Goal: Task Accomplishment & Management: Manage account settings

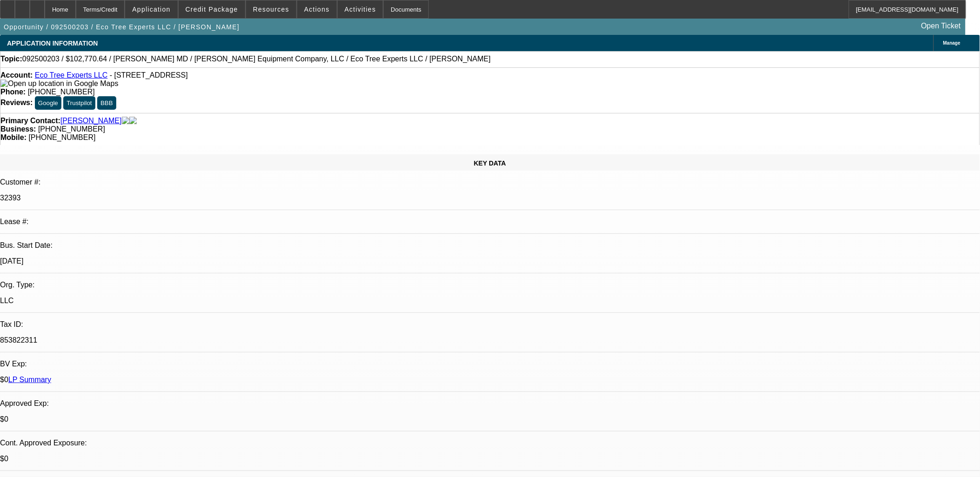
select select "0"
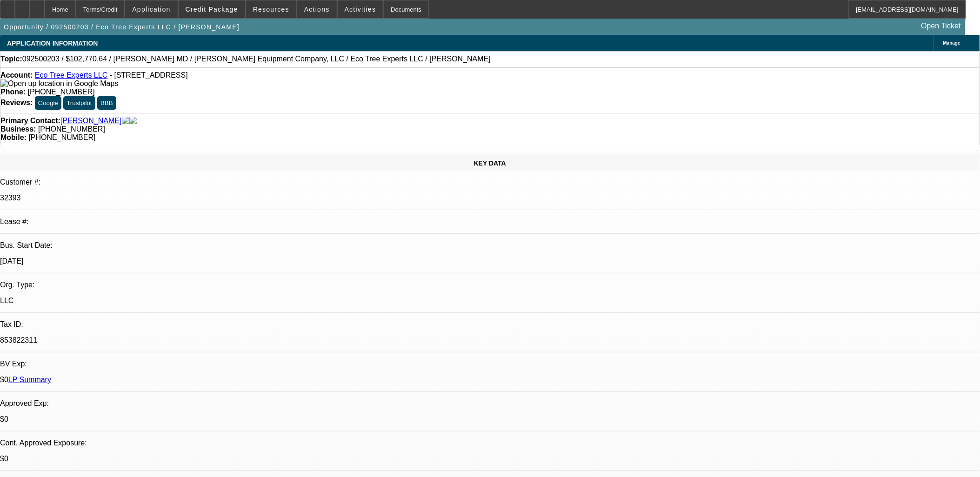
select select "0"
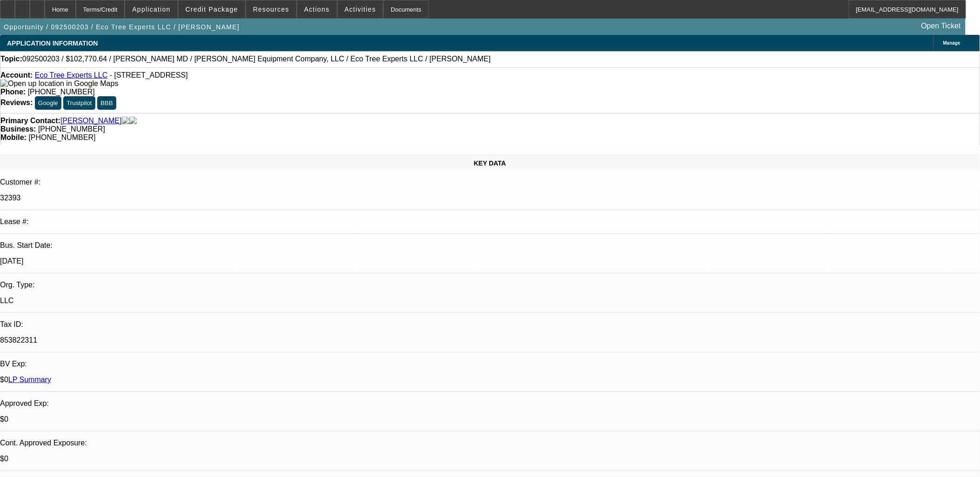
select select "0"
select select "1"
select select "6"
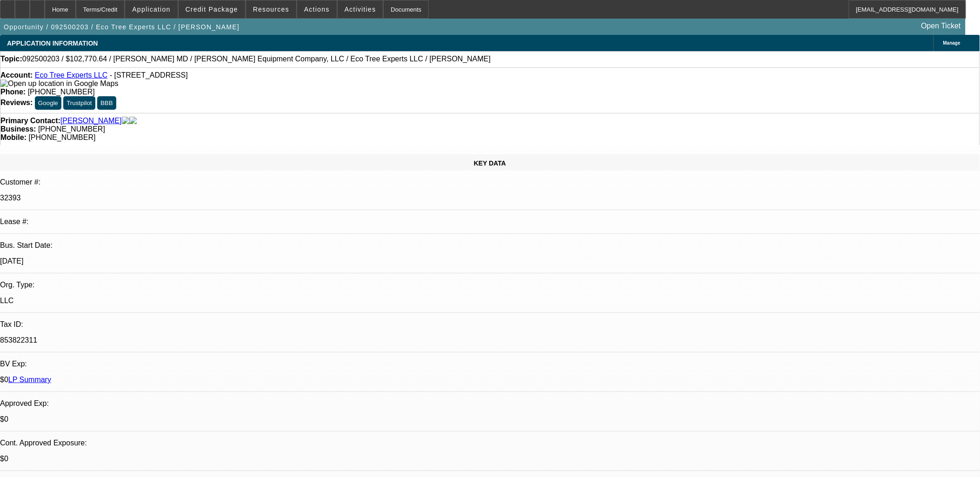
select select "1"
select select "6"
select select "1"
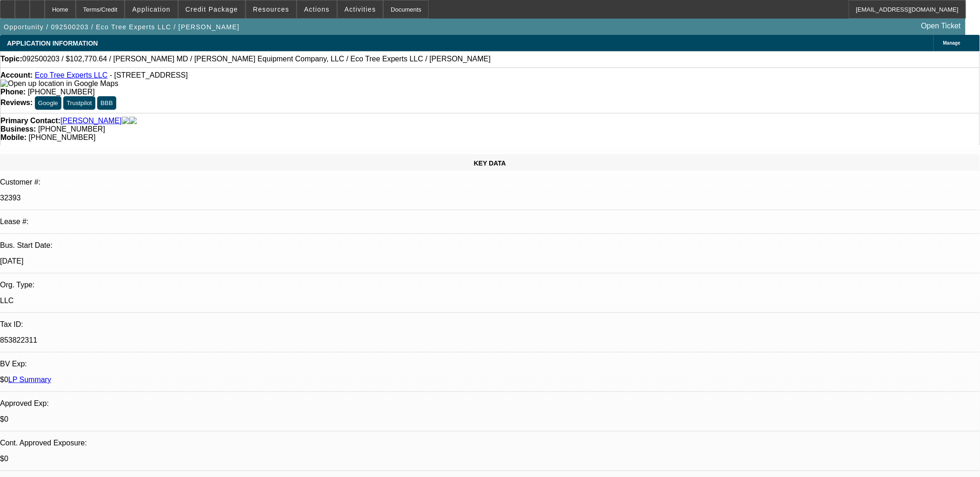
select select "6"
select select "1"
select select "6"
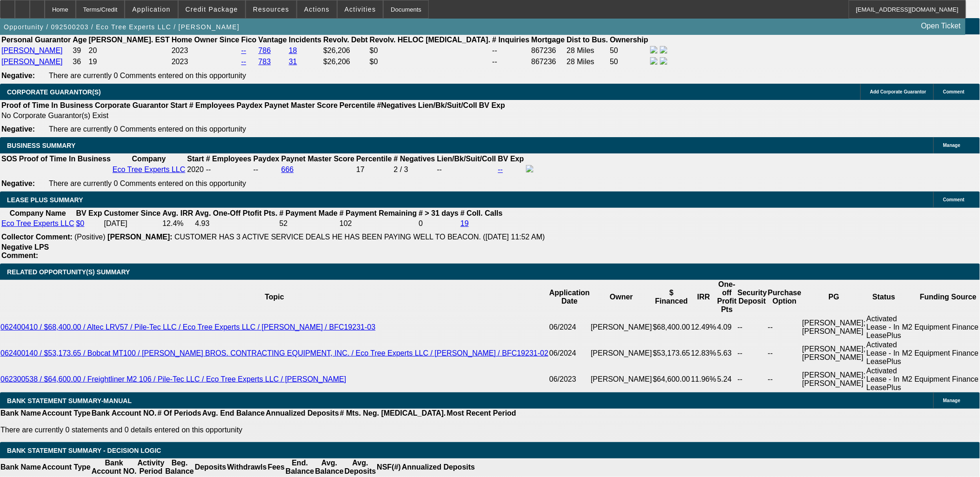
scroll to position [1499, 0]
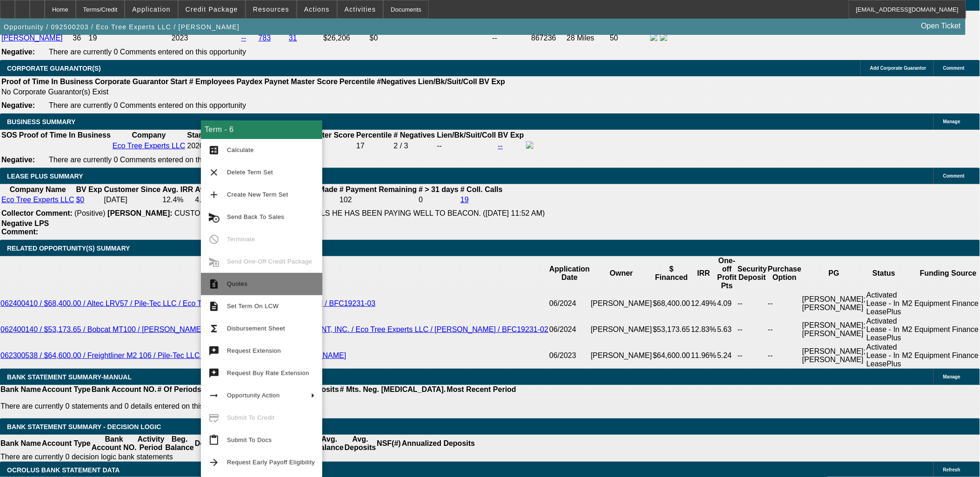
click at [259, 279] on span "Quotes" at bounding box center [271, 284] width 88 height 11
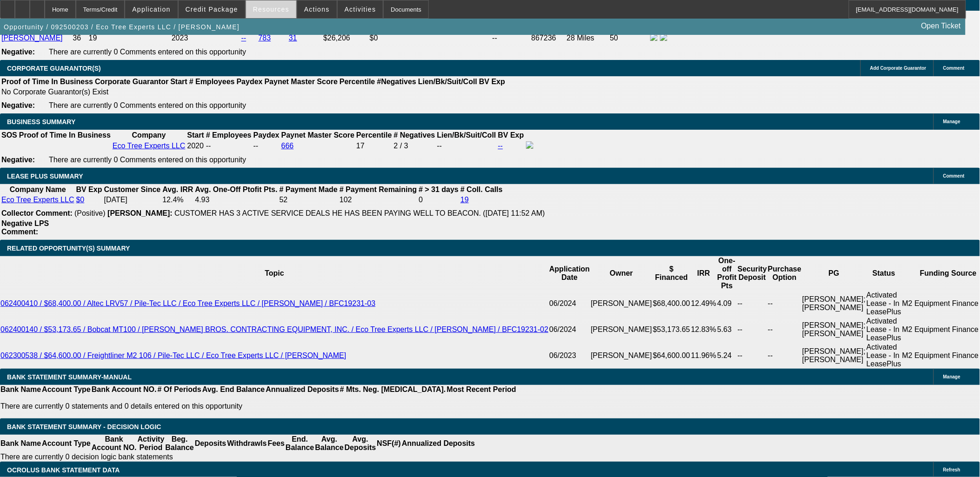
click at [287, 8] on span at bounding box center [271, 9] width 50 height 22
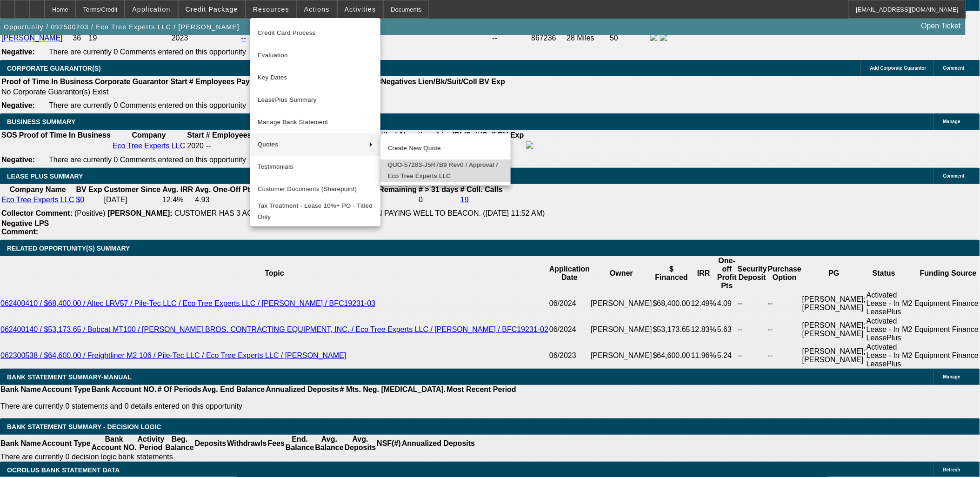
click at [415, 171] on span "QUO-57283-J5R7B9 Rev0 / Approval / Eco Tree Experts LLC" at bounding box center [445, 171] width 115 height 22
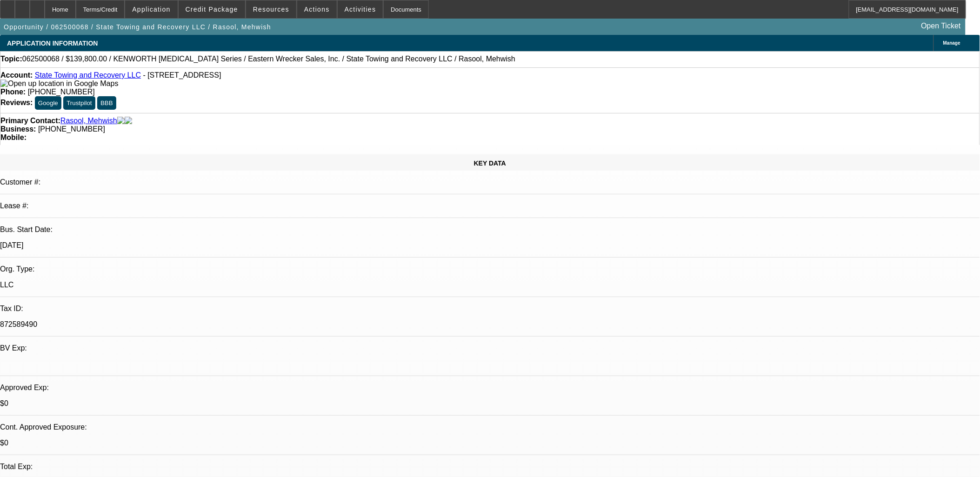
select select "0"
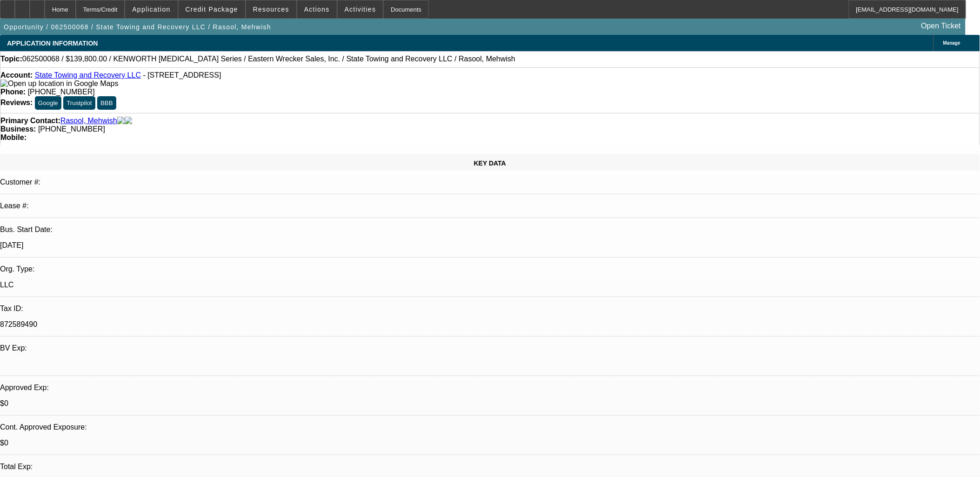
select select "0"
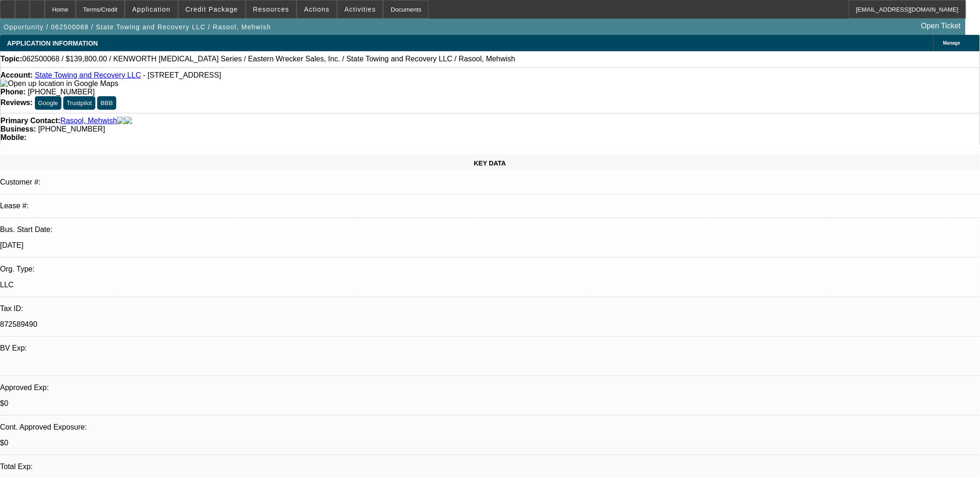
select select "0"
select select "1"
select select "6"
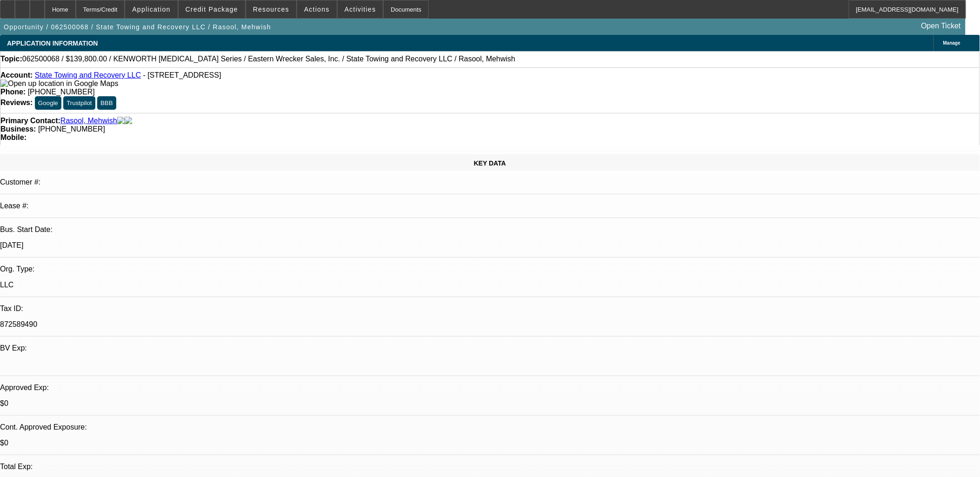
select select "1"
select select "6"
select select "1"
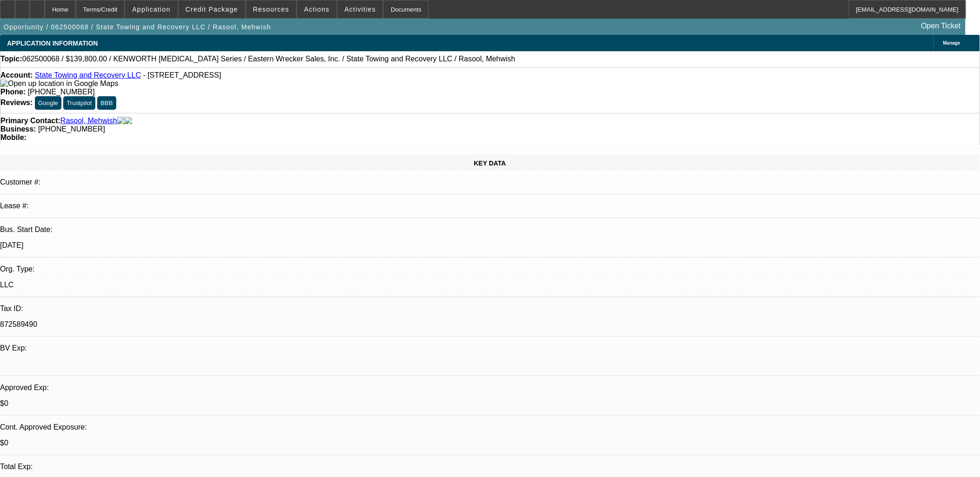
select select "6"
select select "1"
select select "6"
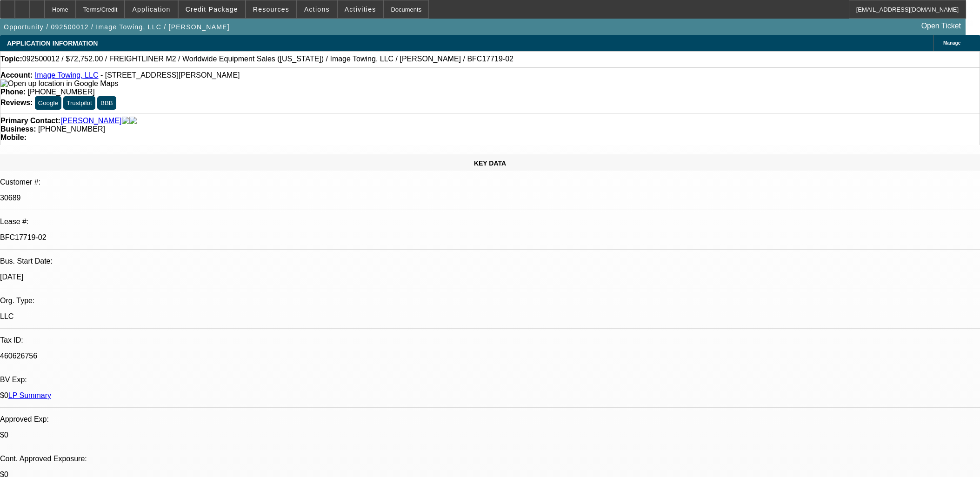
select select "0"
select select "6"
select select "0"
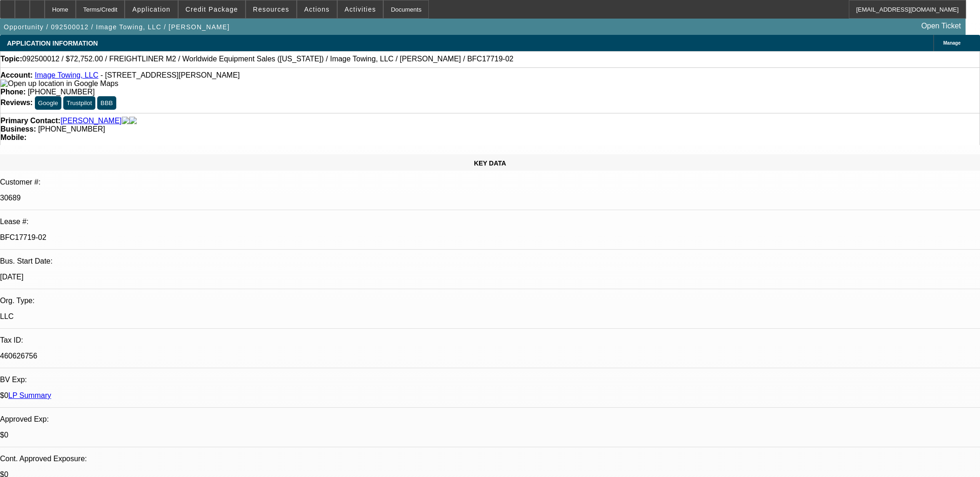
select select "0"
select select "6"
select select "0"
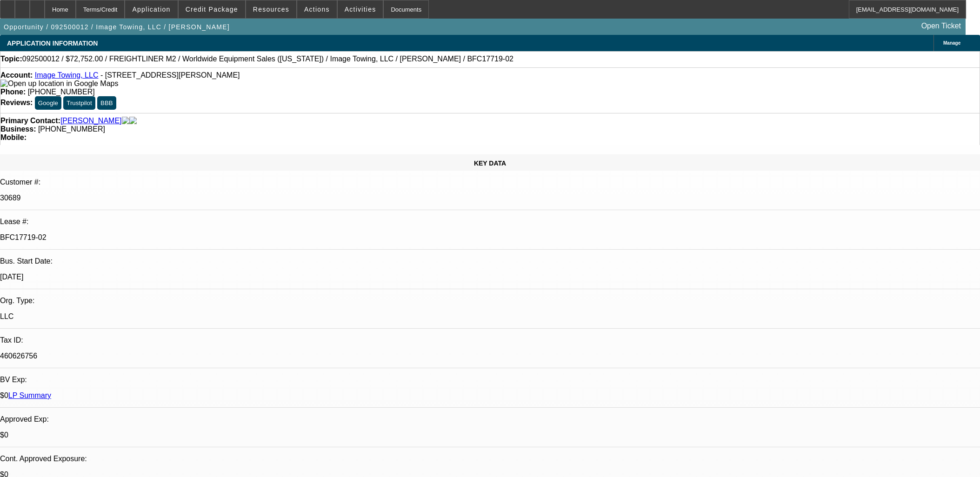
select select "0"
select select "6"
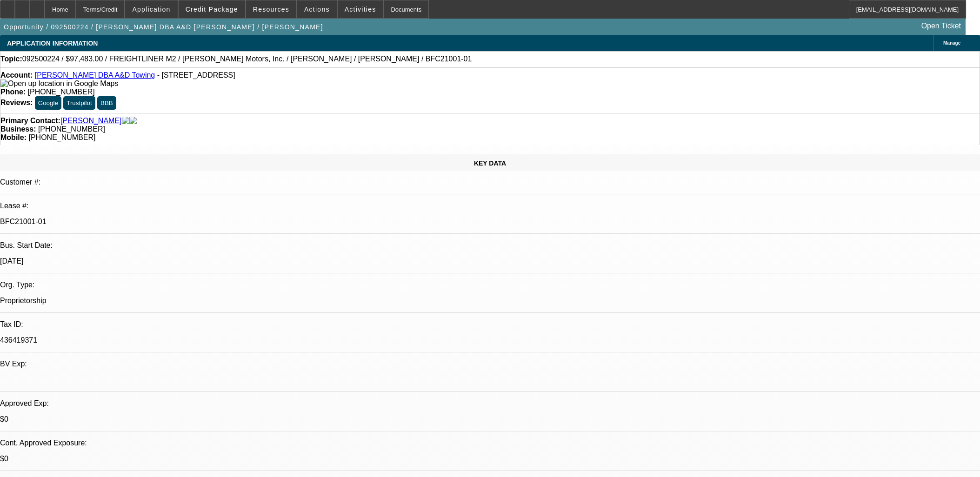
select select "0"
select select "6"
select select "0"
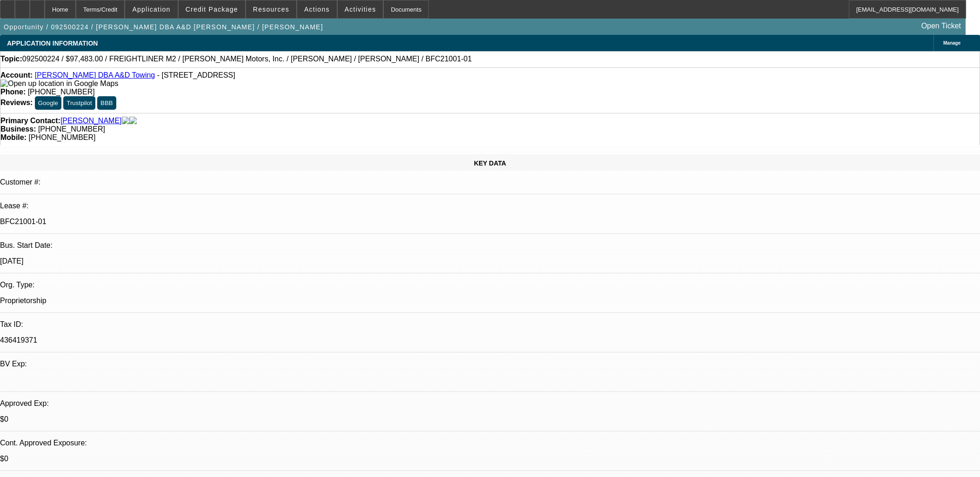
select select "0"
select select "6"
select select "0"
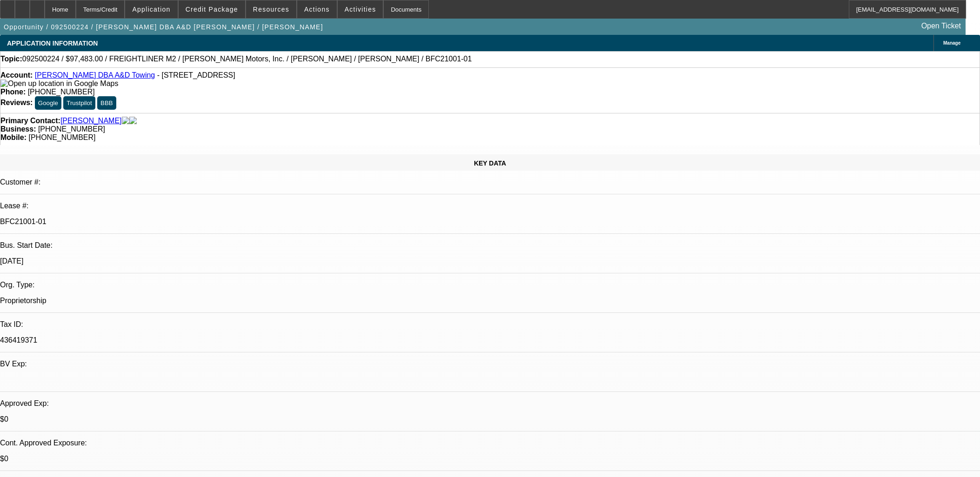
select select "0"
select select "6"
select select "0"
select select "2"
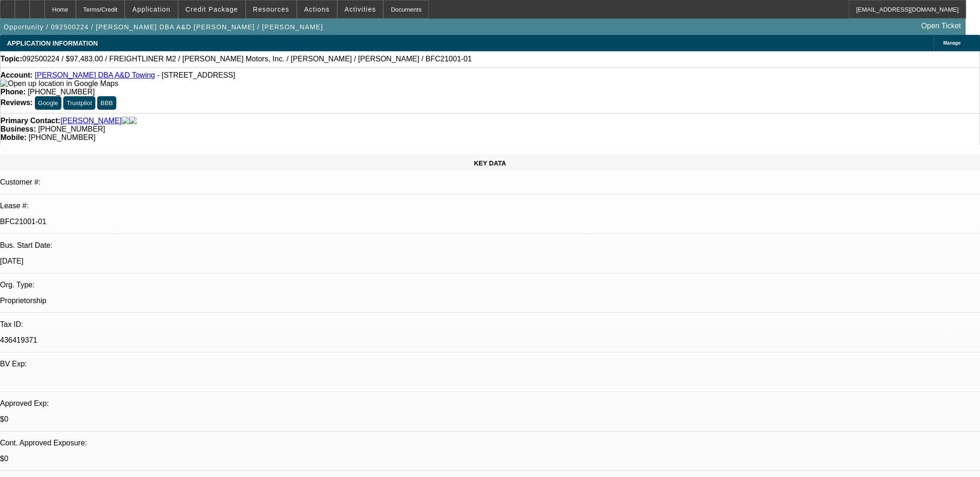
select select "0"
select select "6"
drag, startPoint x: 85, startPoint y: 127, endPoint x: 612, endPoint y: 359, distance: 576.0
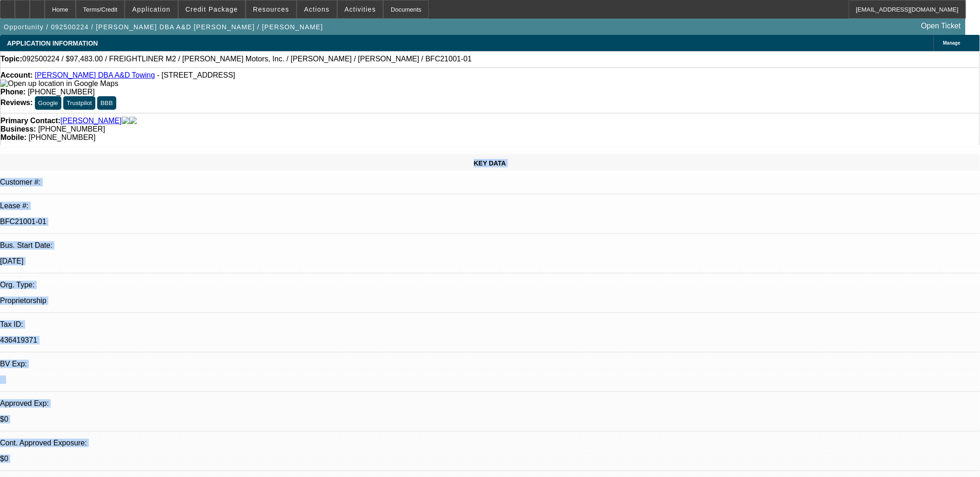
drag, startPoint x: 612, startPoint y: 359, endPoint x: 80, endPoint y: 135, distance: 576.5
click at [80, 154] on div "KEY DATA" at bounding box center [490, 162] width 980 height 16
drag, startPoint x: 80, startPoint y: 134, endPoint x: 584, endPoint y: 367, distance: 554.8
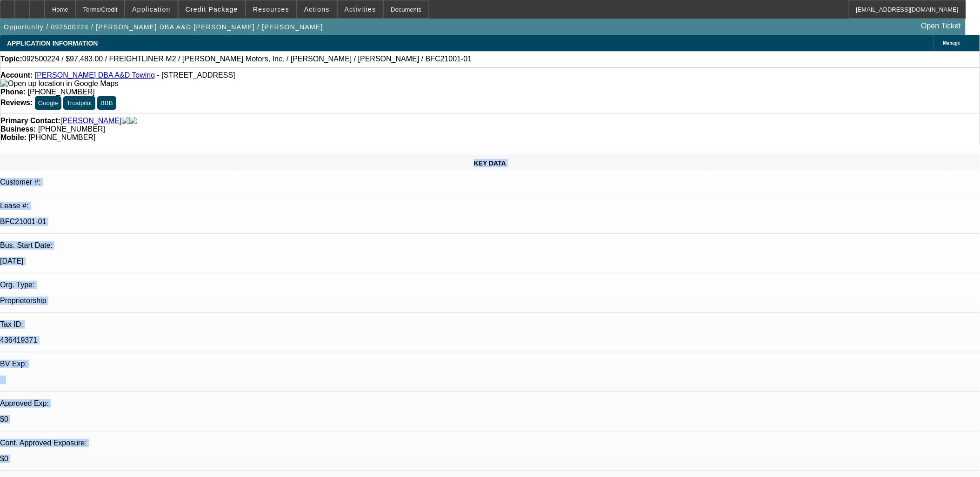
click at [73, 154] on div "KEY DATA Customer #: Lease #: BFC21001-01 Bus. Start Date: 7/1/23 Org. Type: Pr…" at bounding box center [490, 378] width 980 height 448
drag, startPoint x: 303, startPoint y: 248, endPoint x: 650, endPoint y: 430, distance: 392.0
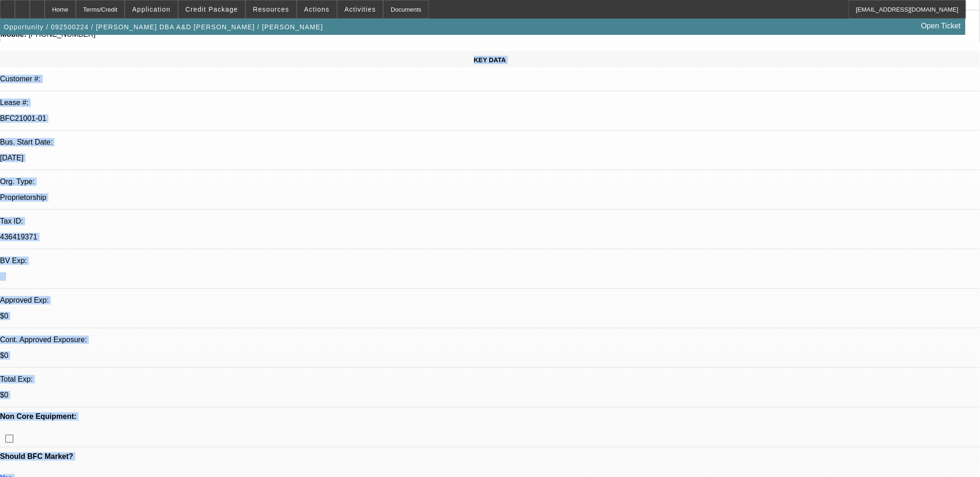
scroll to position [207, 0]
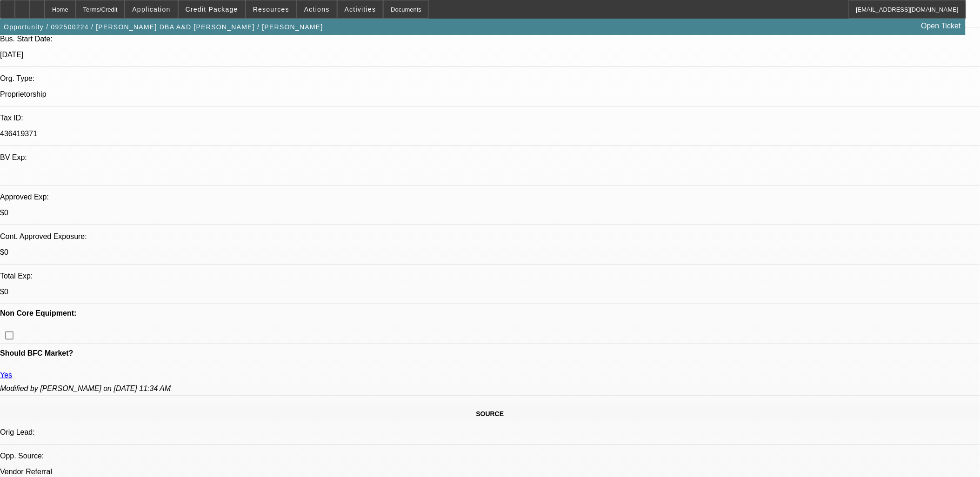
drag, startPoint x: 9, startPoint y: 240, endPoint x: 306, endPoint y: 447, distance: 362.1
drag, startPoint x: 306, startPoint y: 447, endPoint x: 300, endPoint y: 448, distance: 5.6
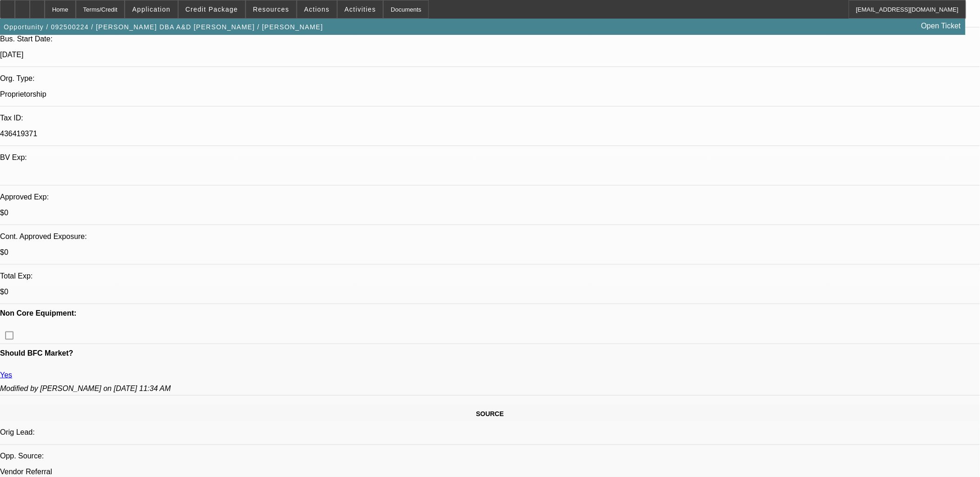
drag, startPoint x: 299, startPoint y: 442, endPoint x: 7, endPoint y: 252, distance: 348.2
drag, startPoint x: 7, startPoint y: 252, endPoint x: 640, endPoint y: 421, distance: 655.2
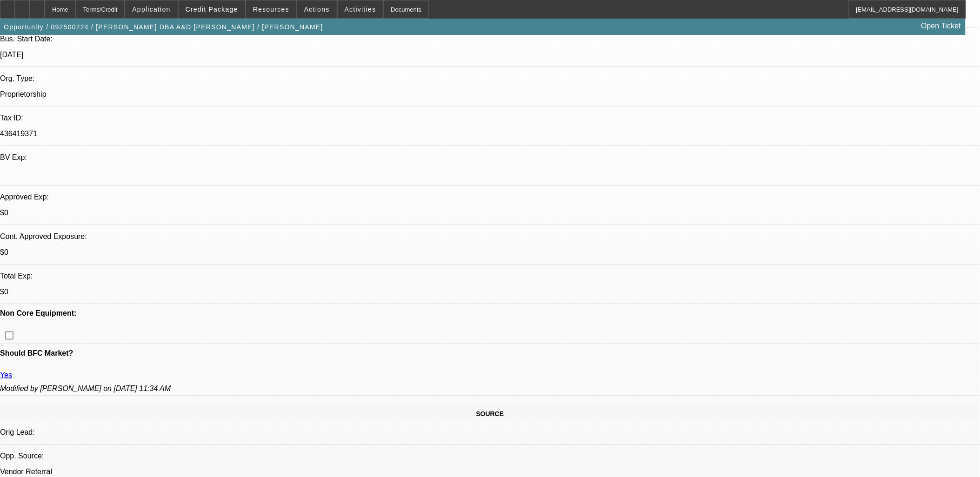
drag, startPoint x: 640, startPoint y: 421, endPoint x: 584, endPoint y: 439, distance: 59.1
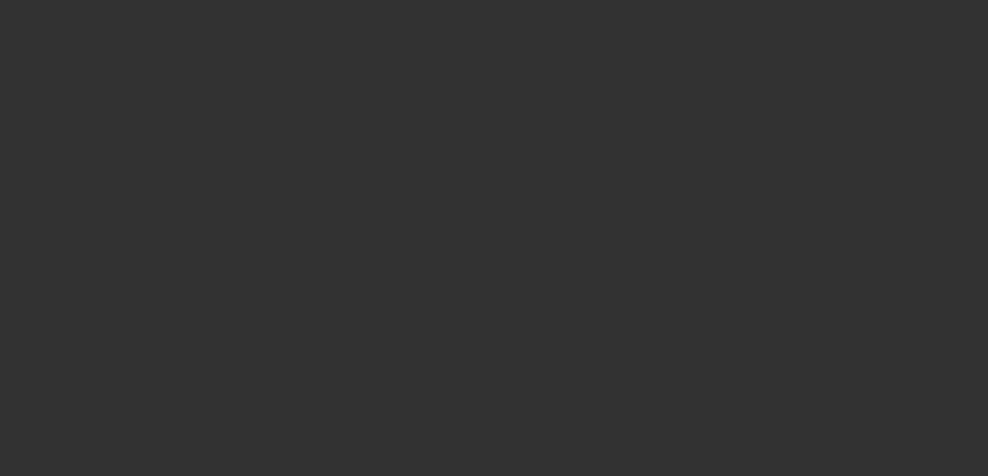
select select "0"
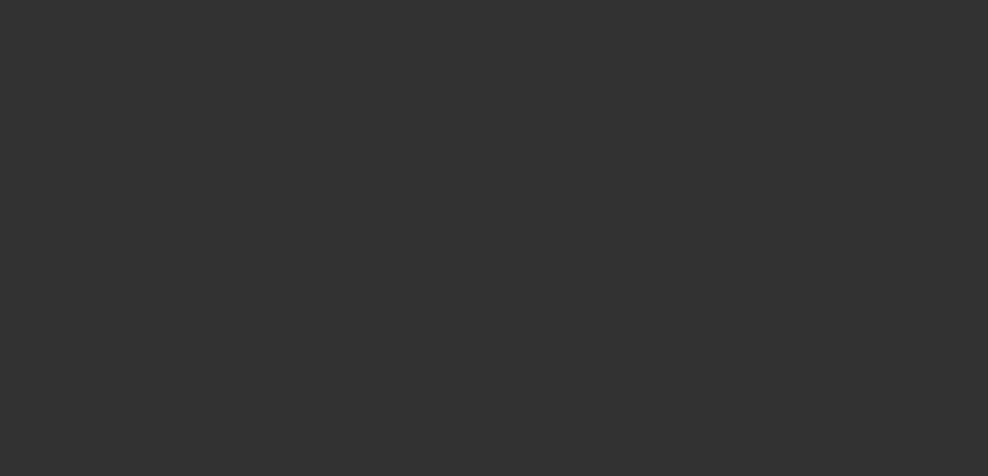
select select "0"
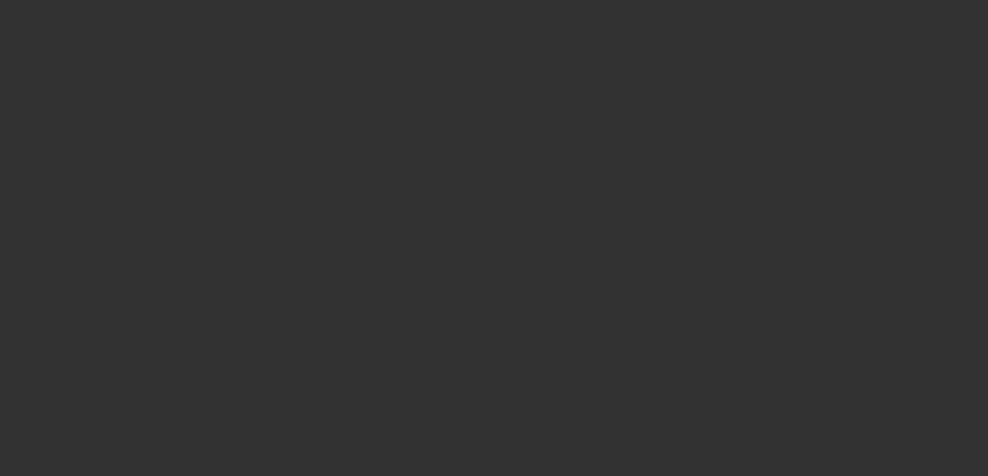
select select "2"
select select "0"
select select "1"
select select "6"
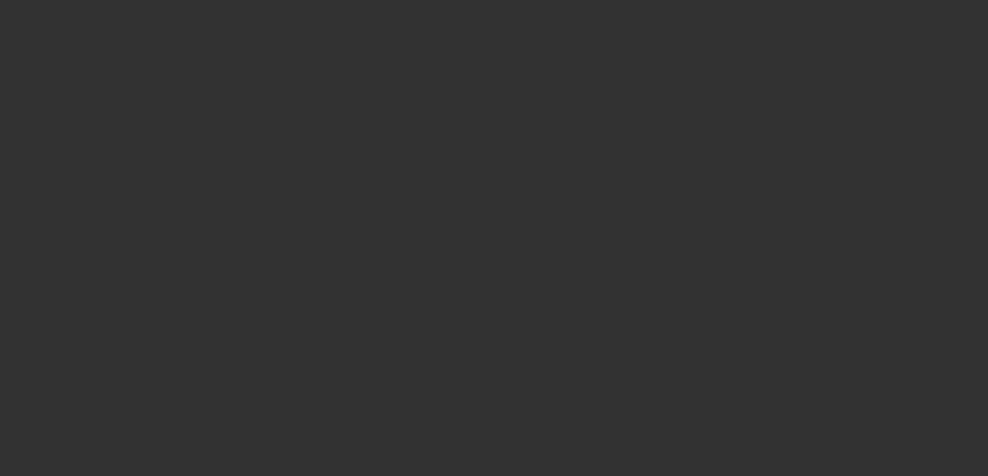
select select "1"
select select "6"
select select "1"
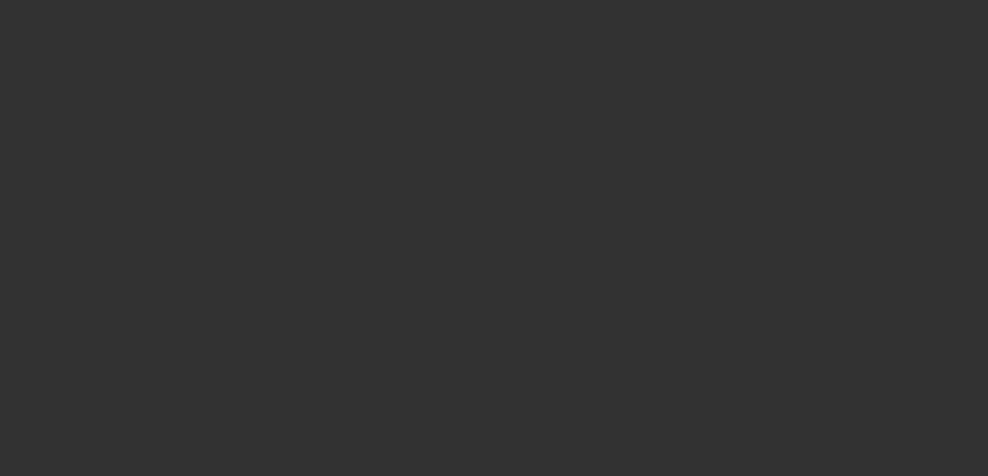
select select "6"
select select "1"
select select "2"
select select "6"
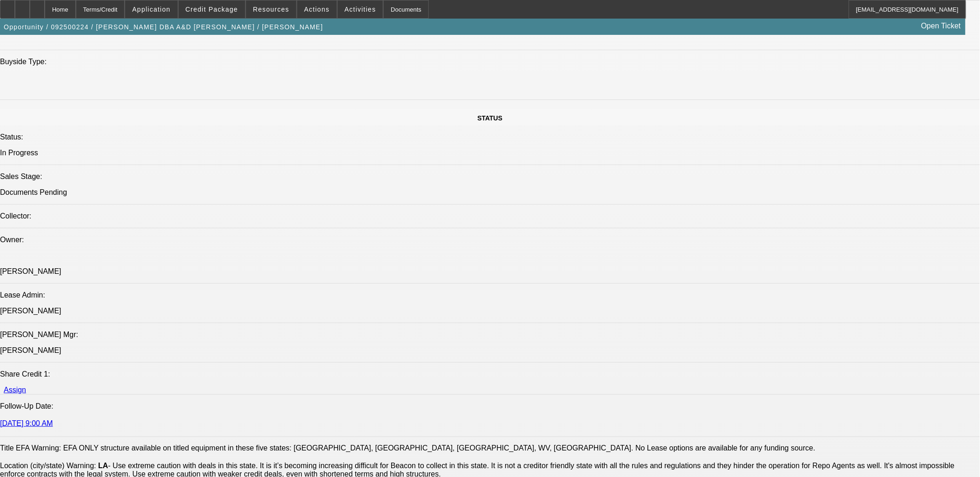
scroll to position [1137, 0]
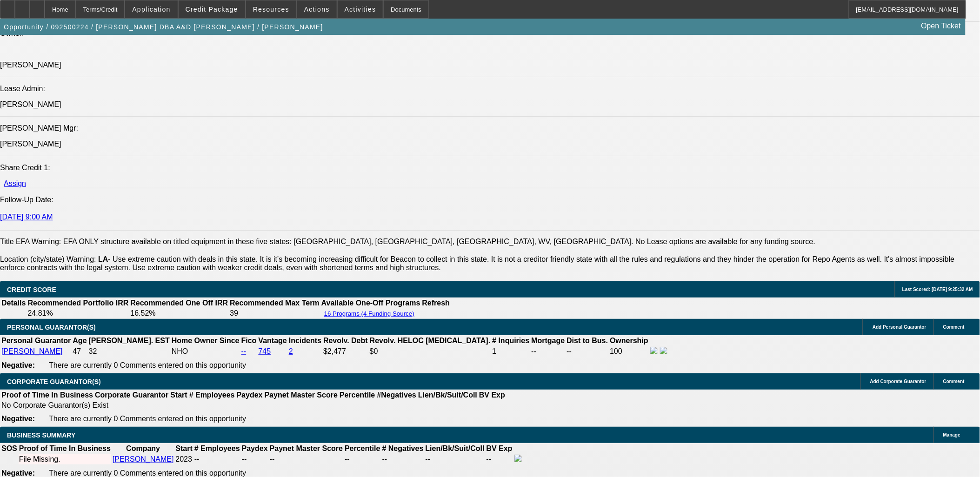
drag, startPoint x: 144, startPoint y: 340, endPoint x: 245, endPoint y: 424, distance: 131.1
drag, startPoint x: 244, startPoint y: 425, endPoint x: 216, endPoint y: 360, distance: 71.0
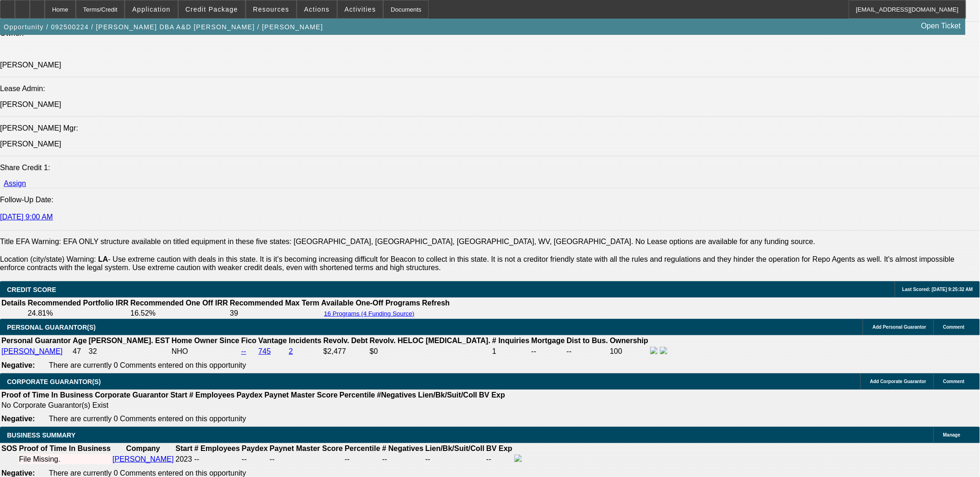
drag, startPoint x: 216, startPoint y: 360, endPoint x: 243, endPoint y: 423, distance: 69.2
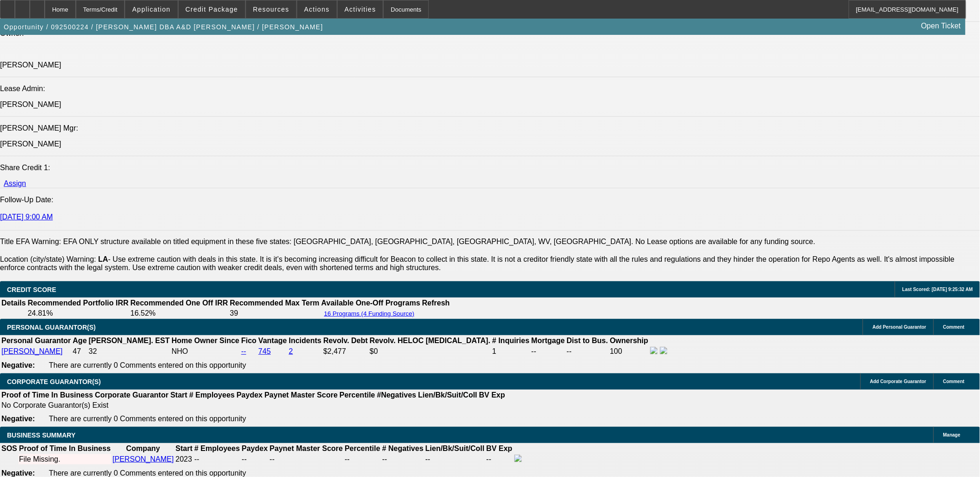
drag, startPoint x: 243, startPoint y: 423, endPoint x: 208, endPoint y: 360, distance: 72.0
drag, startPoint x: 208, startPoint y: 360, endPoint x: 244, endPoint y: 427, distance: 75.7
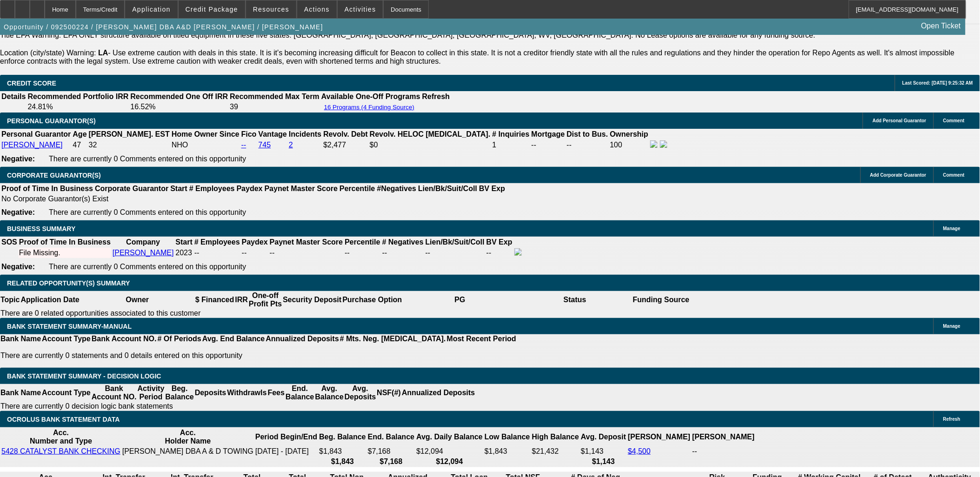
scroll to position [838, 0]
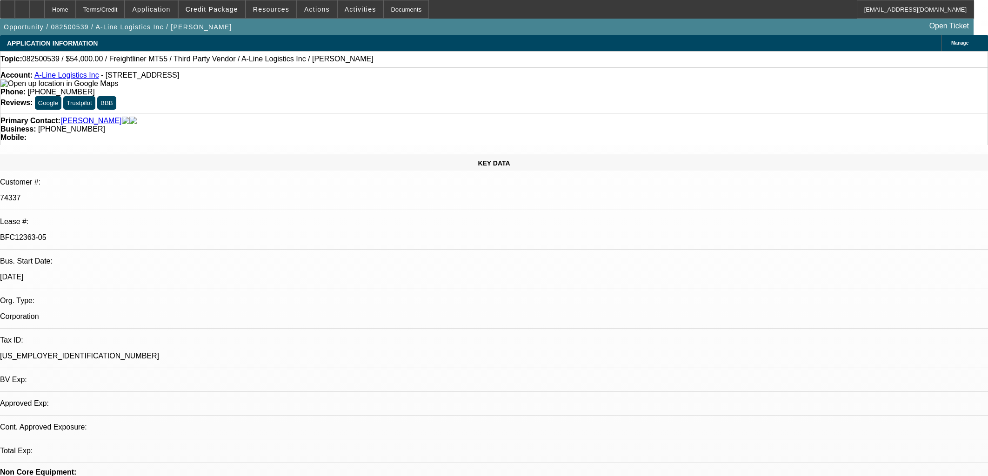
select select "0"
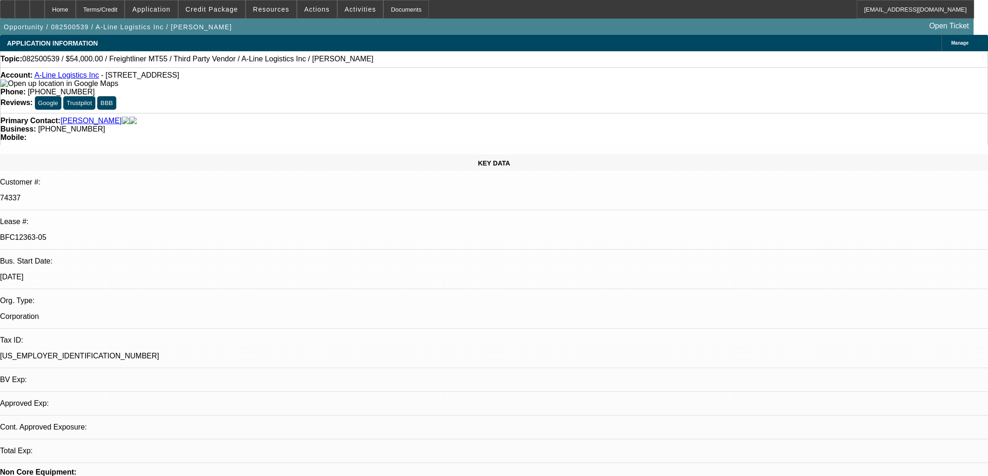
select select "0.1"
select select "0"
select select "0.1"
select select "0"
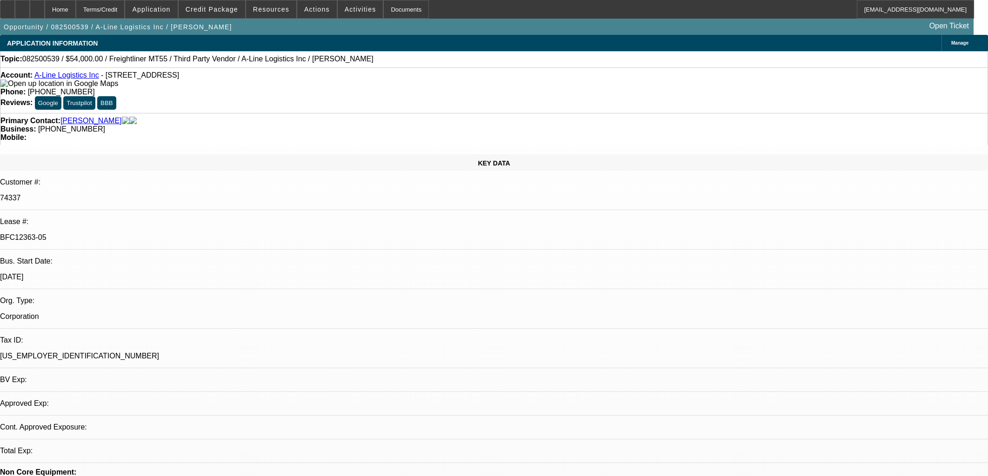
select select "0"
select select "0.1"
select select "1"
select select "6"
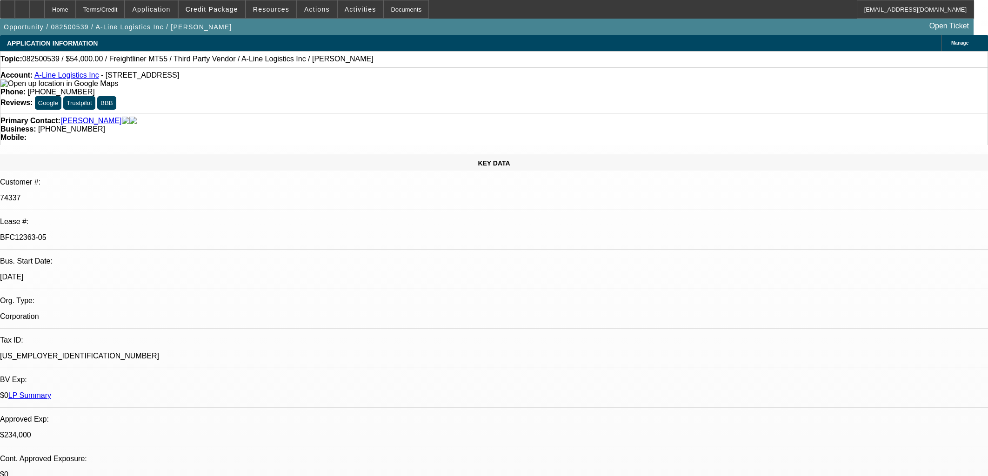
select select "1"
select select "4"
select select "1"
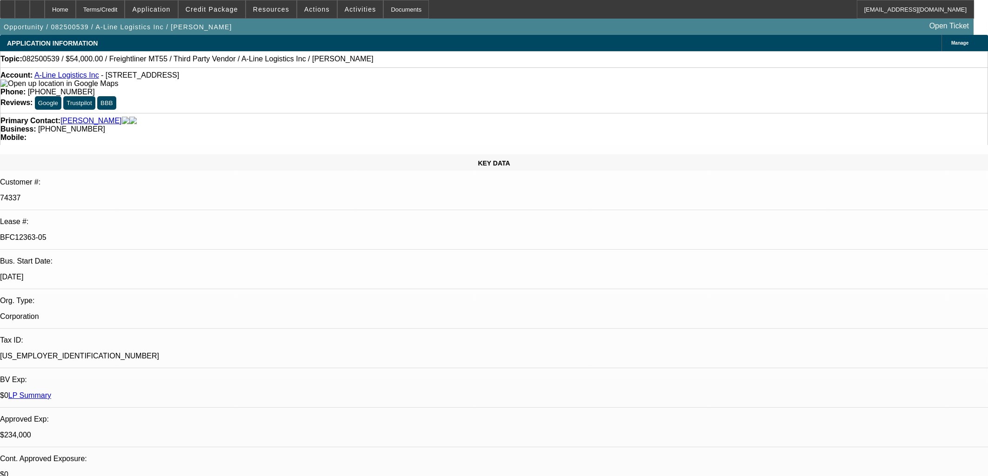
select select "4"
select select "1"
select select "4"
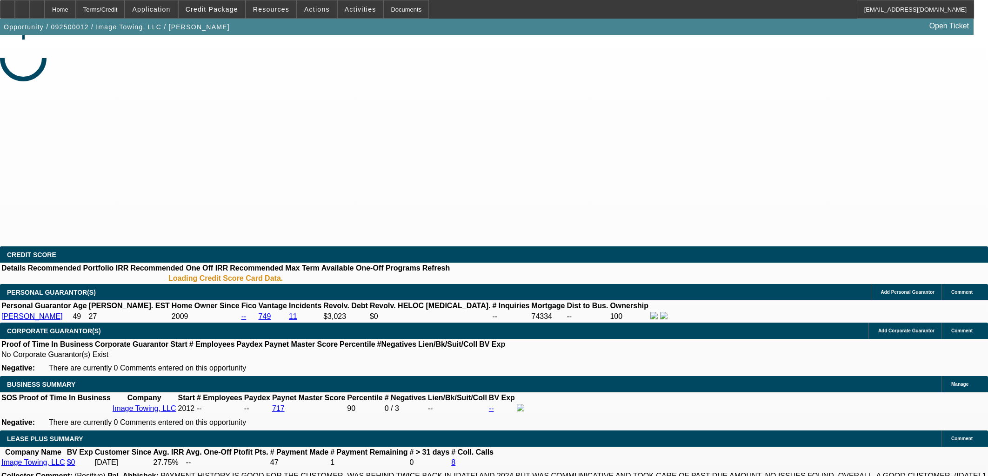
select select "0"
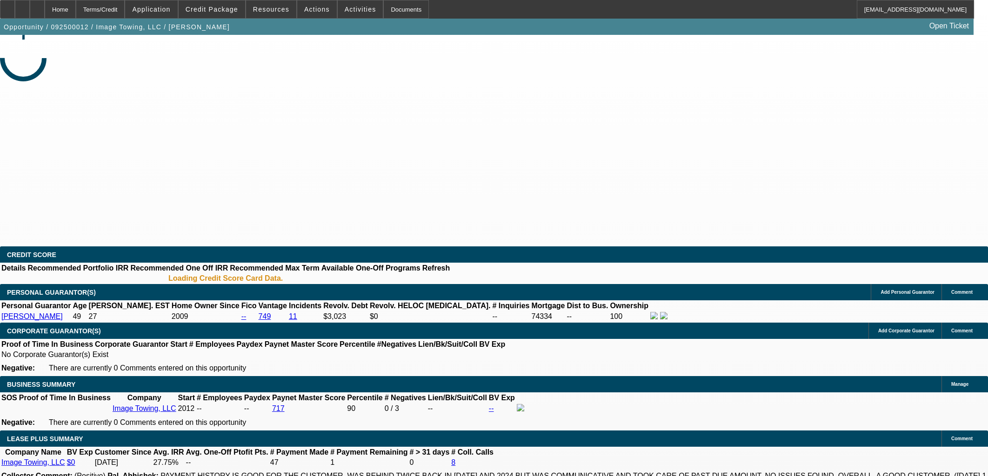
select select "0"
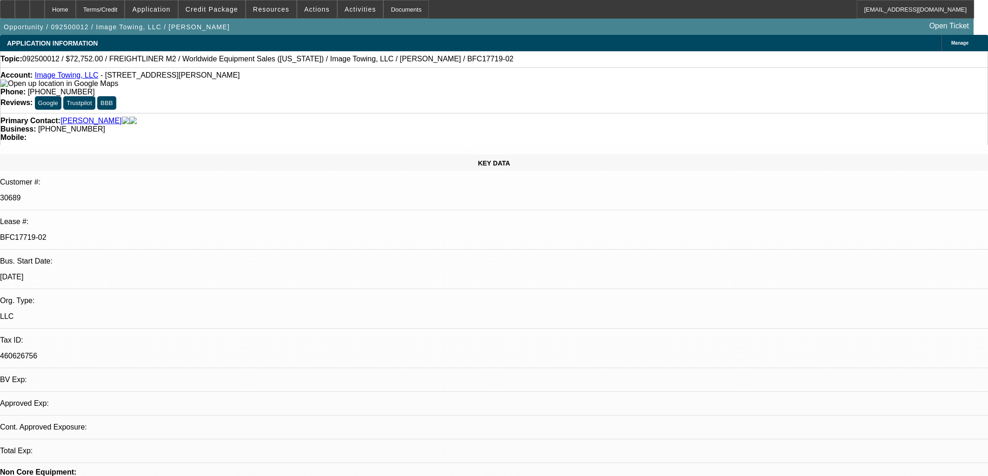
select select "1"
select select "6"
select select "1"
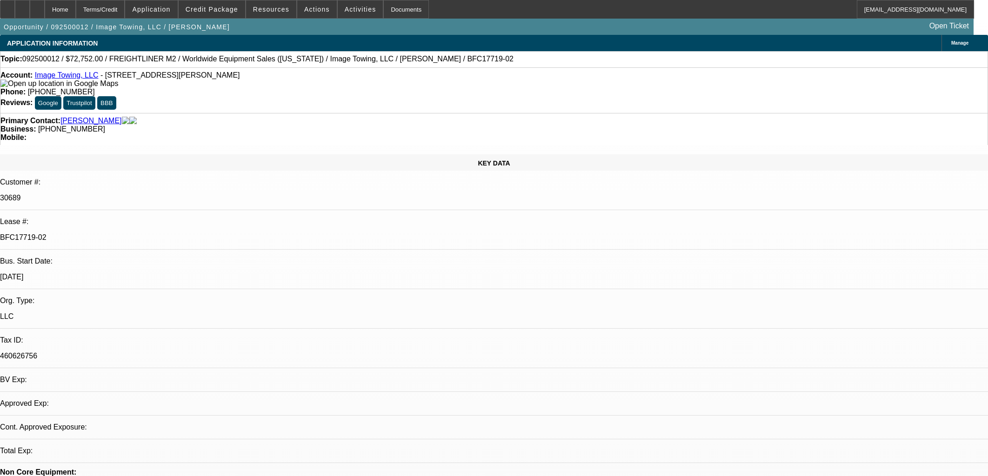
select select "6"
select select "1"
select select "6"
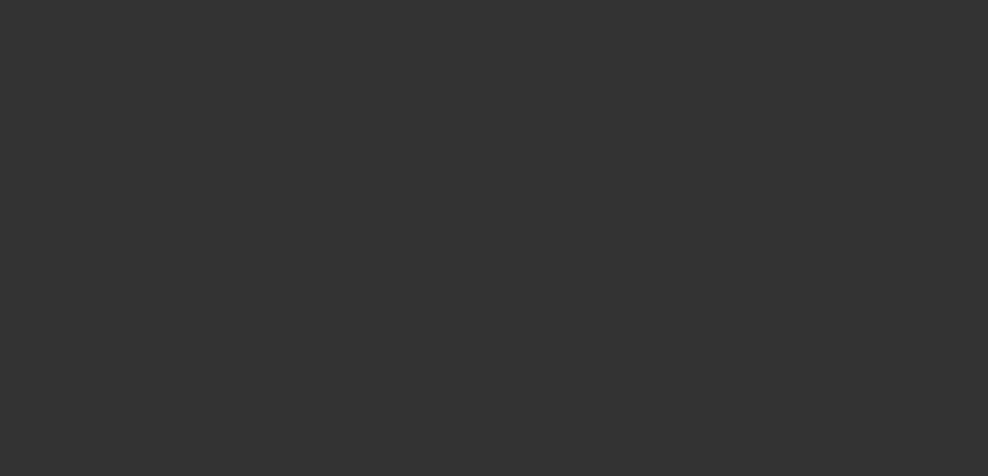
select select "0"
select select "2"
select select "0"
select select "6"
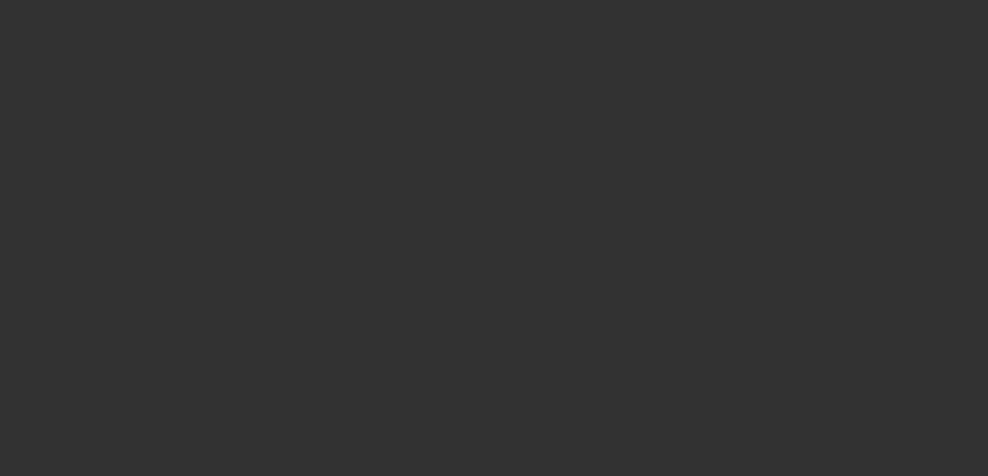
select select "0"
select select "2"
select select "0"
select select "6"
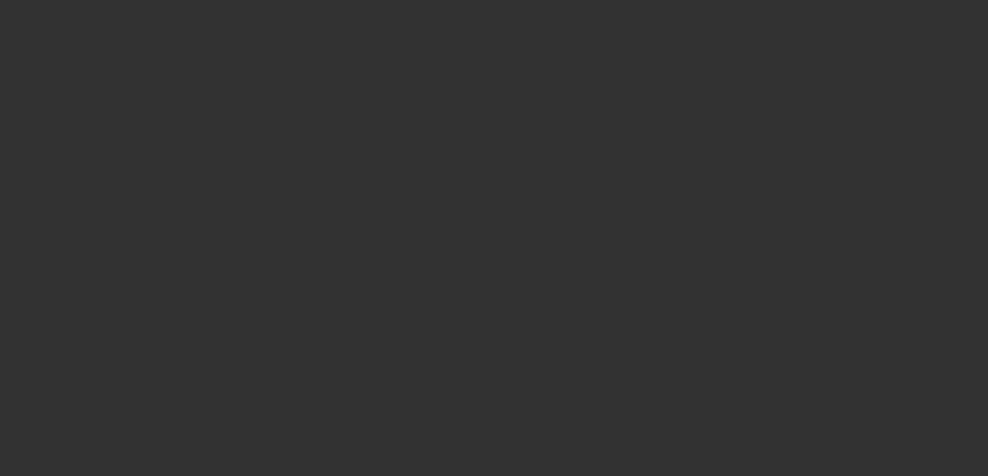
select select "0"
select select "2"
select select "0"
select select "6"
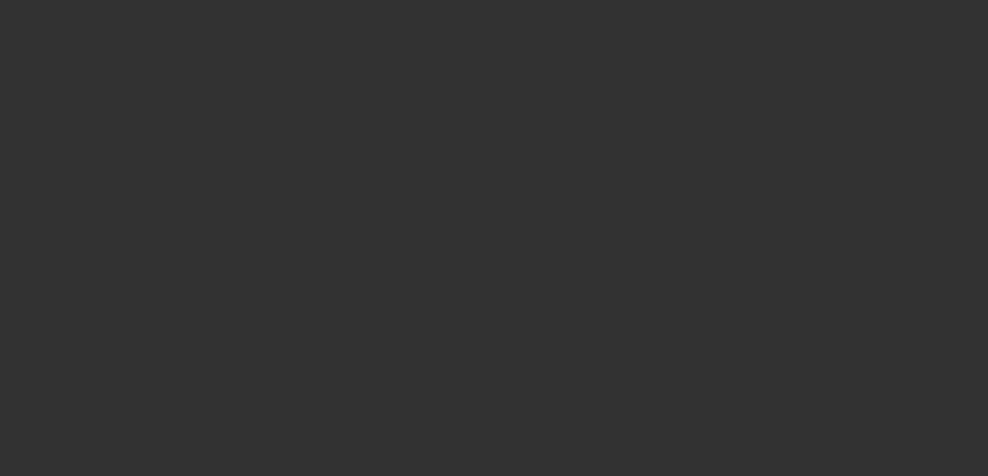
select select "0"
select select "2"
select select "0"
select select "6"
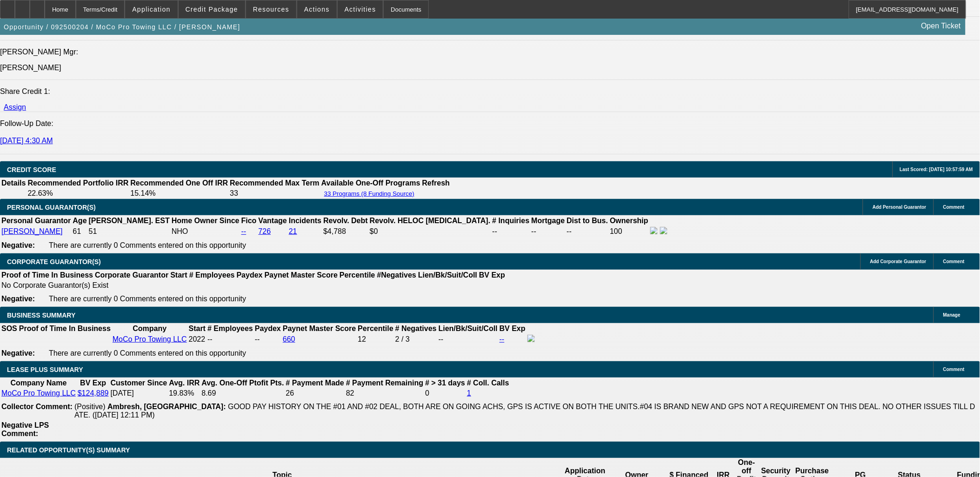
scroll to position [1343, 0]
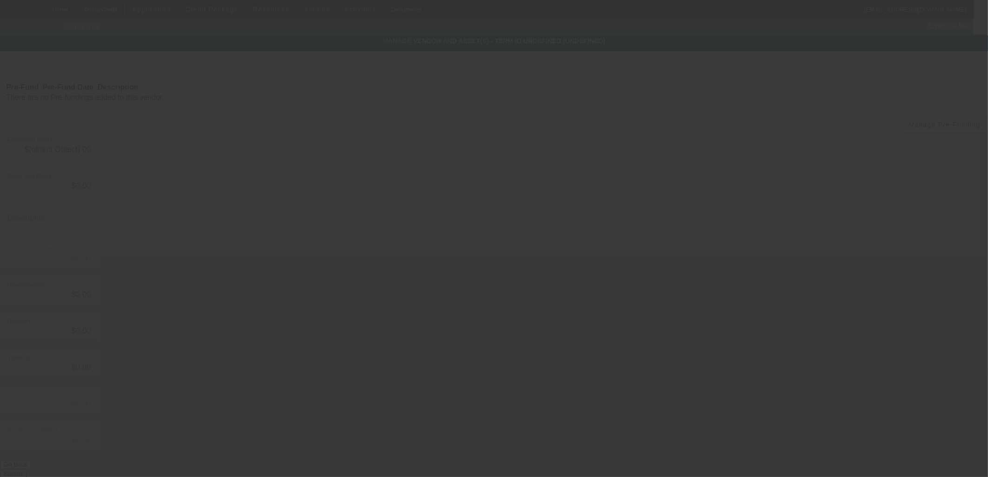
type input "$3,325.00"
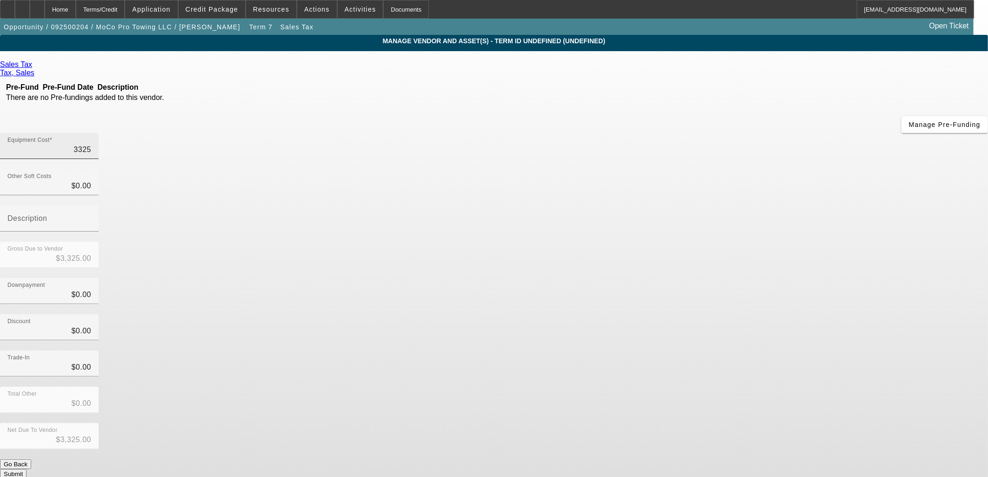
click at [91, 144] on input "3325" at bounding box center [49, 149] width 84 height 11
type input "1"
type input "$1.00"
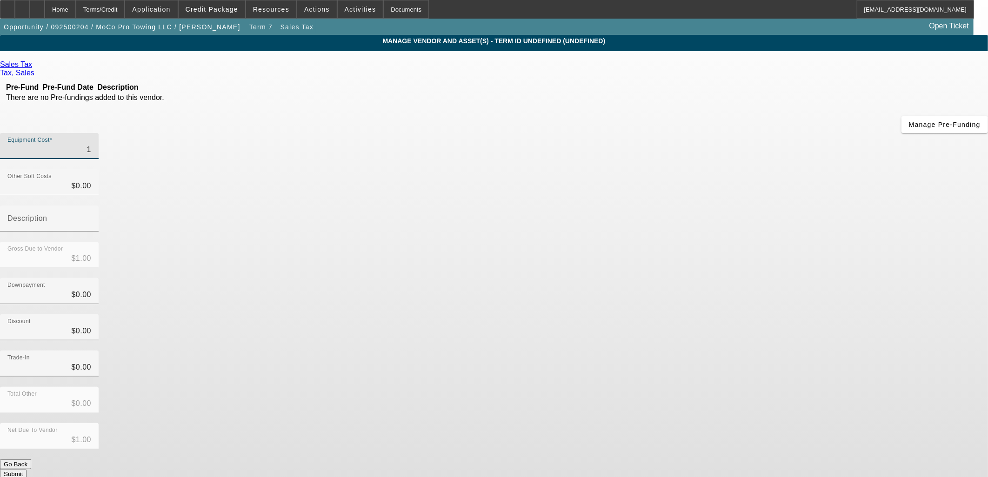
type input "14"
type input "$14.00"
type input "142"
type input "$142.00"
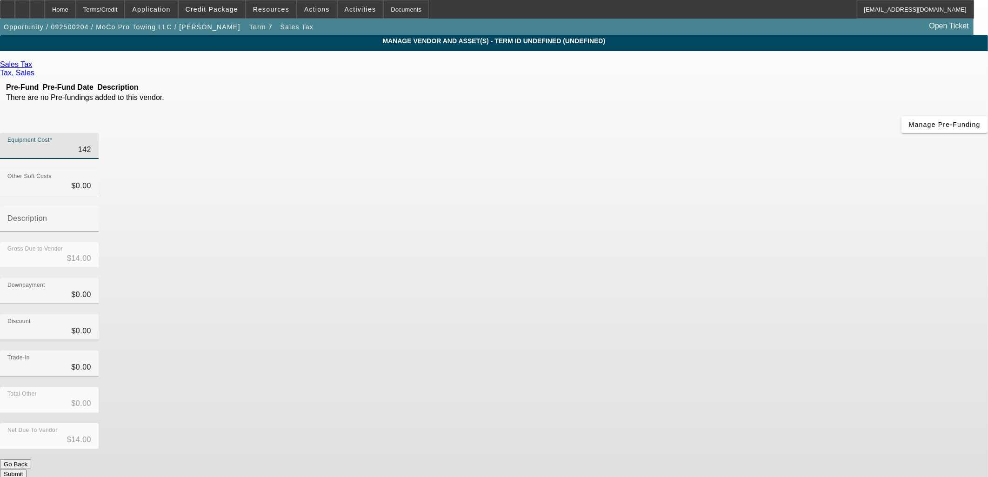
type input "$142.00"
type input "1425"
type input "$1,425.00"
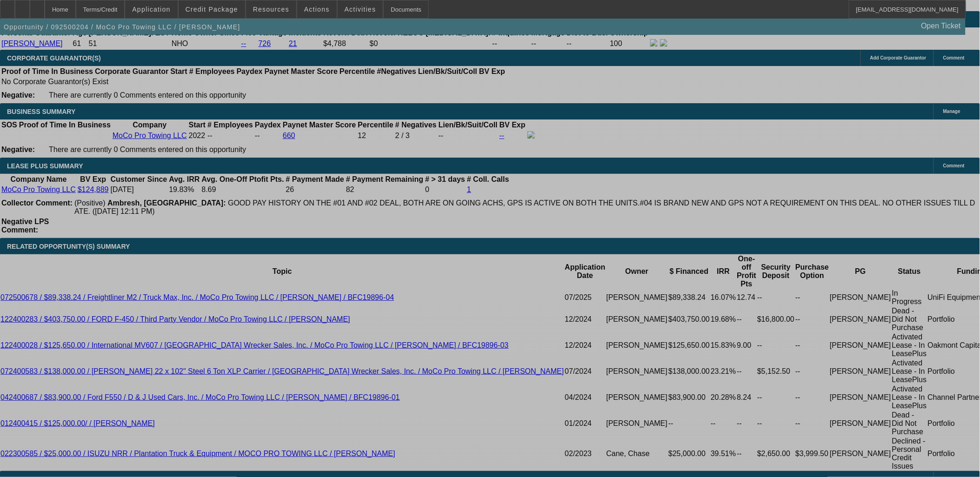
select select "0"
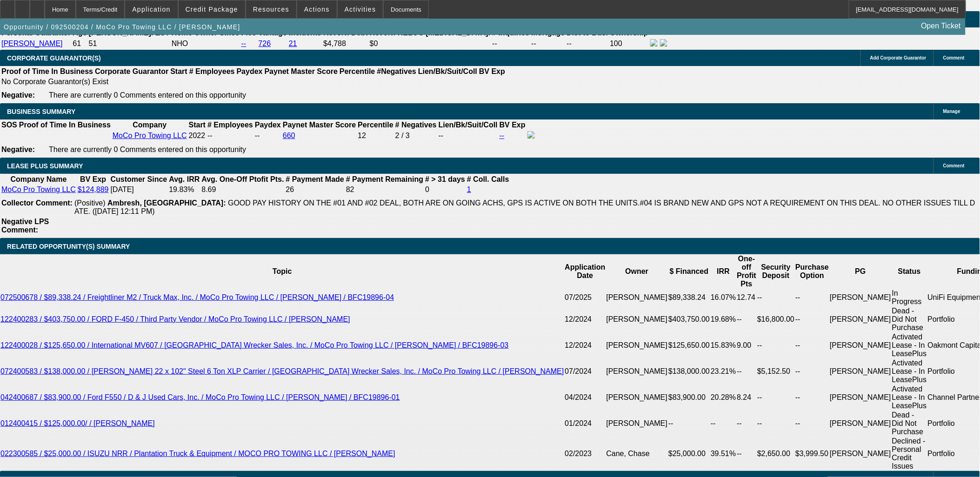
select select "0"
select select "2"
select select "0"
select select "6"
select select "0"
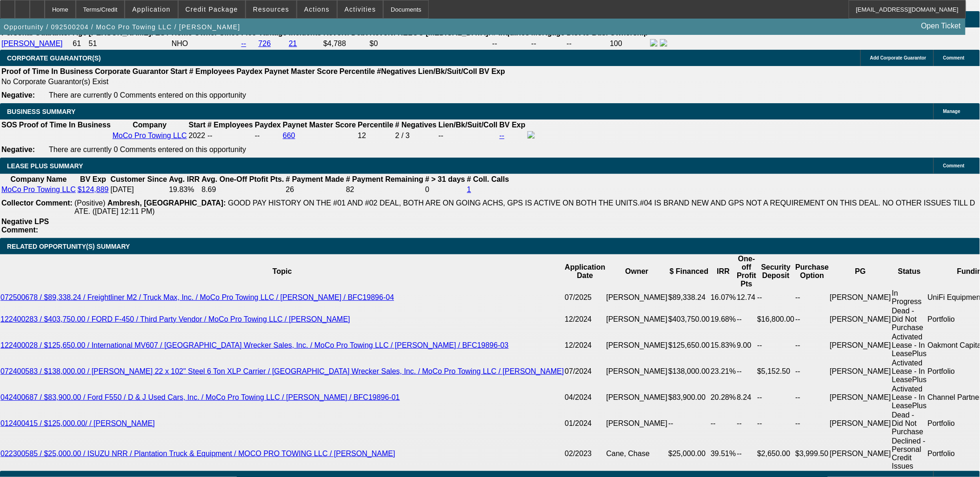
select select "0"
select select "2"
select select "0"
select select "6"
select select "0"
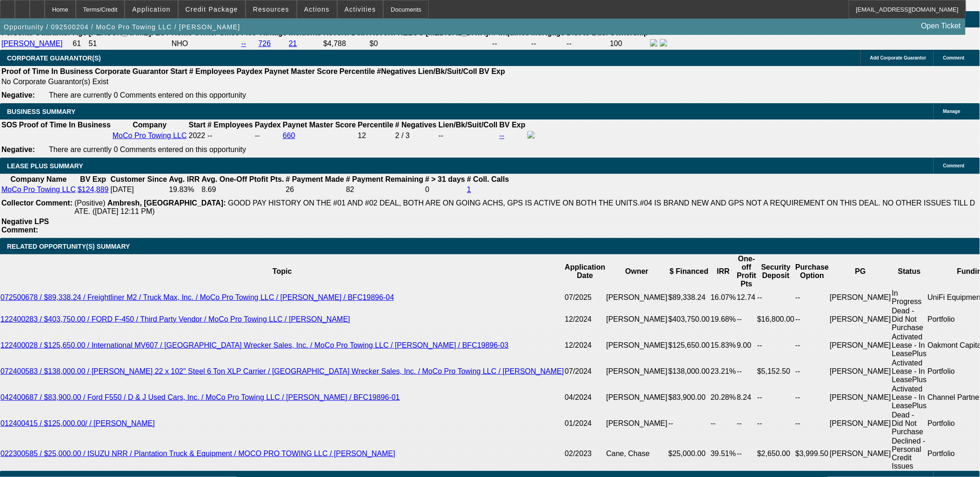
select select "0"
select select "2"
select select "0"
select select "6"
select select "0"
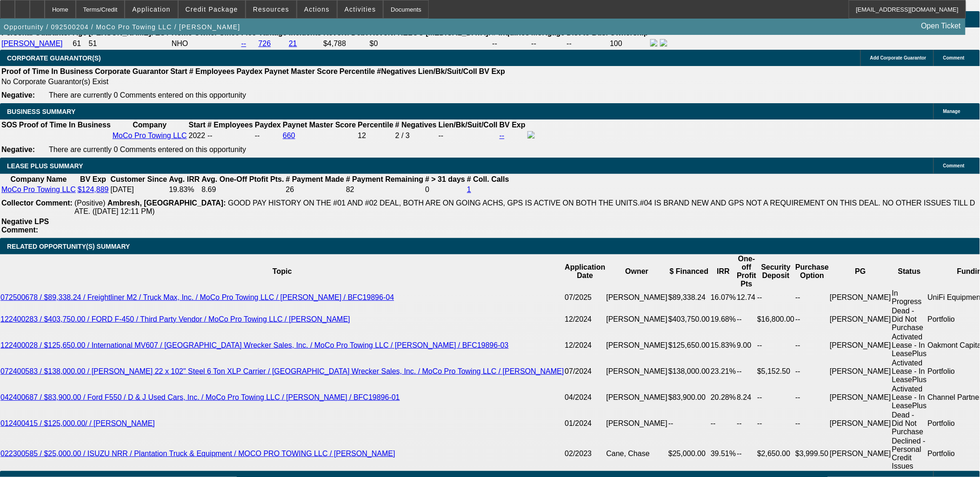
select select "0"
select select "2"
select select "0"
select select "6"
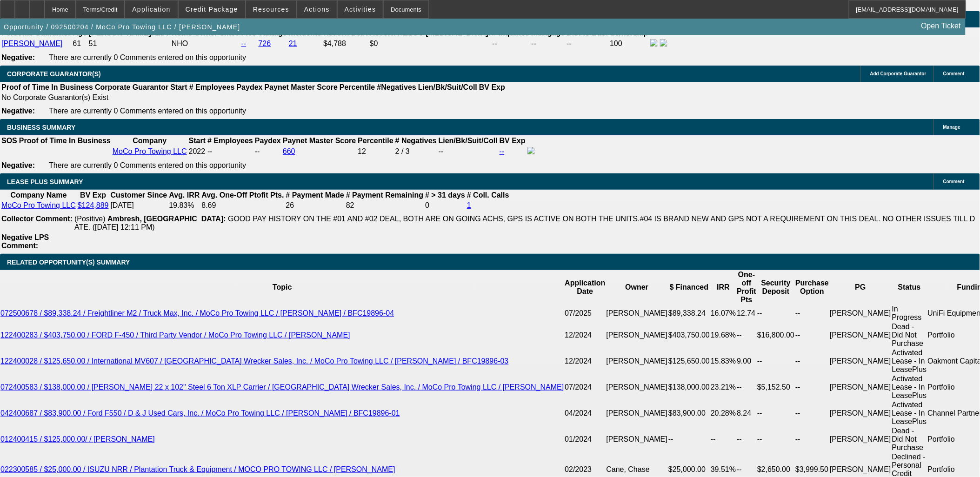
scroll to position [1403, 0]
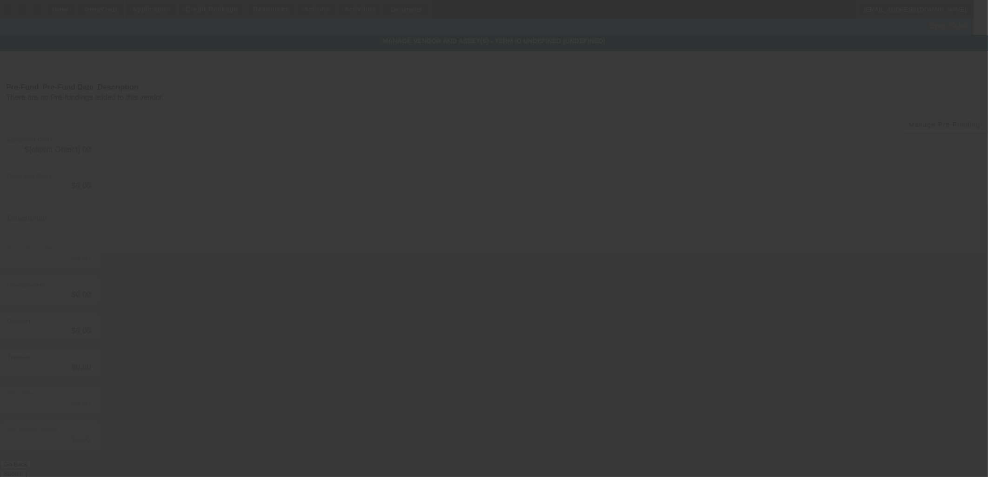
type input "$3,325.00"
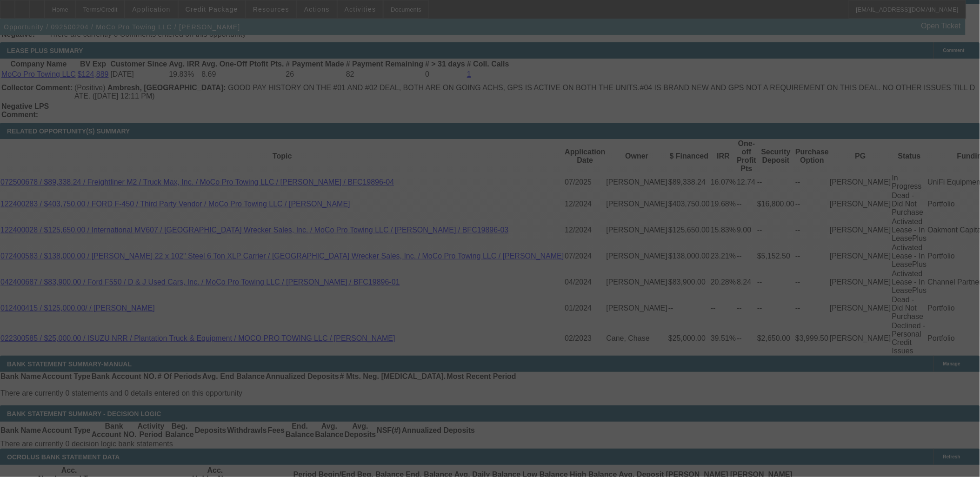
scroll to position [1472, 0]
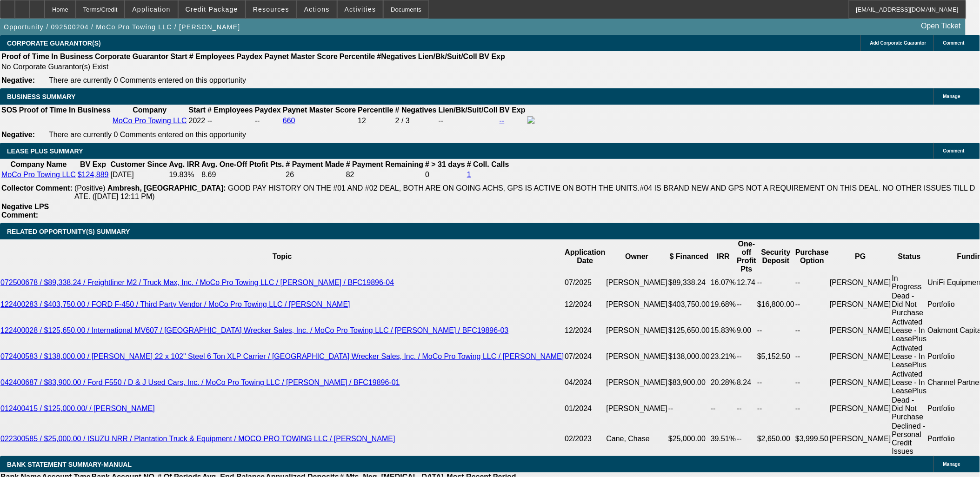
select select "0"
select select "2"
select select "0"
select select "6"
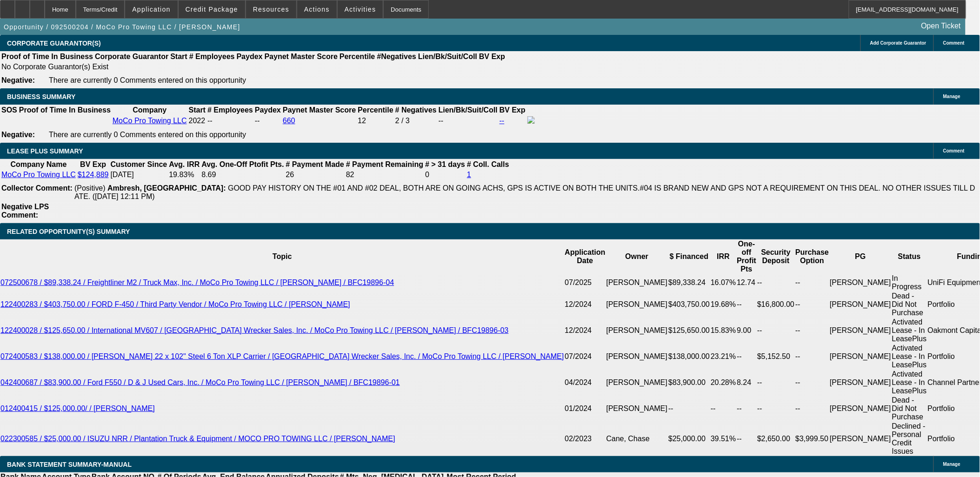
select select "0"
select select "2"
select select "0"
select select "6"
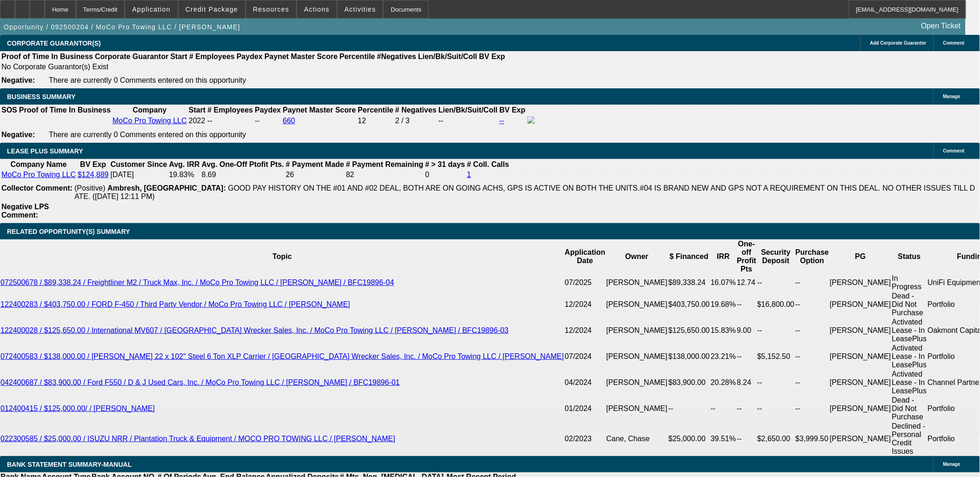
select select "0"
select select "2"
select select "0"
select select "6"
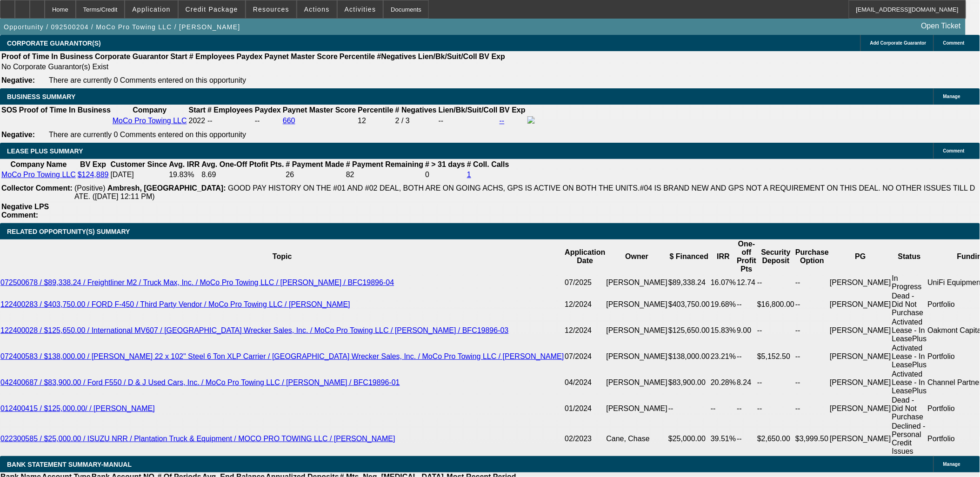
select select "0"
select select "2"
select select "0"
select select "6"
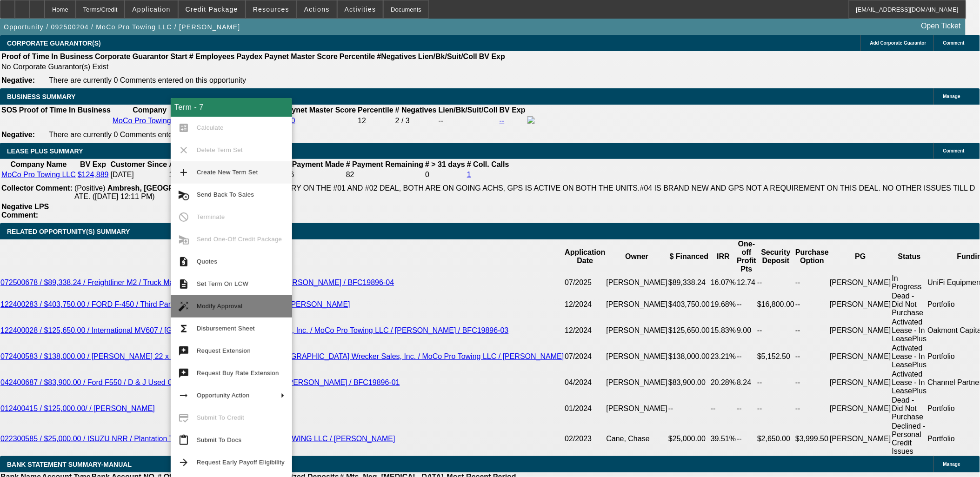
click at [220, 301] on span "Modify Approval" at bounding box center [241, 306] width 88 height 11
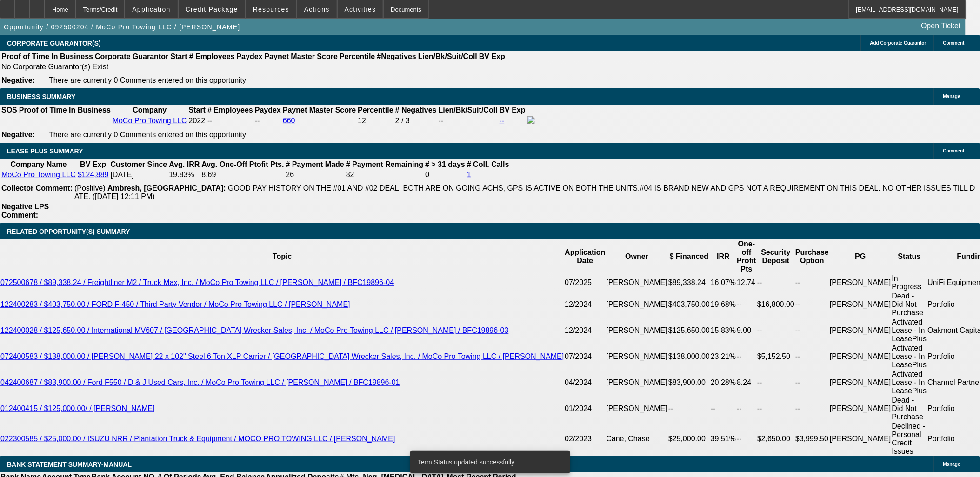
select select "0"
select select "2"
select select "0"
select select "6"
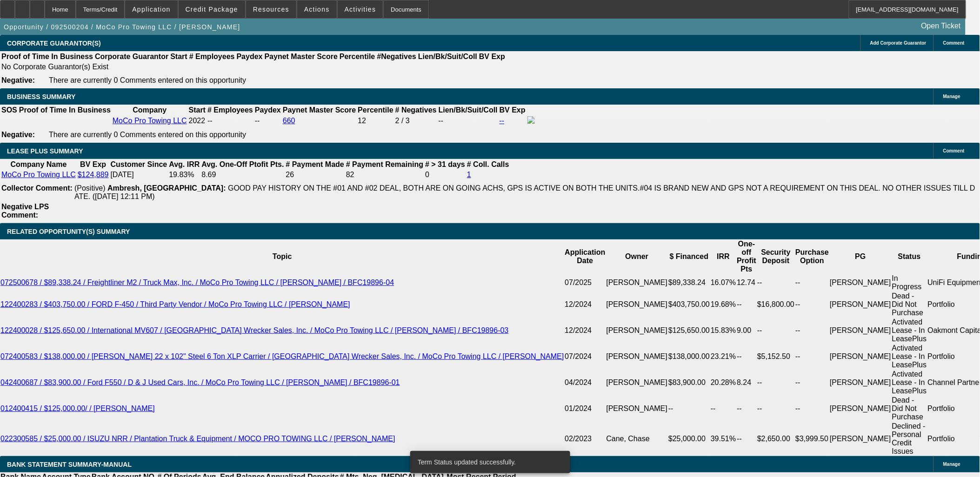
select select "0"
select select "2"
select select "0"
select select "6"
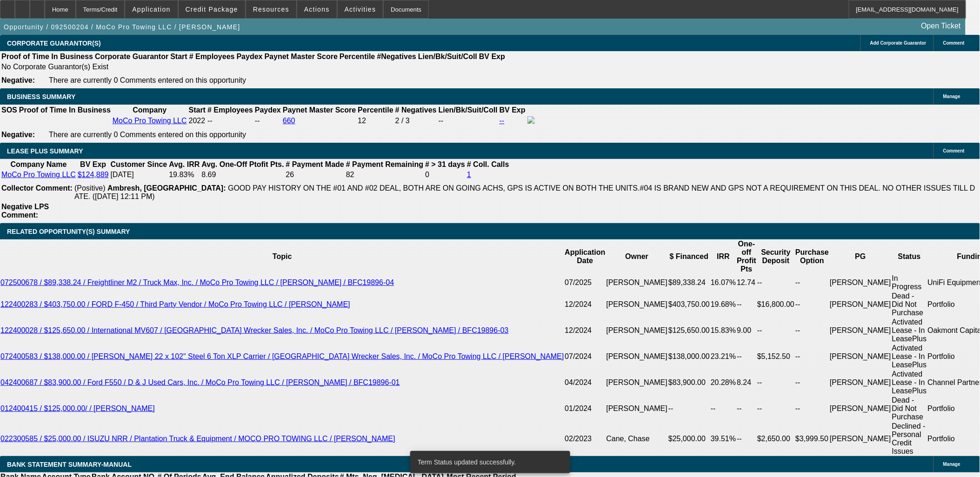
select select "0"
select select "2"
select select "0"
select select "6"
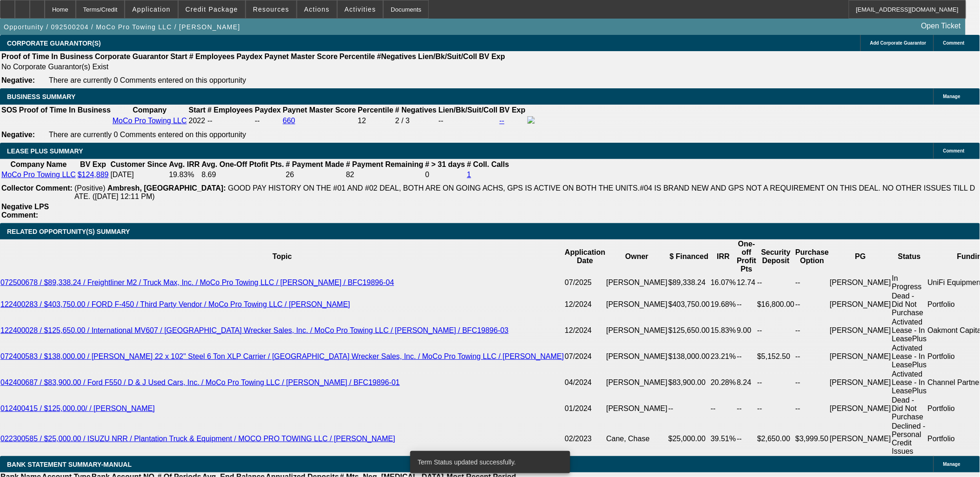
select select "0"
select select "2"
select select "0"
select select "6"
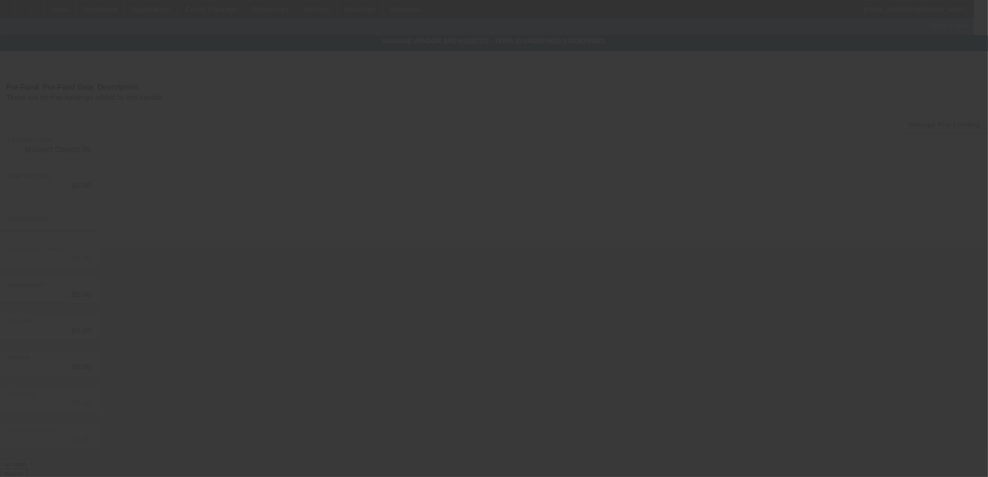
type input "$3,325.00"
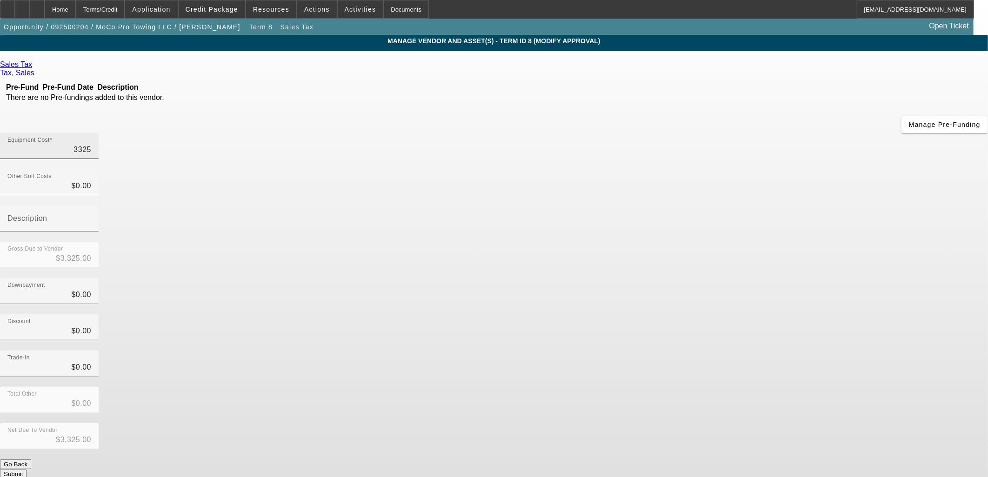
click at [91, 144] on input "3325" at bounding box center [49, 149] width 84 height 11
drag, startPoint x: 609, startPoint y: 80, endPoint x: 600, endPoint y: 80, distance: 9.3
click at [91, 144] on input "3325" at bounding box center [49, 149] width 84 height 11
type input "125"
type input "$125.00"
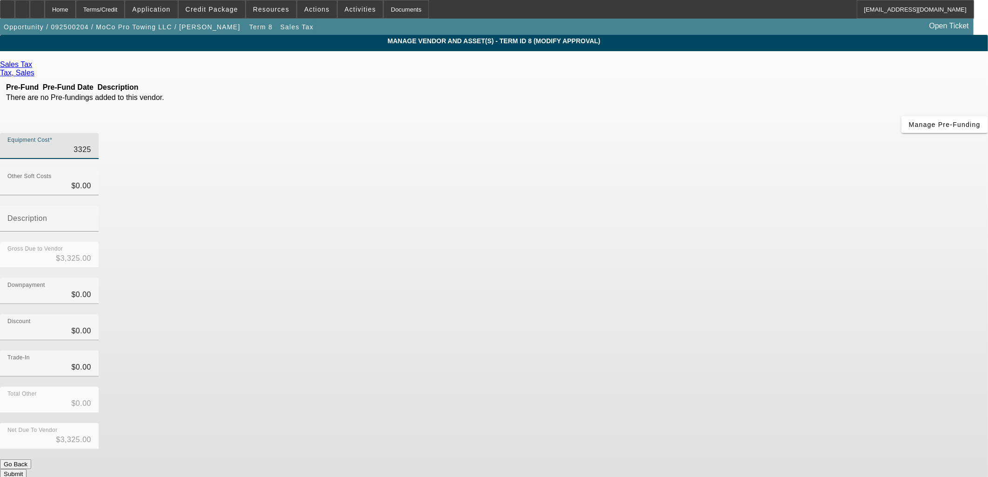
type input "$125.00"
type input "1425"
type input "$1,425.00"
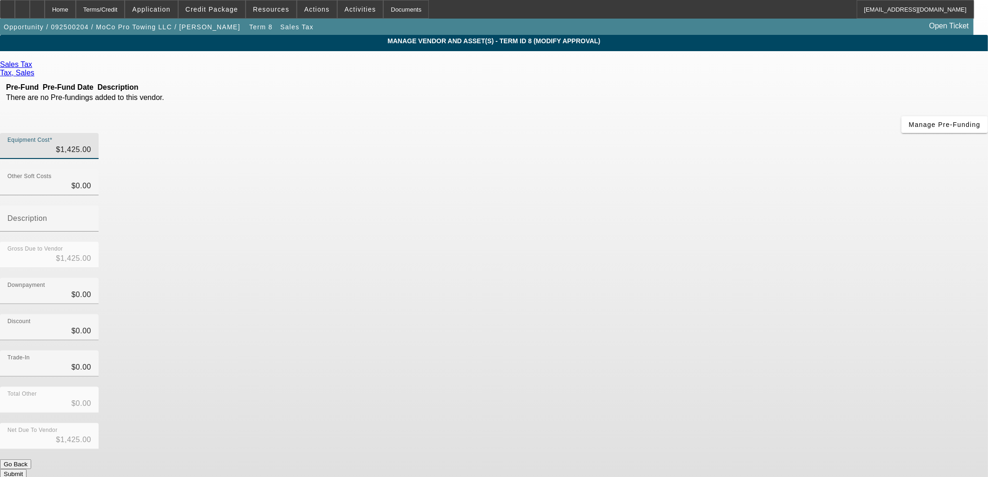
click at [27, 469] on button "Submit" at bounding box center [13, 474] width 27 height 10
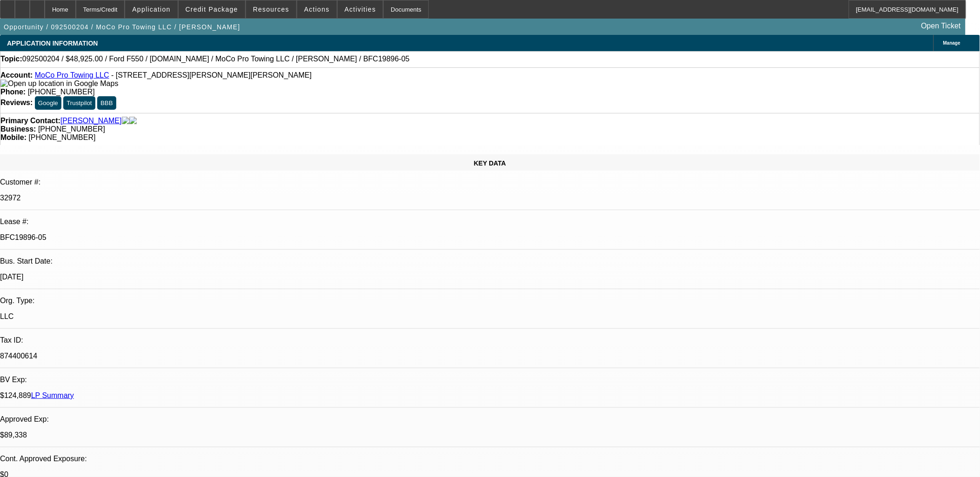
select select "0"
select select "2"
select select "0"
select select "6"
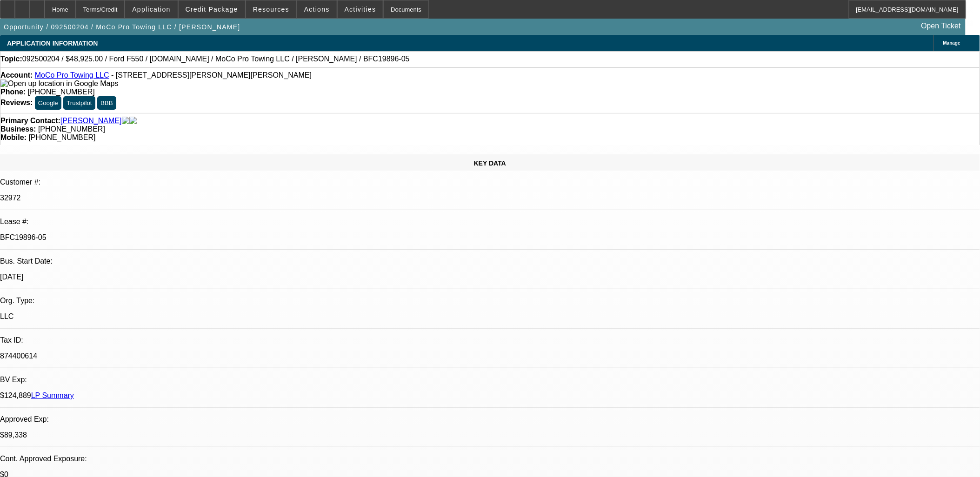
select select "0"
select select "2"
select select "0"
select select "6"
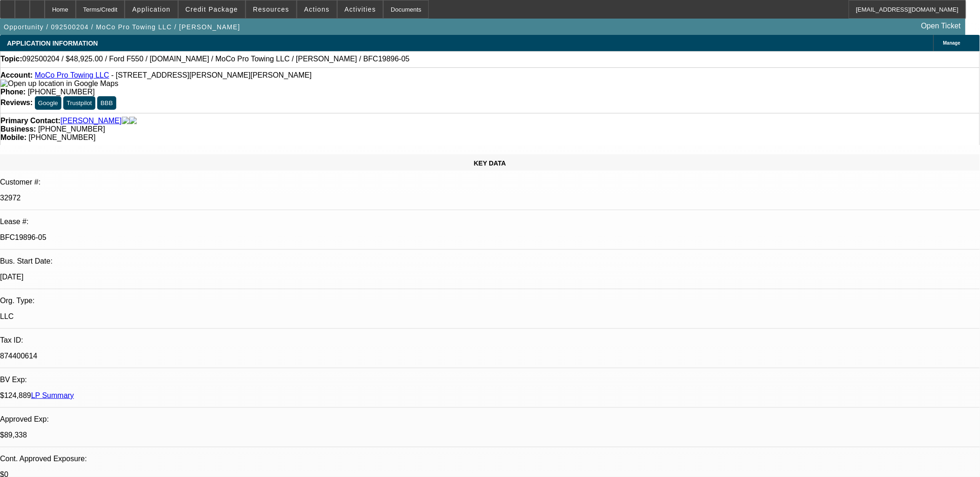
select select "0"
select select "2"
select select "0"
select select "6"
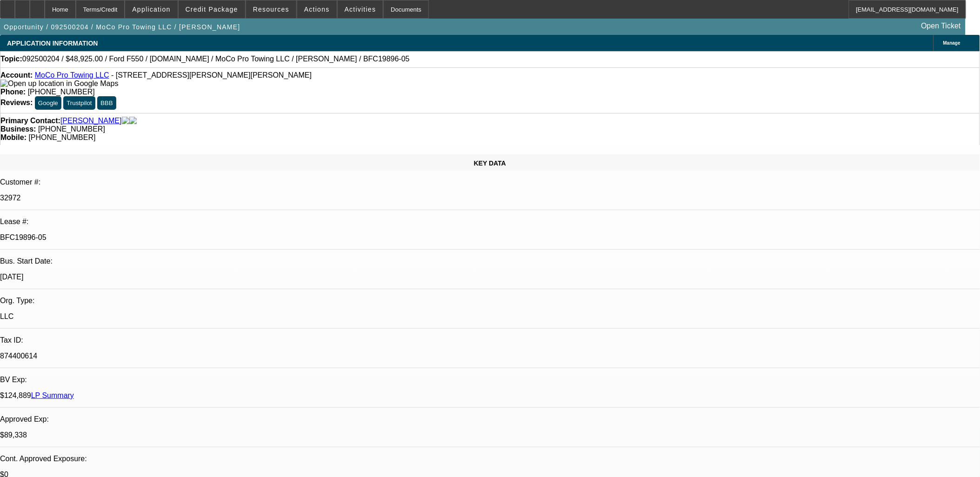
select select "0"
select select "2"
select select "0"
select select "6"
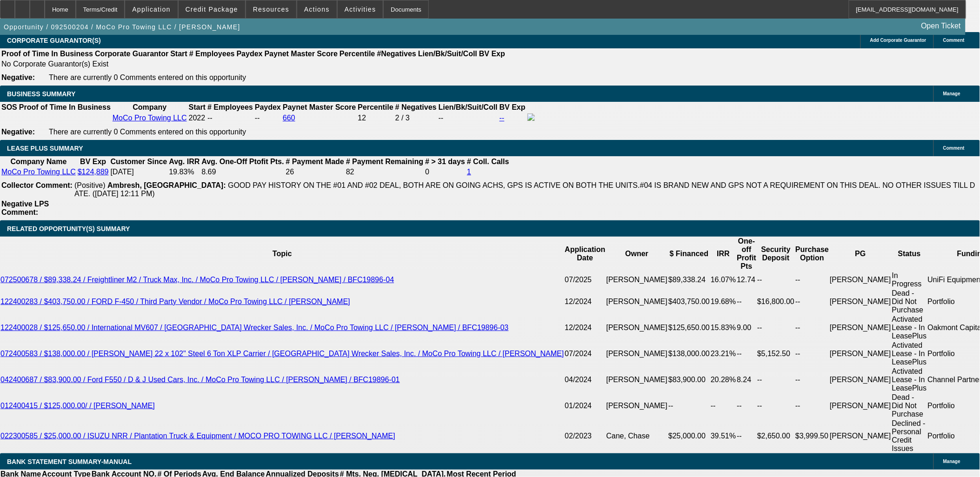
scroll to position [1499, 0]
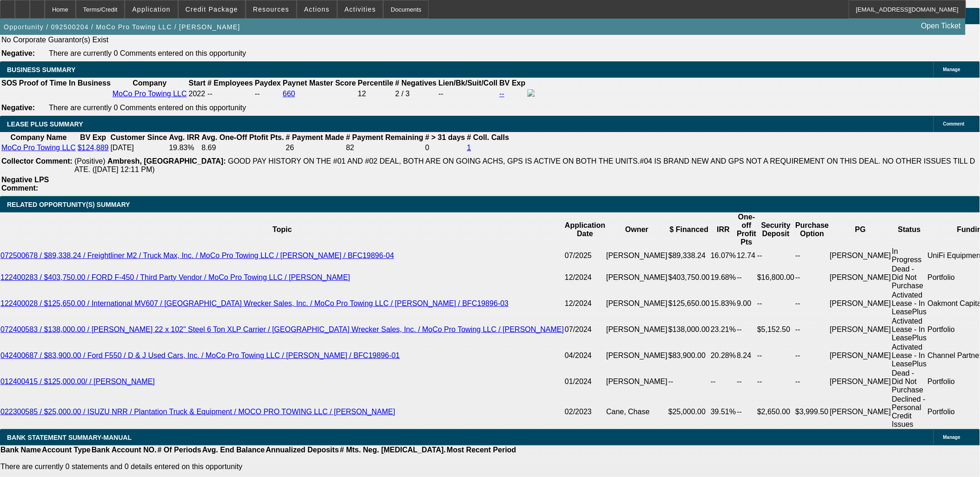
drag, startPoint x: 170, startPoint y: 264, endPoint x: 276, endPoint y: 266, distance: 106.5
type input "1344.99"
type input "UNKNOWN"
type input "14.3"
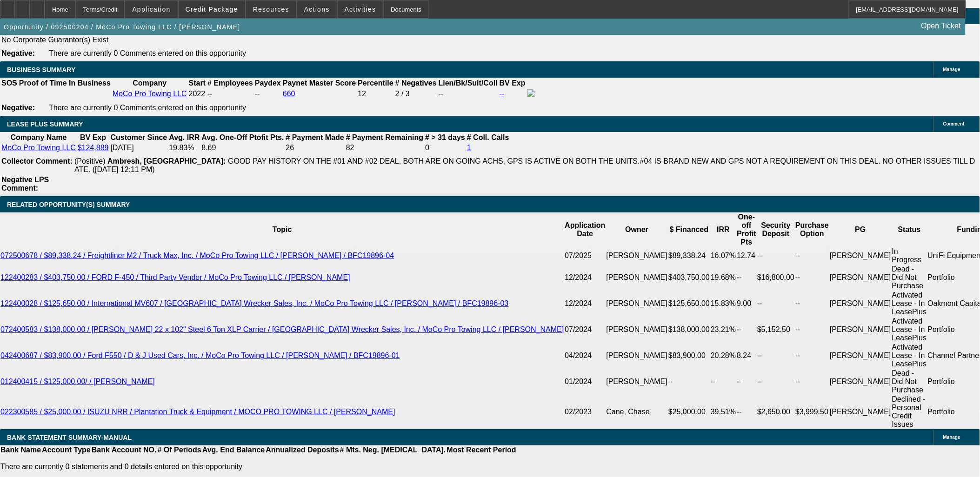
type input "$1,344.99"
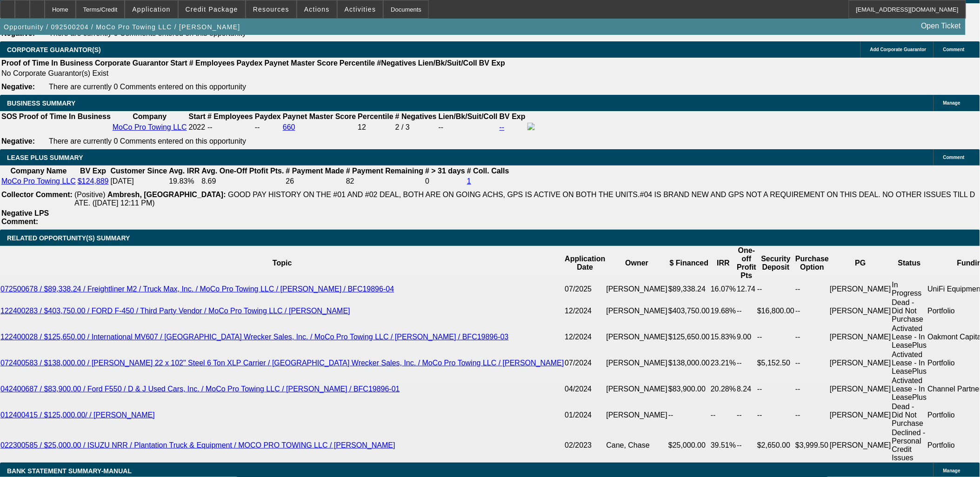
scroll to position [1447, 0]
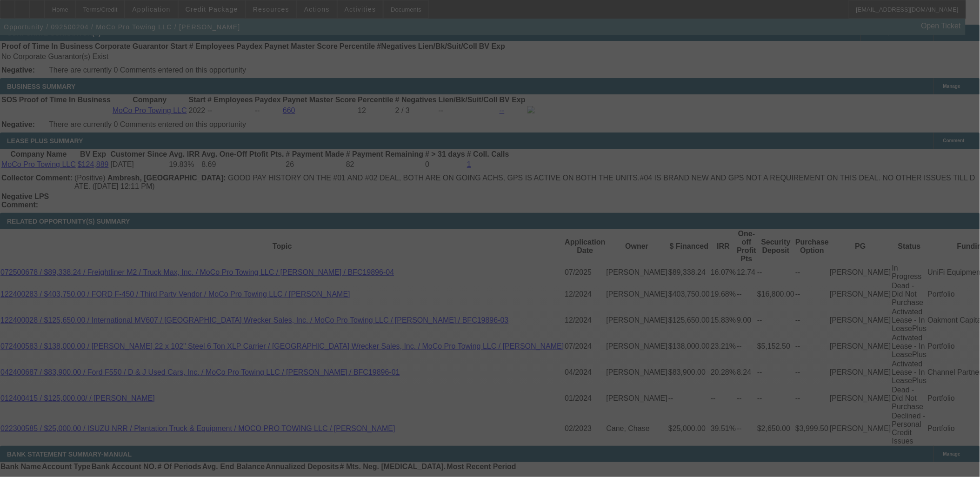
scroll to position [1499, 0]
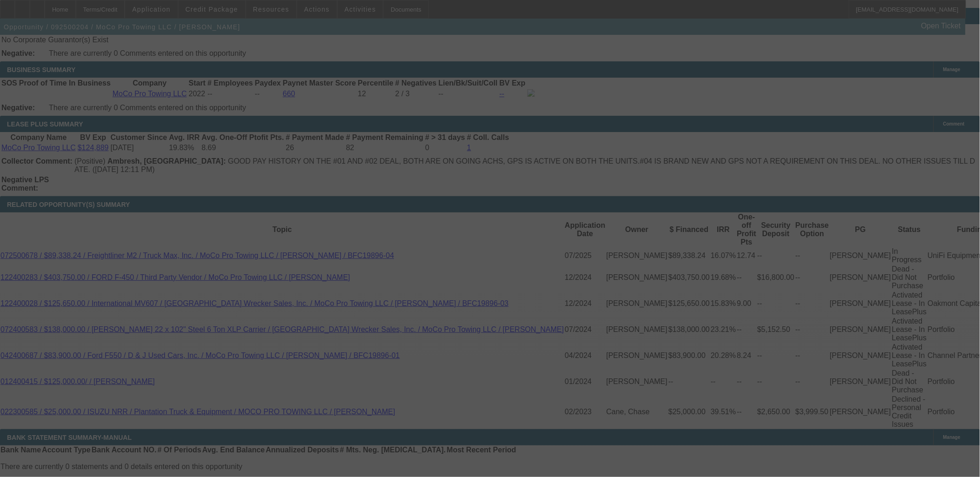
select select "0"
select select "2"
select select "0"
select select "6"
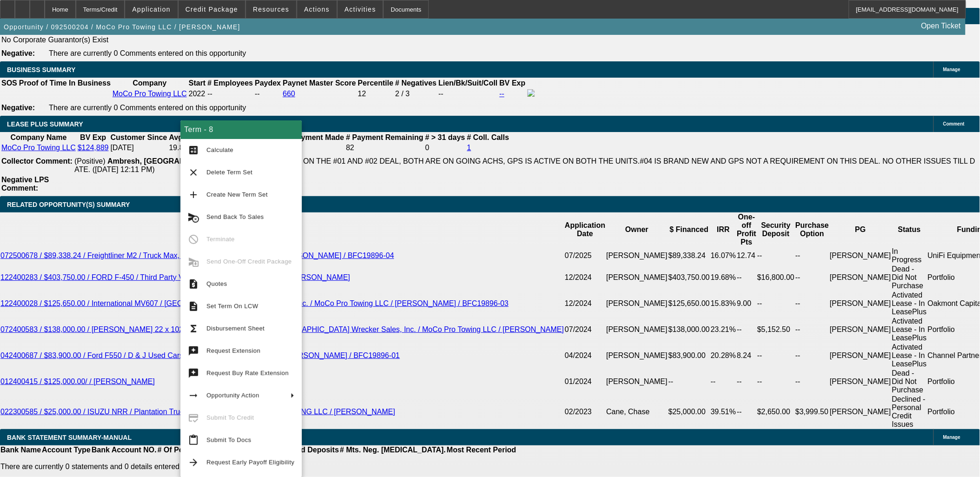
drag, startPoint x: 814, startPoint y: 321, endPoint x: 756, endPoint y: 214, distance: 121.6
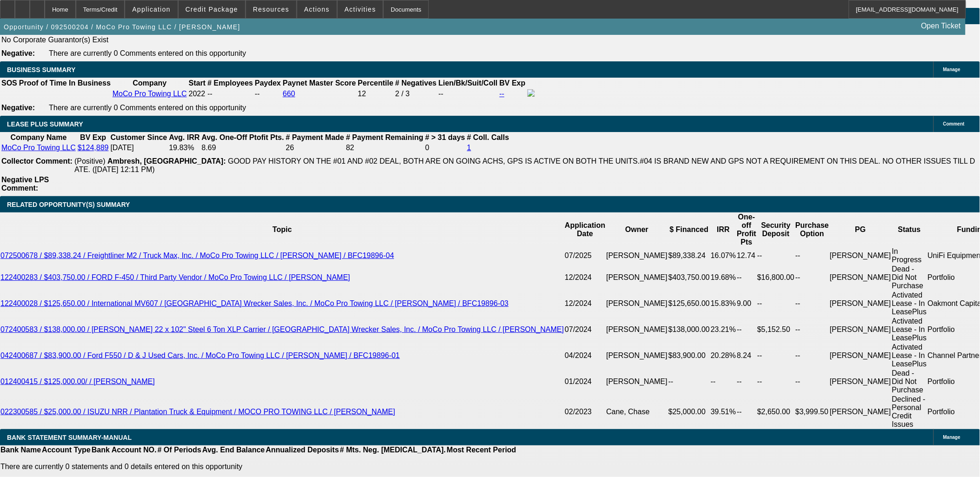
scroll to position [103, 0]
drag, startPoint x: 781, startPoint y: 317, endPoint x: 772, endPoint y: 303, distance: 16.8
copy td "RUSHED DOCS FOR EU DEAL - CUSTOMER PLANS TO DRIVE TRUCK HOME TOMORROW 9/16 BY N…"
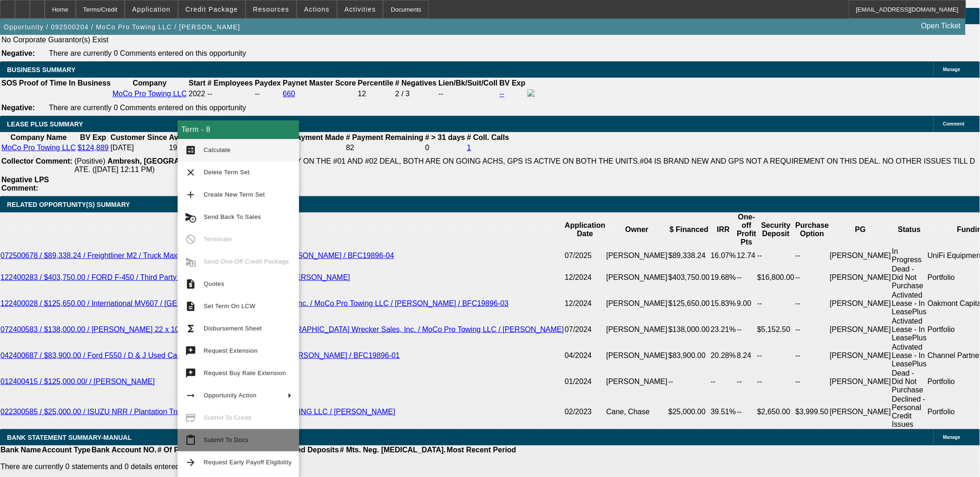
click at [230, 440] on span "Submit To Docs" at bounding box center [226, 440] width 45 height 7
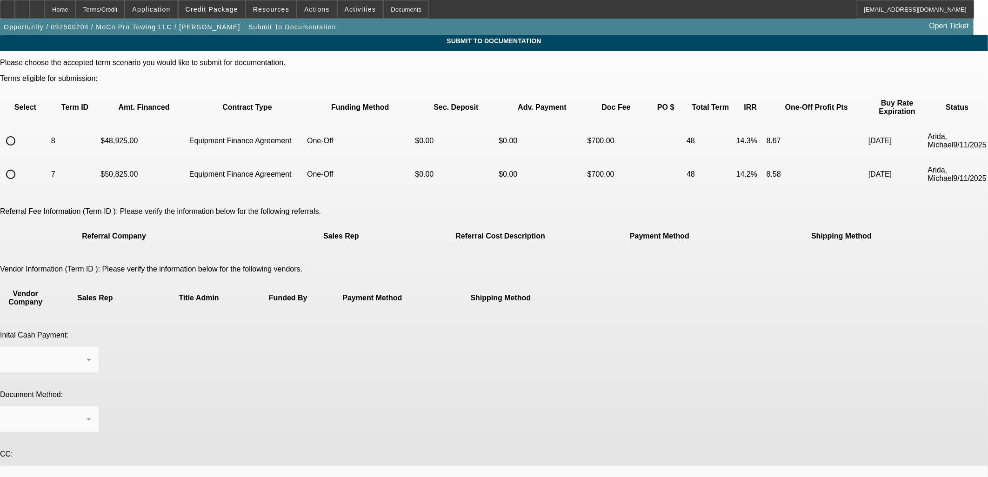
click at [20, 132] on input "radio" at bounding box center [10, 141] width 19 height 19
radio input "true"
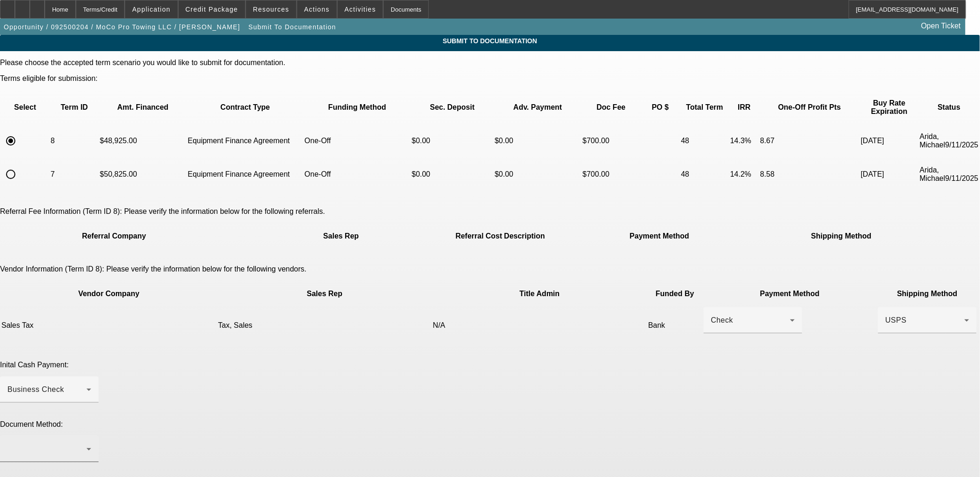
click at [91, 436] on div at bounding box center [49, 449] width 84 height 26
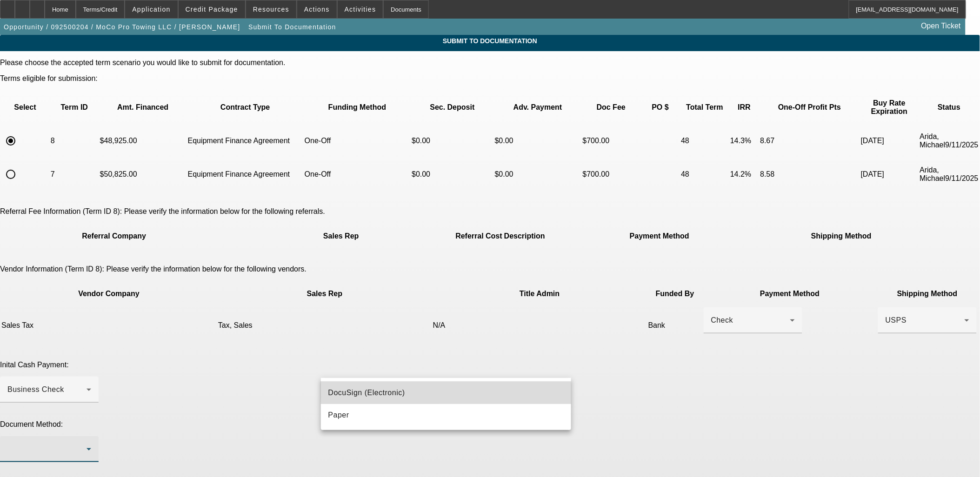
click at [507, 387] on mat-option "DocuSign (Electronic)" at bounding box center [446, 393] width 251 height 22
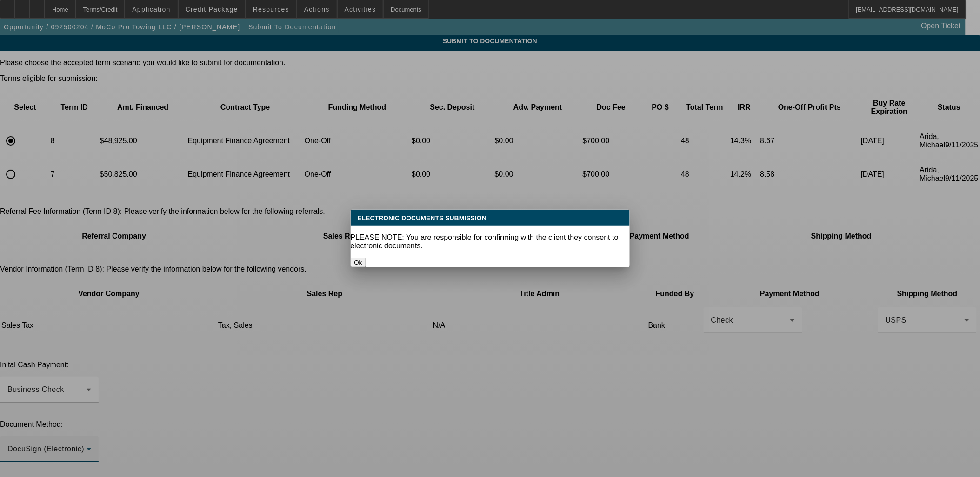
click at [522, 406] on div at bounding box center [490, 238] width 980 height 477
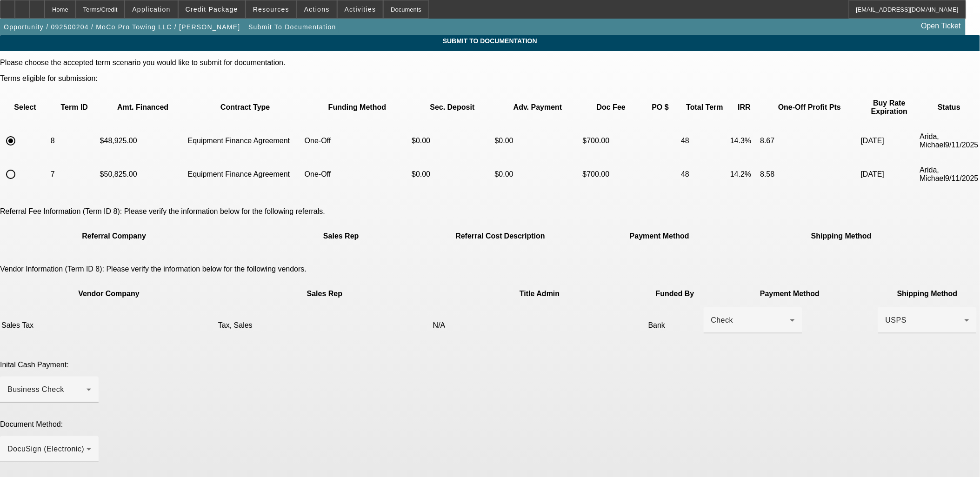
paste textarea "RUSHED DOCS FOR EU DEAL - CUSTOMER PLANS TO DRIVE TRUCK HOME TOMORROW 9/16 BY N…"
type textarea "Revised Sales Tax updated. RUSHED DOCS FOR EU DEAL - CUSTOMER PLANS TO DRIVE TR…"
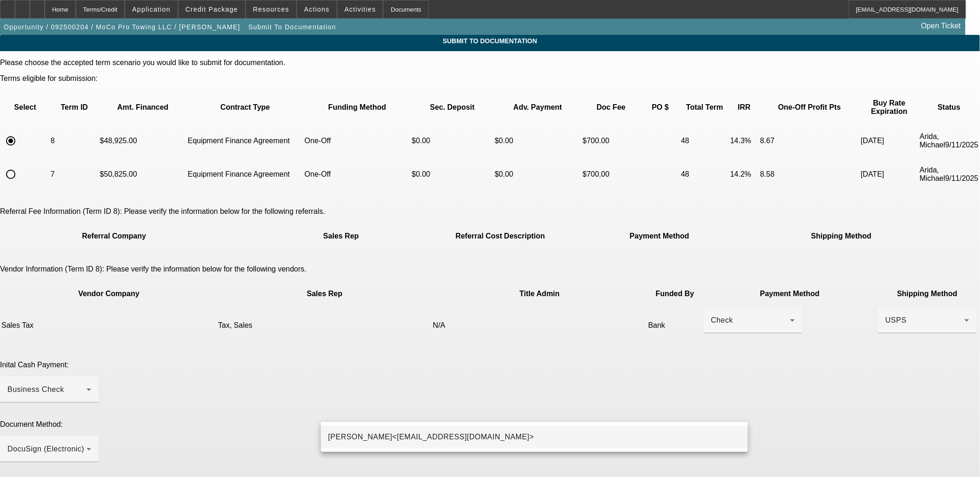
type input "dgree"
click at [463, 440] on span "Derek J. Greene<DGreene@beaconfunding.com>" at bounding box center [431, 437] width 206 height 11
type input "apr"
click at [472, 440] on span "Andrew J. Primis<APrimis@beaconfunding.com>" at bounding box center [431, 437] width 206 height 11
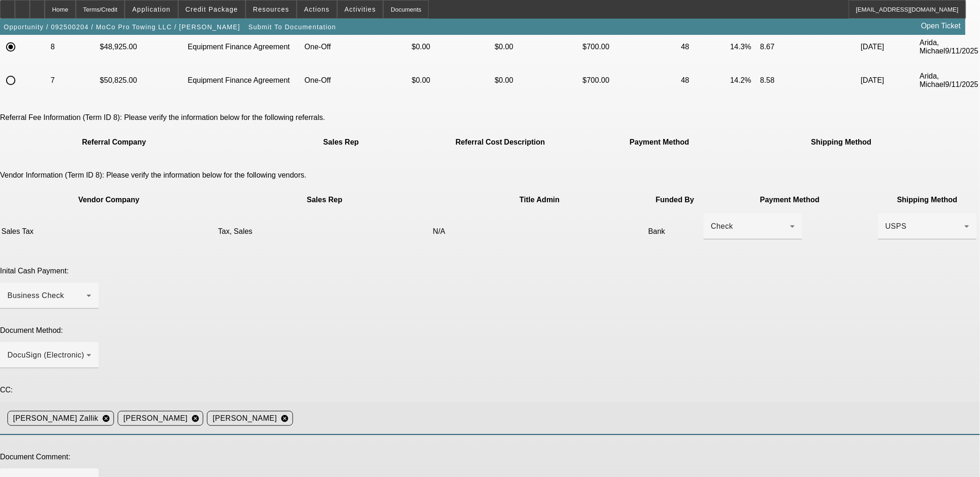
scroll to position [103, 0]
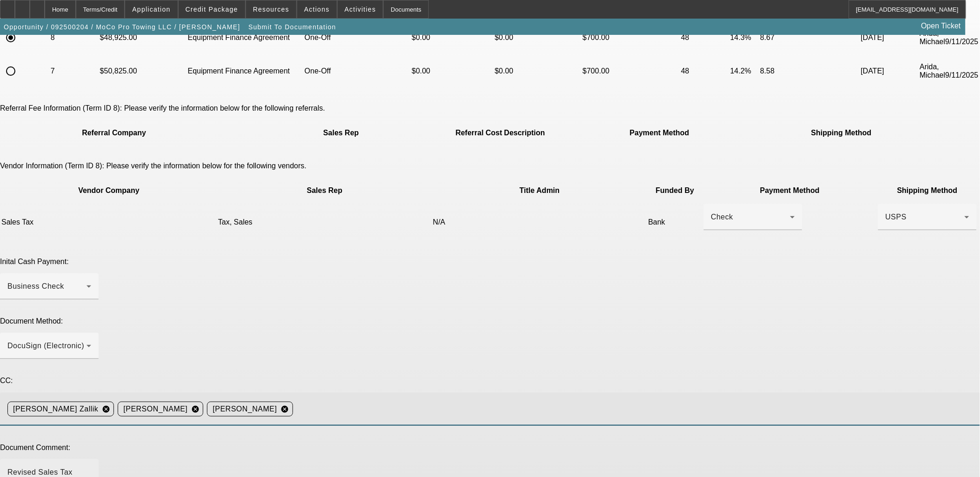
drag, startPoint x: 735, startPoint y: 357, endPoint x: 740, endPoint y: 433, distance: 76.5
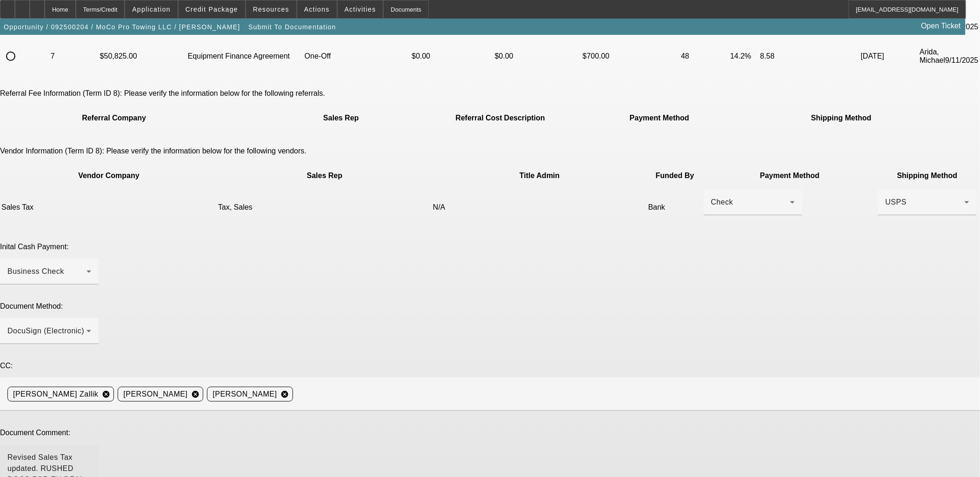
scroll to position [183, 0]
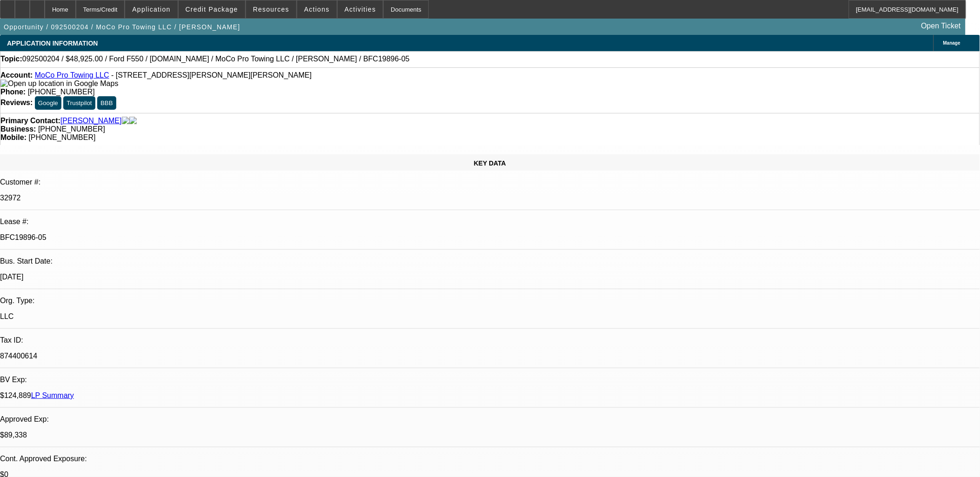
select select "0"
select select "2"
select select "0"
select select "6"
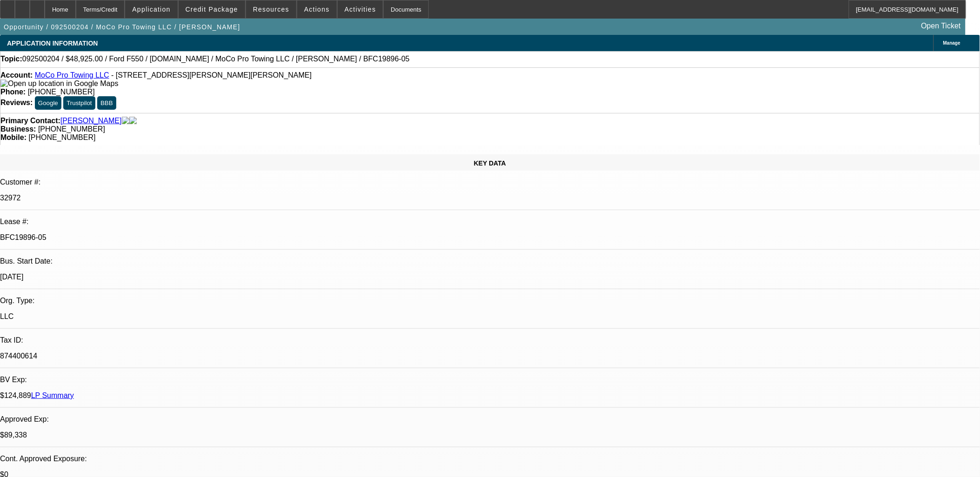
select select "0"
select select "2"
select select "0"
select select "6"
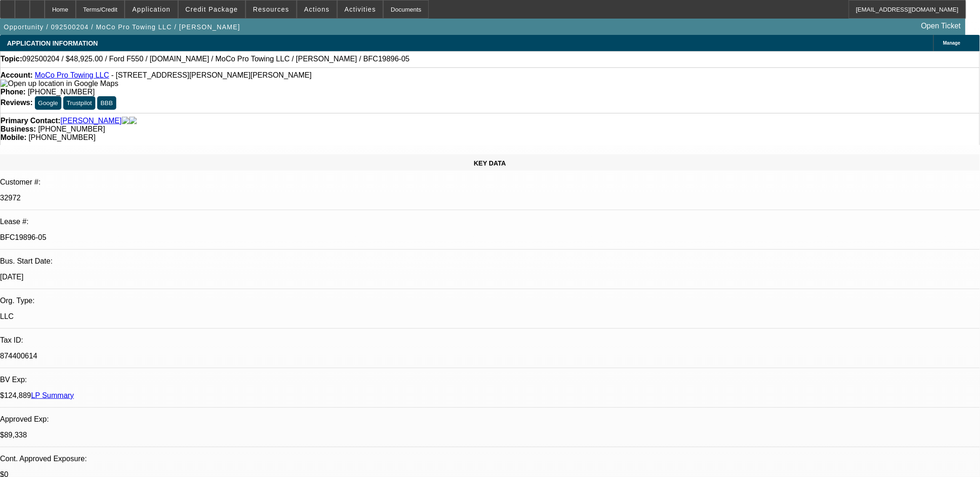
select select "0"
select select "2"
select select "0"
select select "6"
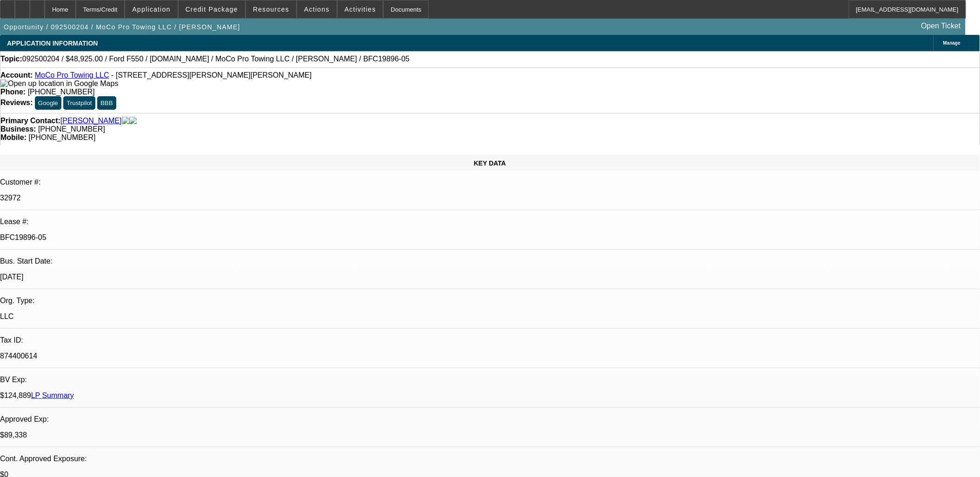
select select "0"
select select "2"
select select "0"
select select "6"
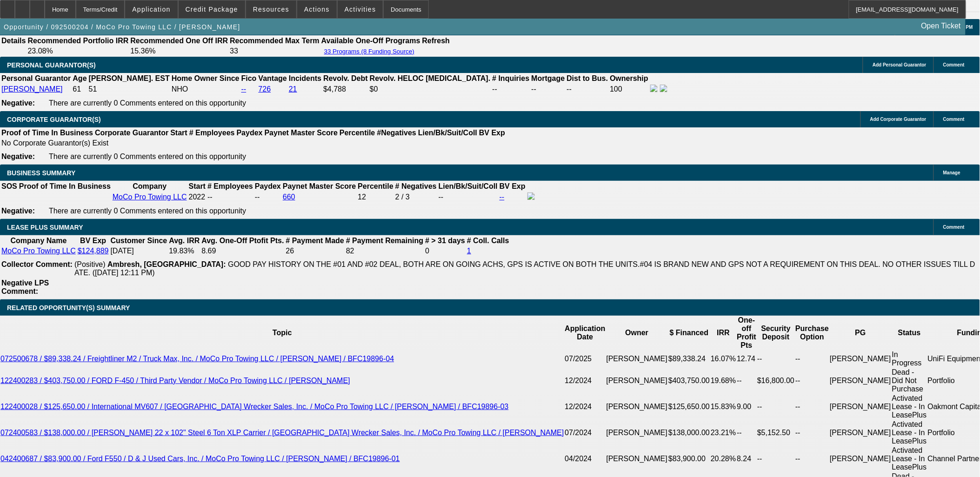
scroll to position [1494, 0]
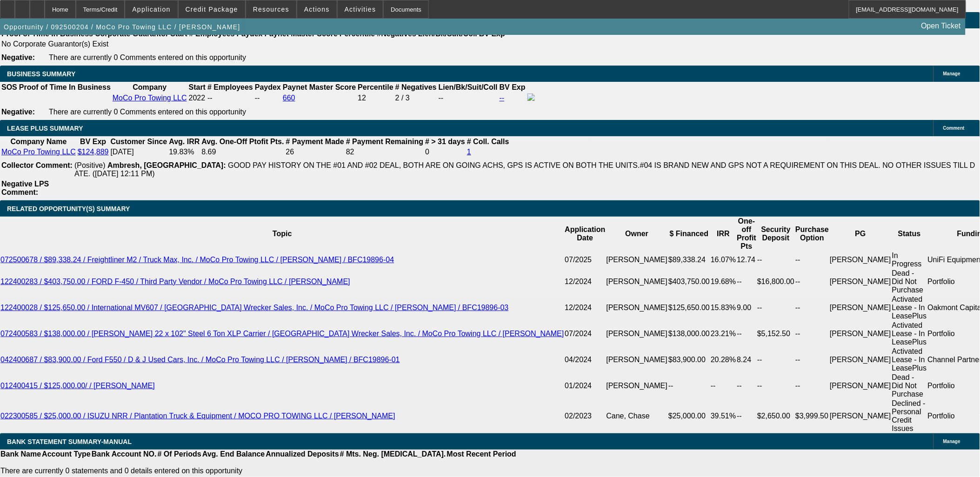
drag, startPoint x: 806, startPoint y: 140, endPoint x: 805, endPoint y: 125, distance: 15.8
drag, startPoint x: 805, startPoint y: 125, endPoint x: 805, endPoint y: 117, distance: 7.5
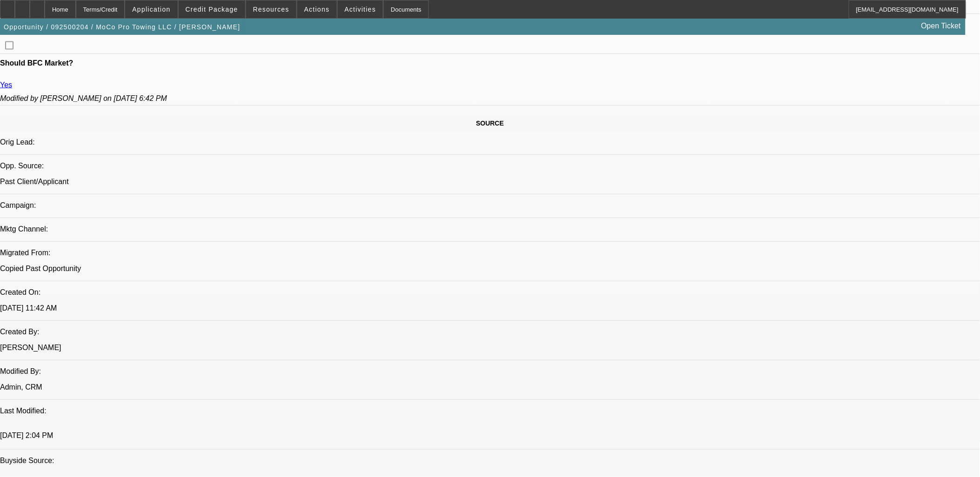
scroll to position [47, 0]
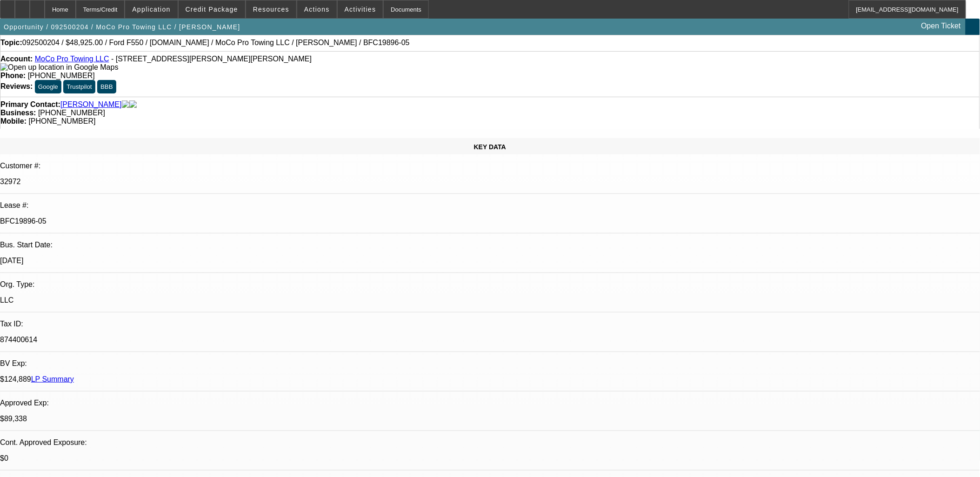
scroll to position [0, 0]
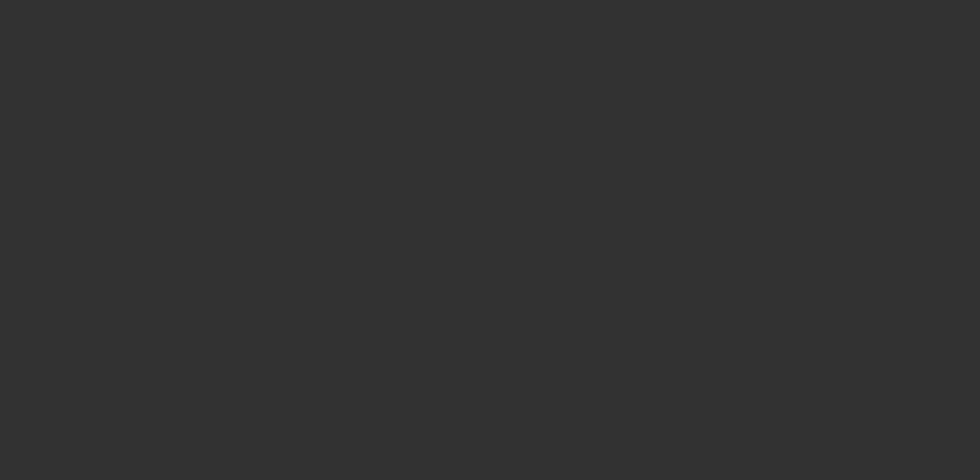
select select "0"
select select "6"
select select "0"
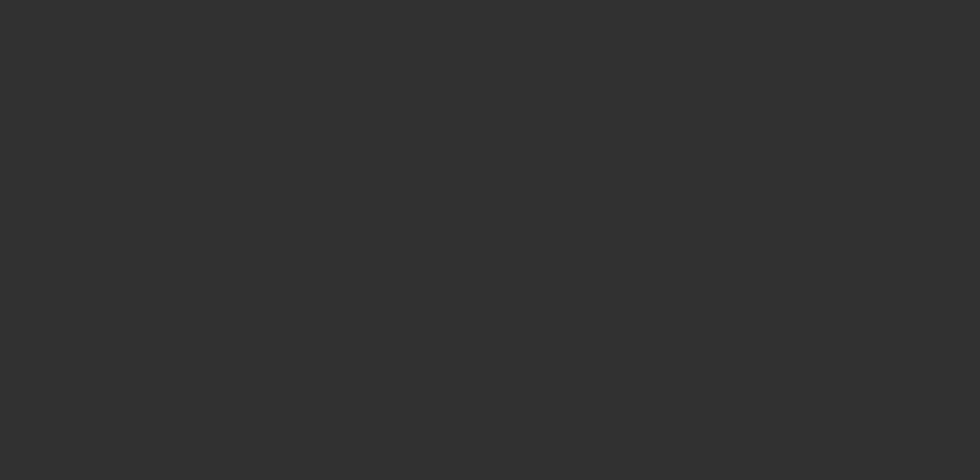
select select "0"
select select "6"
select select "0"
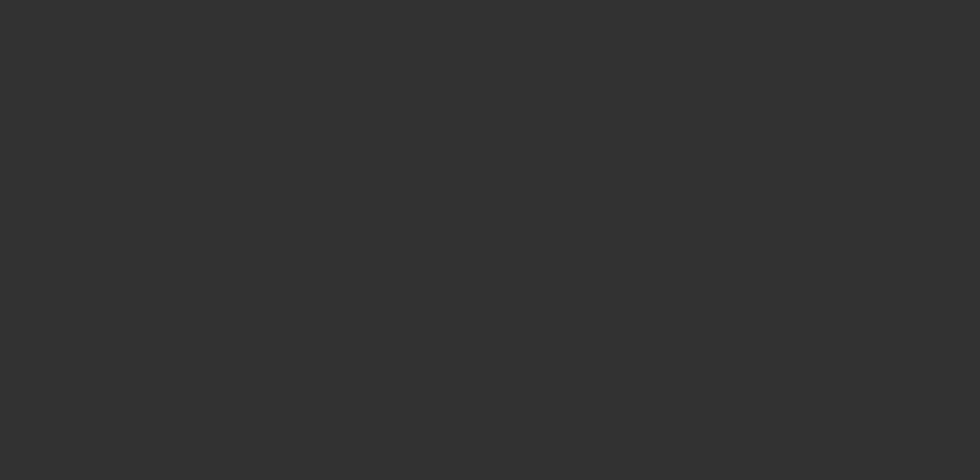
select select "0"
select select "6"
select select "0"
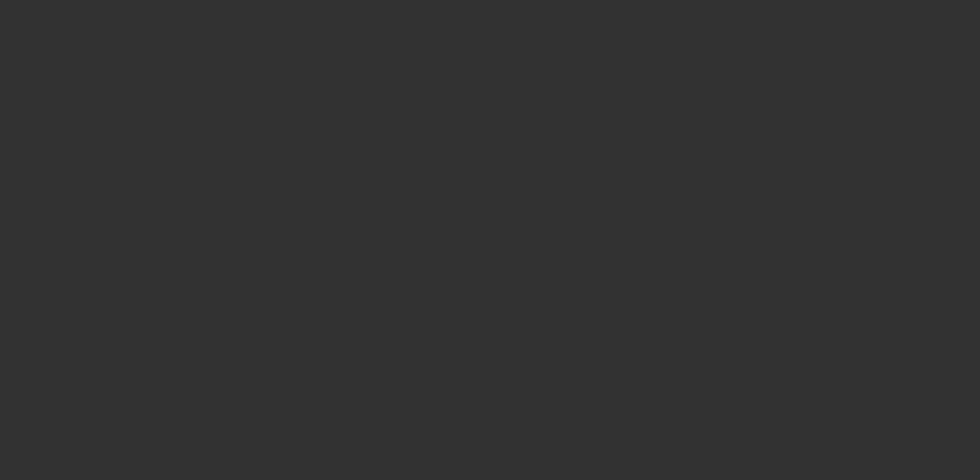
select select "6"
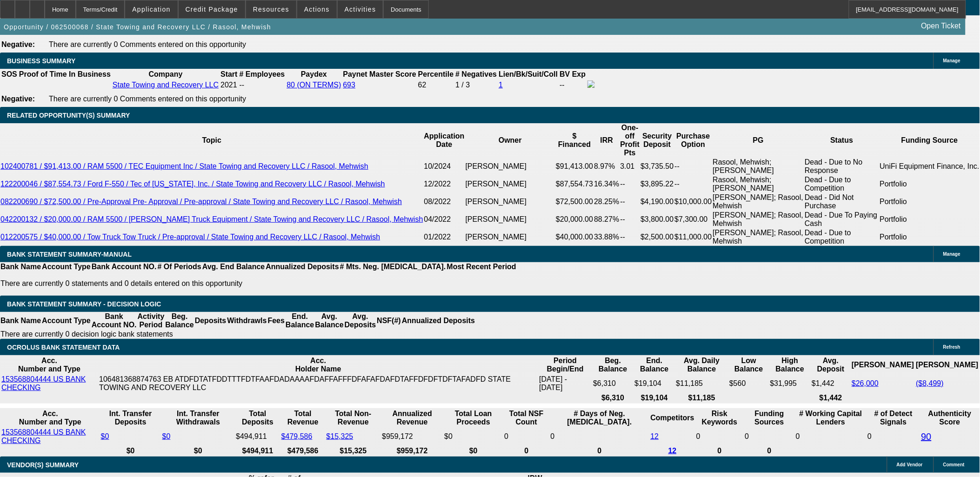
scroll to position [1499, 0]
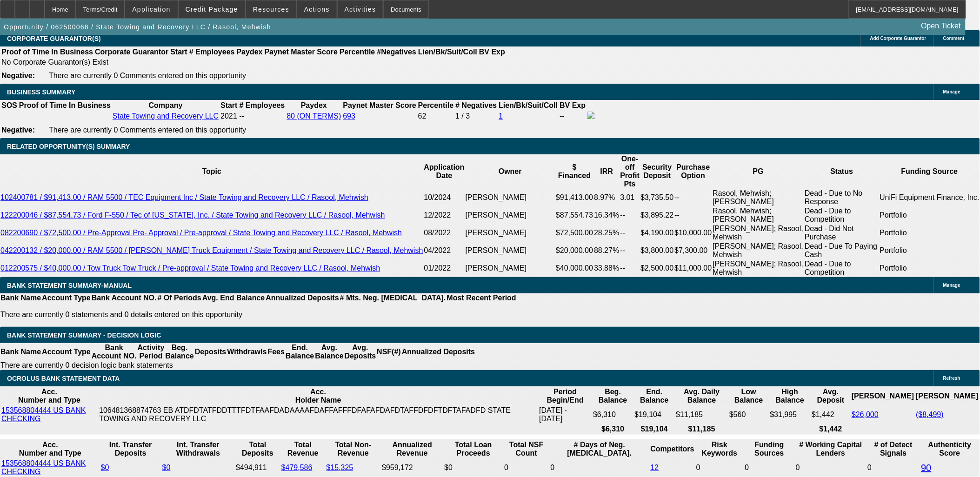
scroll to position [1447, 0]
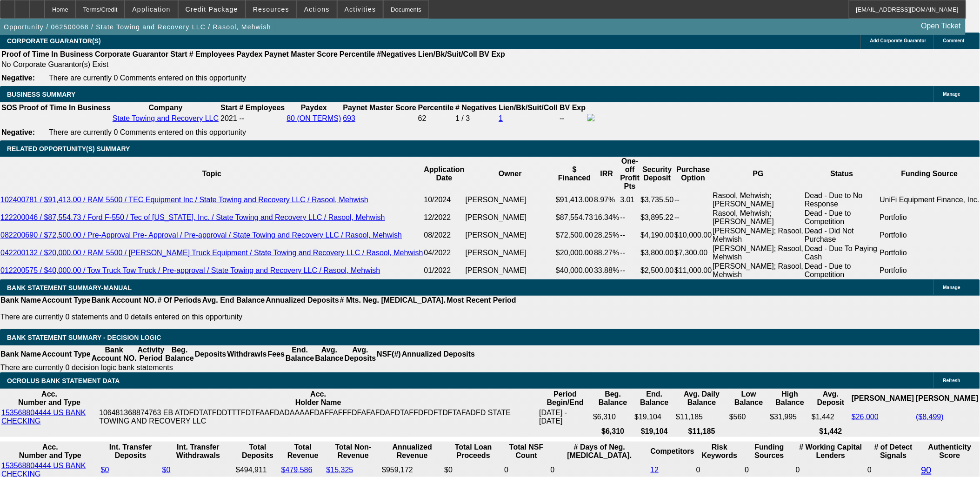
drag, startPoint x: 221, startPoint y: 308, endPoint x: 245, endPoint y: 308, distance: 23.3
type input "10.6"
type input "UNKNOWN"
type input "$3,387.49"
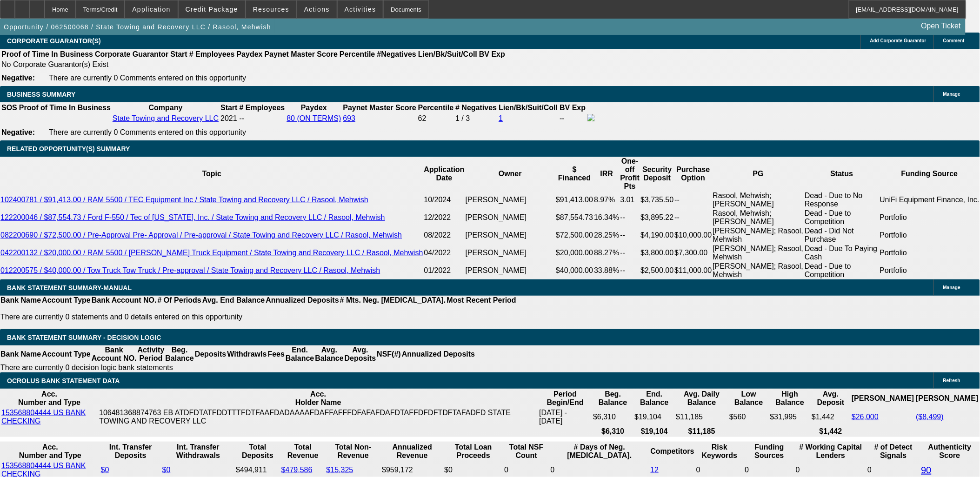
type input "10.6"
drag, startPoint x: 167, startPoint y: 305, endPoint x: 260, endPoint y: 303, distance: 93.0
type input "339"
type input "3399."
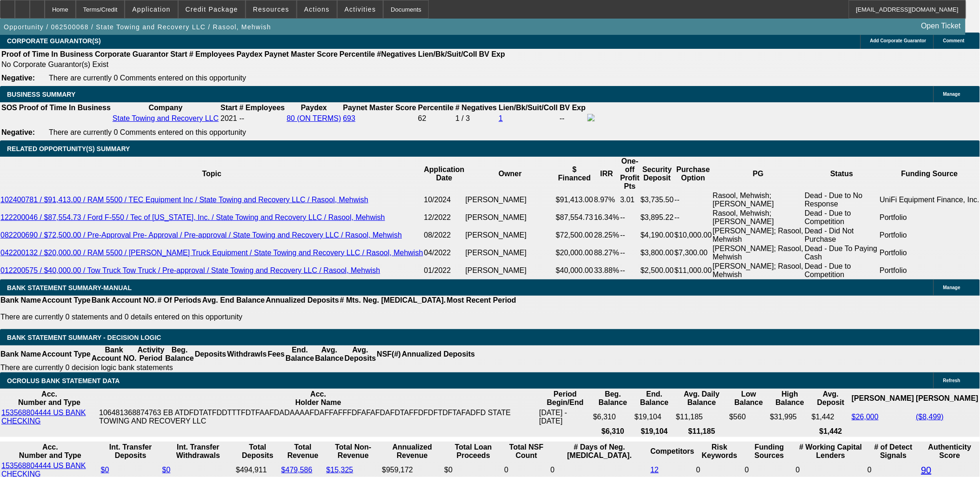
type input "10.7"
type input "$3,399.99"
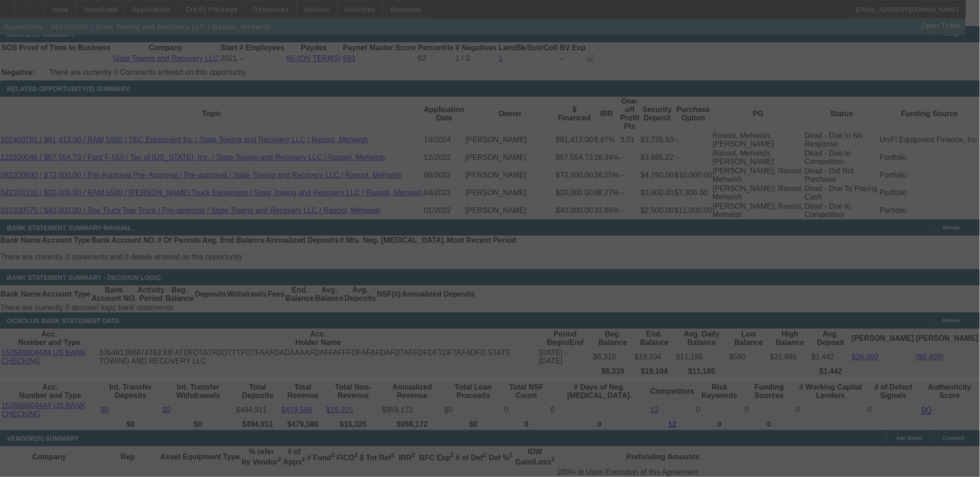
scroll to position [1550, 0]
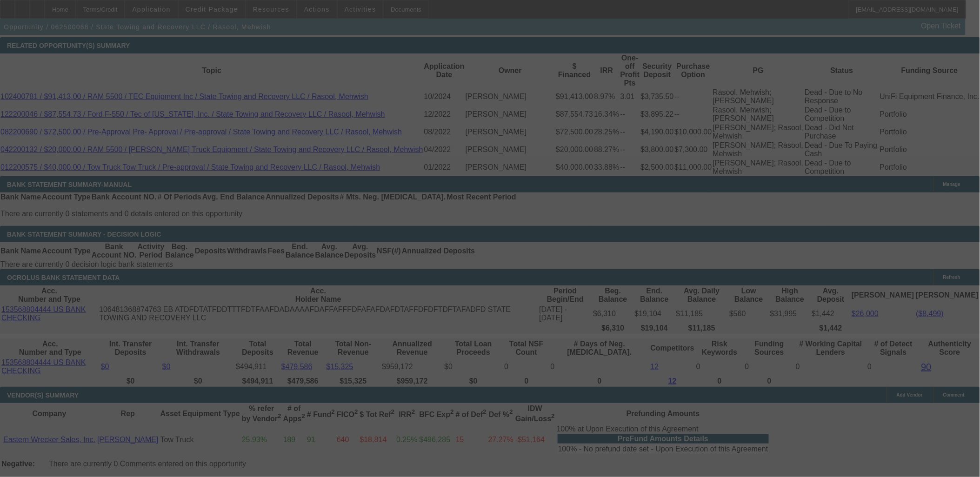
select select "0"
select select "6"
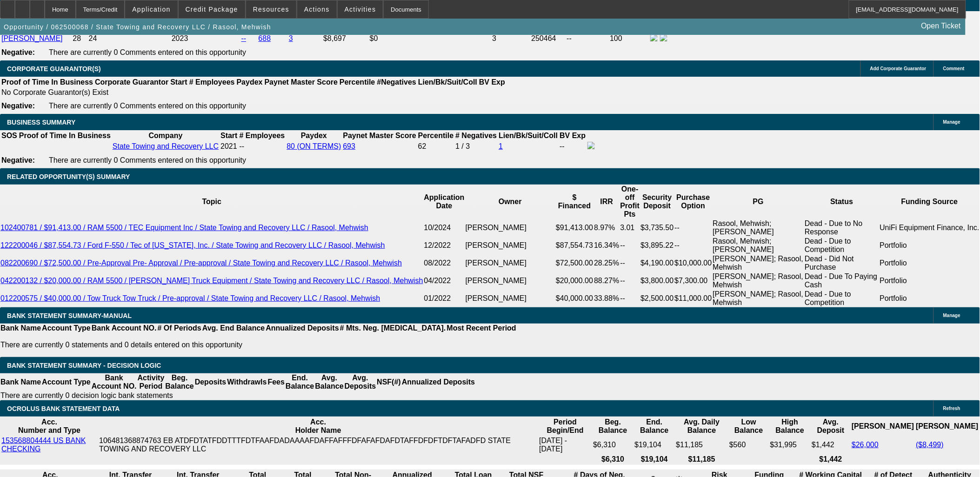
scroll to position [1395, 0]
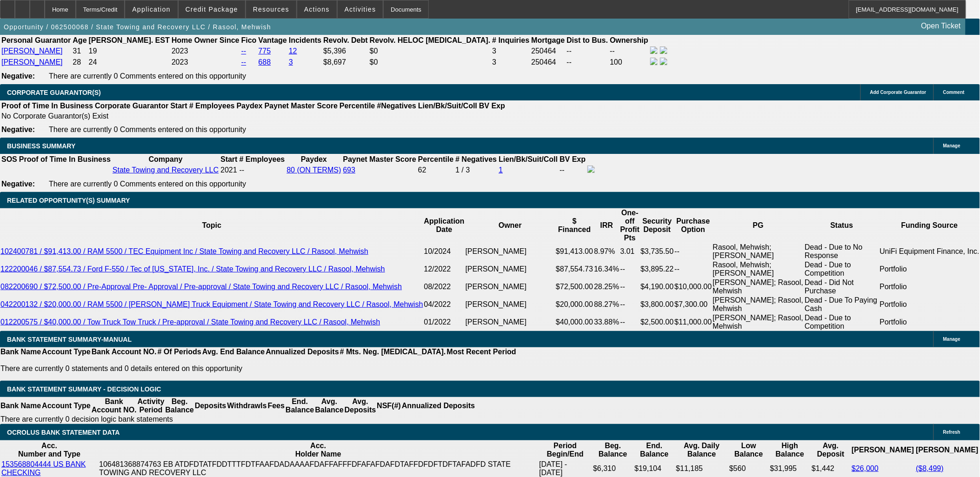
select select "0.2"
select select "0"
select select "2"
select select "0"
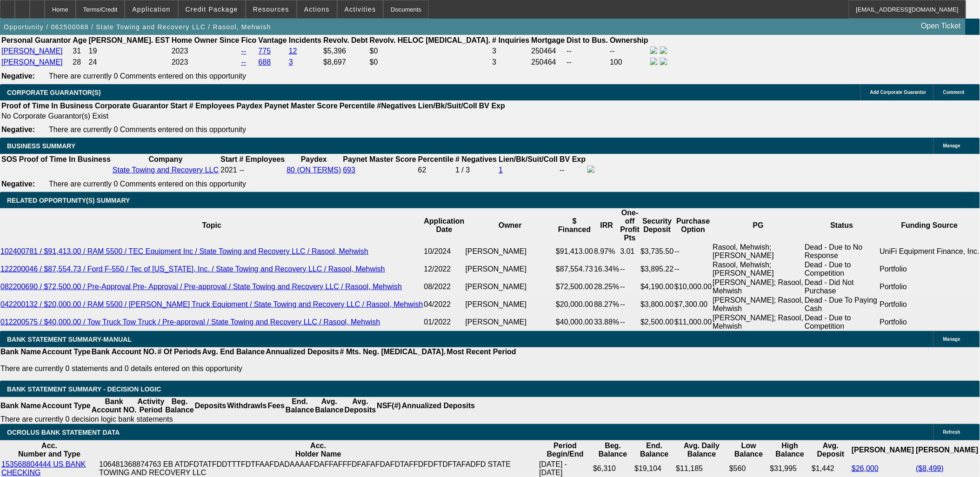
select select "6"
select select "0"
select select "6"
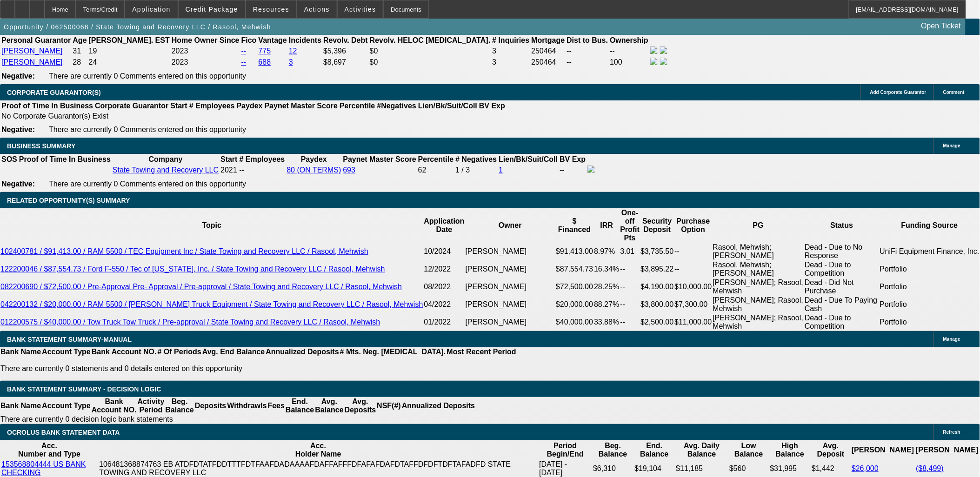
select select "0"
select select "6"
select select "0"
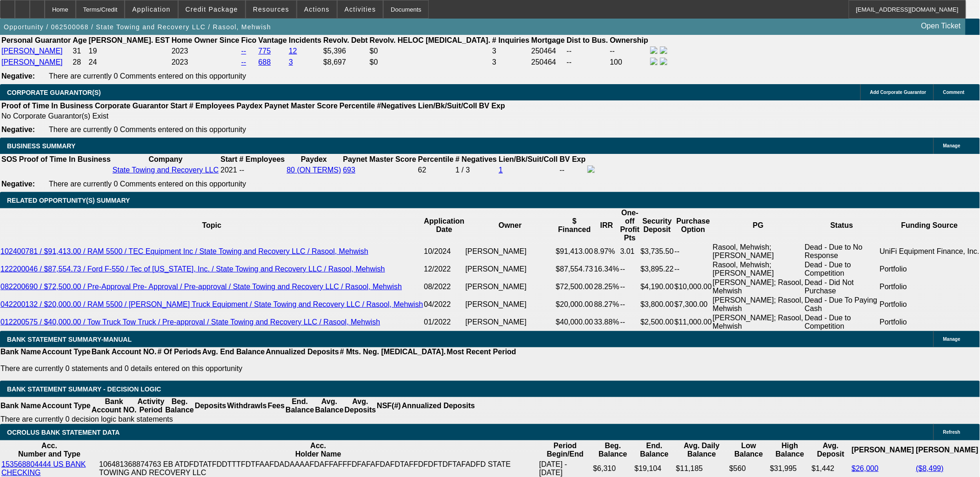
select select "0"
select select "6"
select select "0"
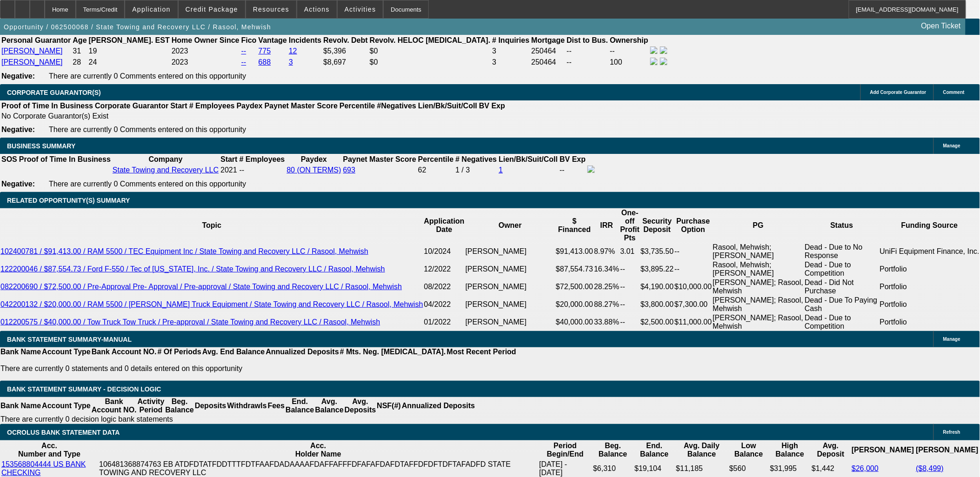
select select "0"
select select "6"
select select "0"
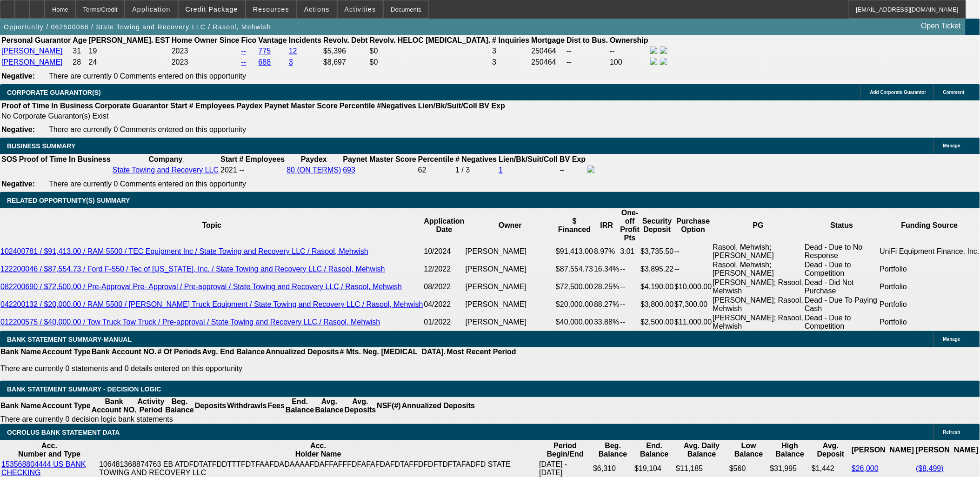
select select "0"
select select "6"
select select "0"
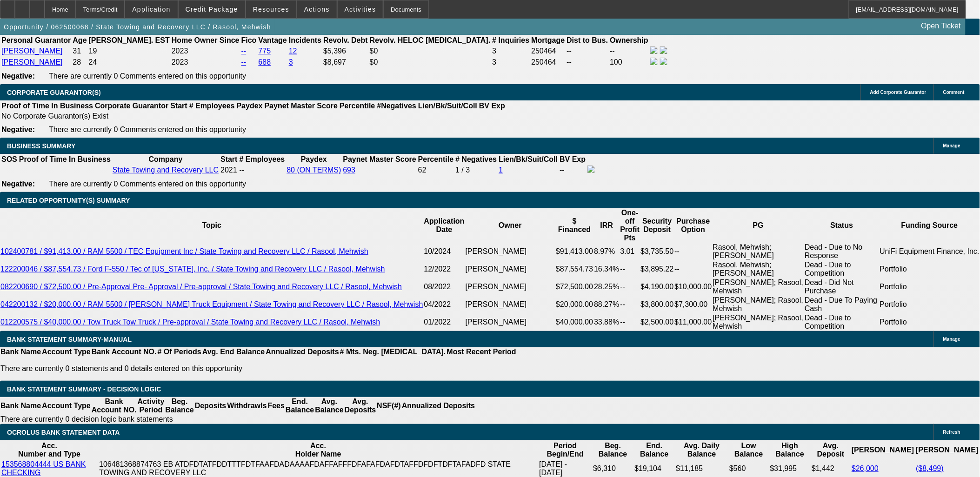
select select "6"
select select "0"
select select "6"
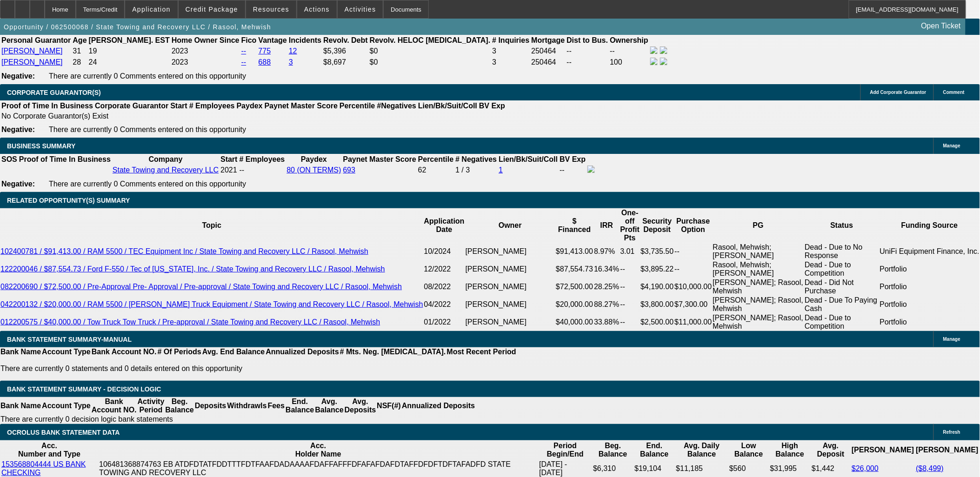
drag, startPoint x: 169, startPoint y: 356, endPoint x: 164, endPoint y: 356, distance: 5.6
type input "3249.99"
type input "UNKNOWN"
type input "9.1"
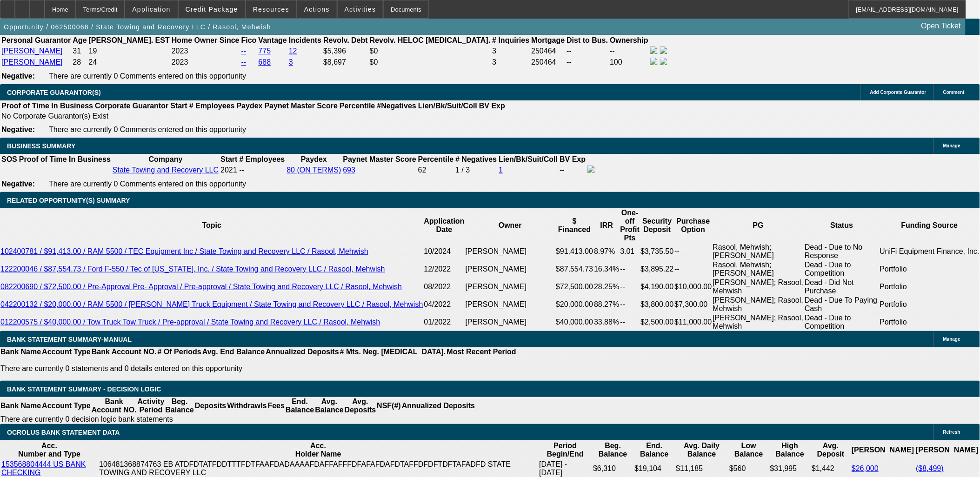
type input "39.99"
type input "3429.99"
type input "11.1"
type input "342.99"
type input "3424.99"
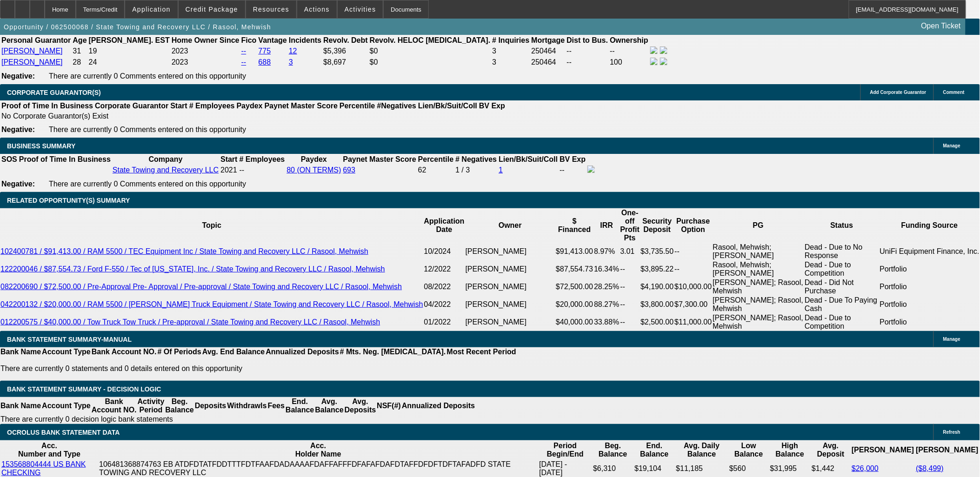
type input "11"
type input "3414.99"
type input "10.9"
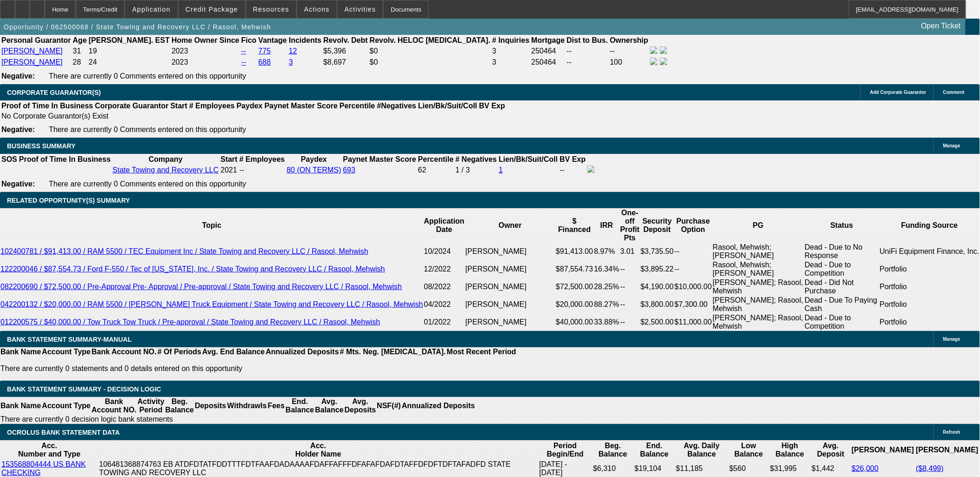
type input "$3,414.99"
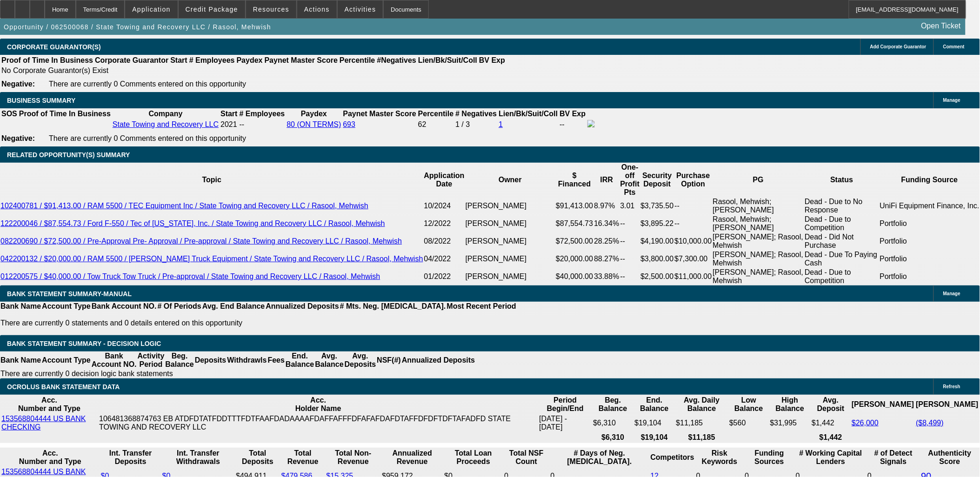
scroll to position [1499, 0]
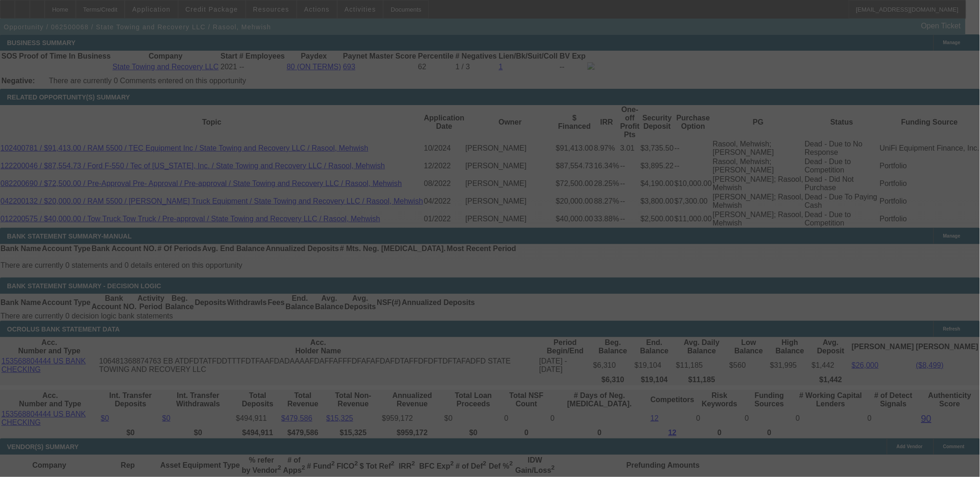
select select "0"
select select "6"
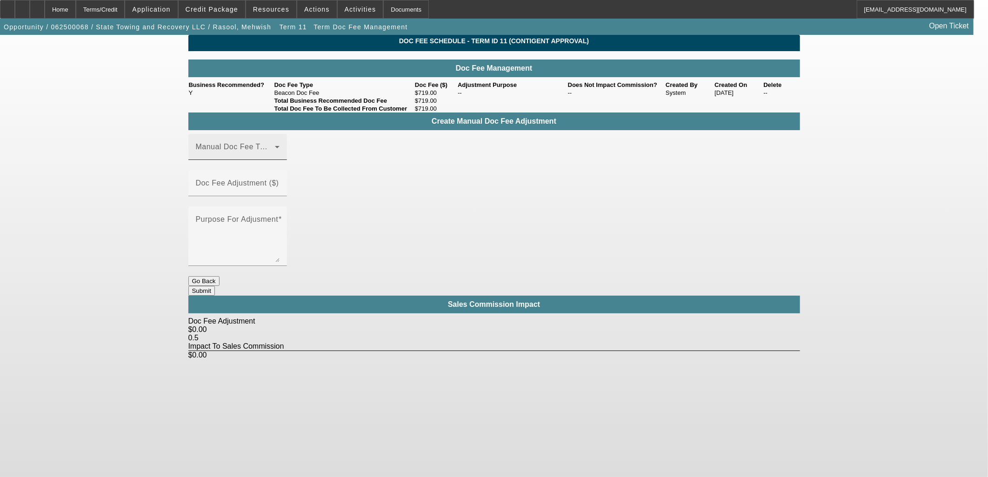
click at [280, 160] on div "Manual Doc Fee Type" at bounding box center [238, 147] width 84 height 26
click at [274, 210] on mat-option "Beacon Doc Fee" at bounding box center [251, 207] width 125 height 22
click at [280, 187] on input "Doc Fee Adjustment ($)" at bounding box center [238, 186] width 84 height 11
type input "$31.00"
type textarea "m"
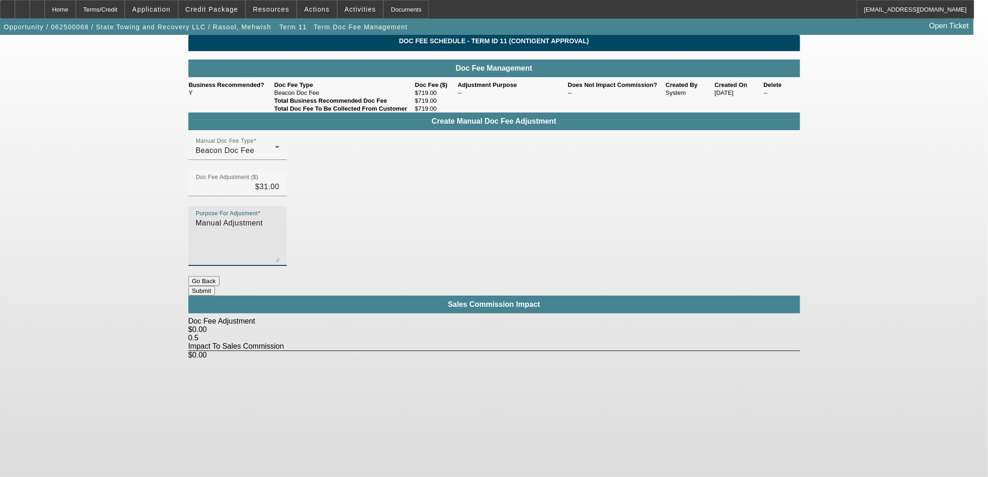
type textarea "Manual Adjustment"
drag, startPoint x: 538, startPoint y: 286, endPoint x: 544, endPoint y: 264, distance: 22.7
click at [540, 283] on body "Home Terms/Credit Application Credit Package Resources Actions Activities Docum…" at bounding box center [494, 238] width 988 height 477
click at [215, 286] on button "Submit" at bounding box center [201, 291] width 27 height 10
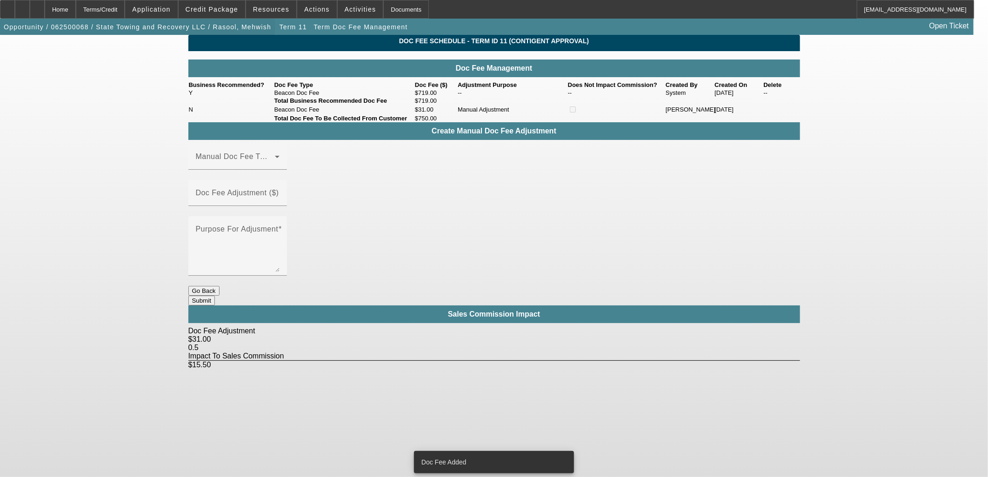
click at [204, 20] on span "button" at bounding box center [137, 27] width 275 height 22
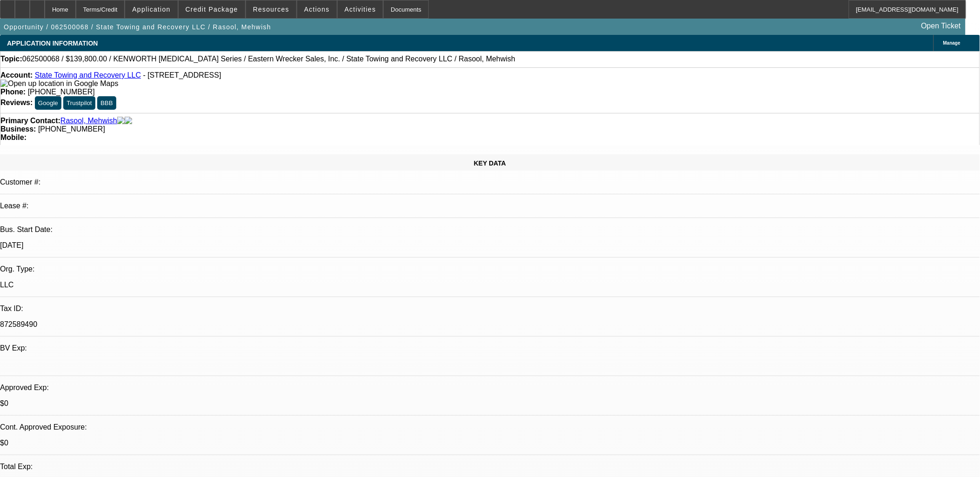
select select "0"
select select "6"
select select "0"
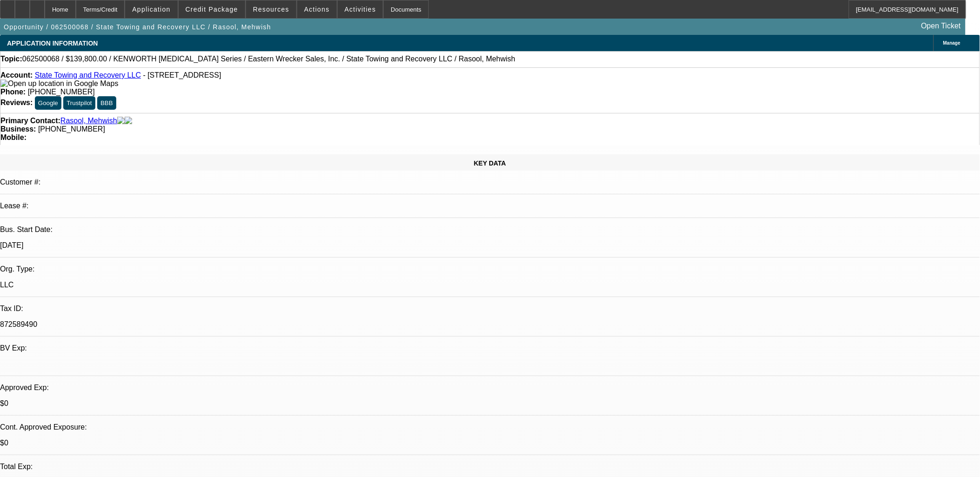
select select "0"
select select "6"
select select "0"
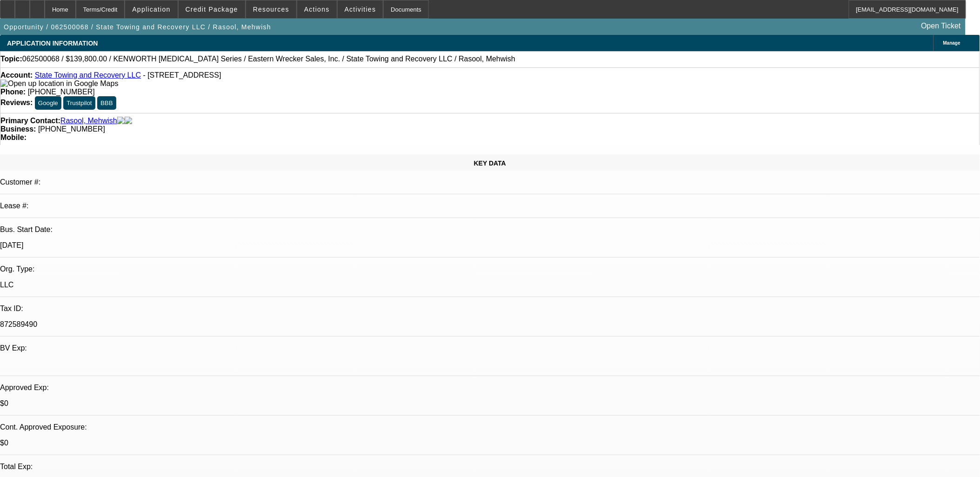
select select "0"
select select "6"
select select "0"
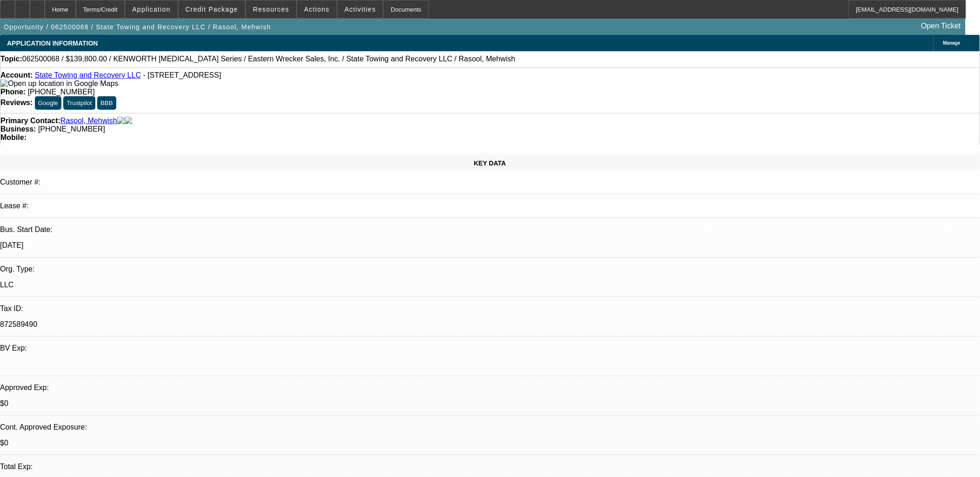
select select "6"
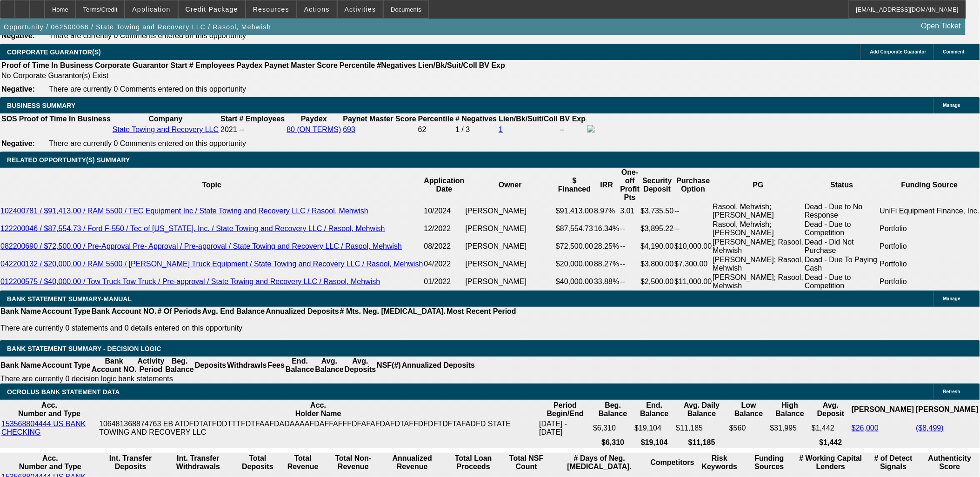
scroll to position [1339, 0]
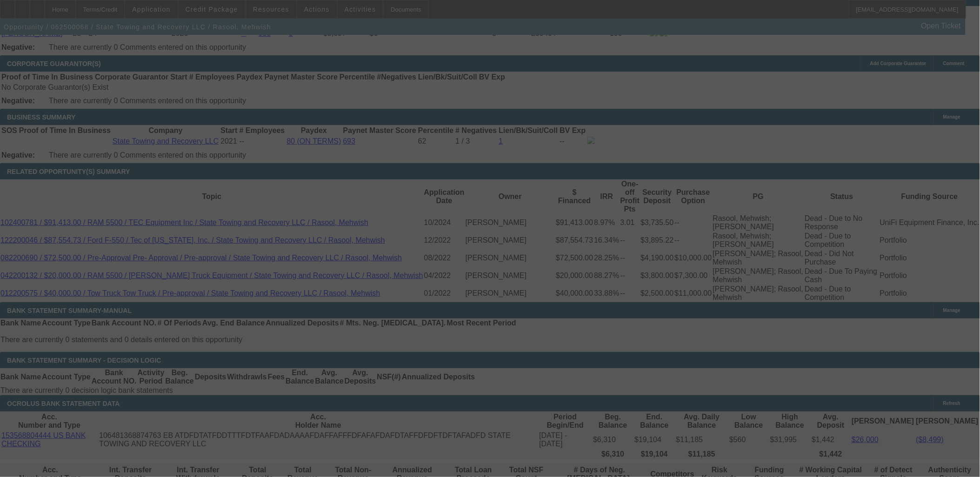
scroll to position [1442, 0]
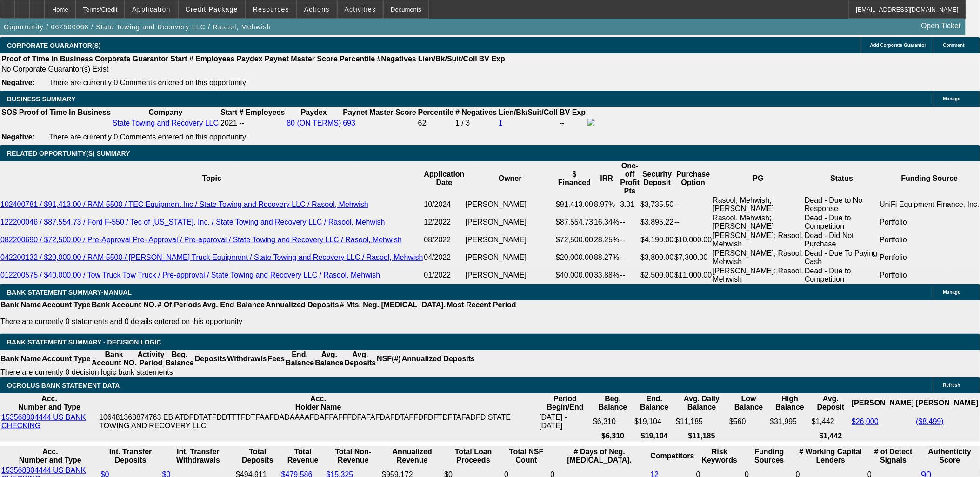
select select "0.2"
select select "0"
select select "2"
select select "0"
select select "6"
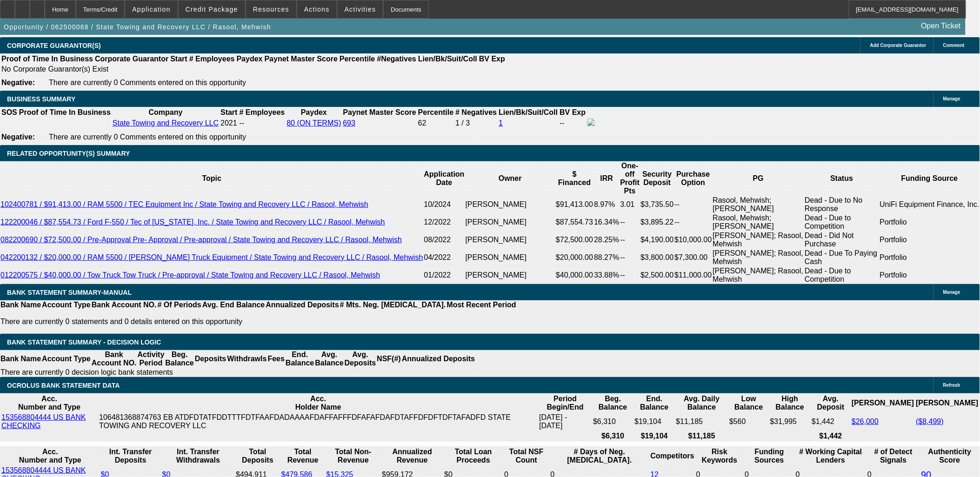
select select "0"
select select "6"
select select "0"
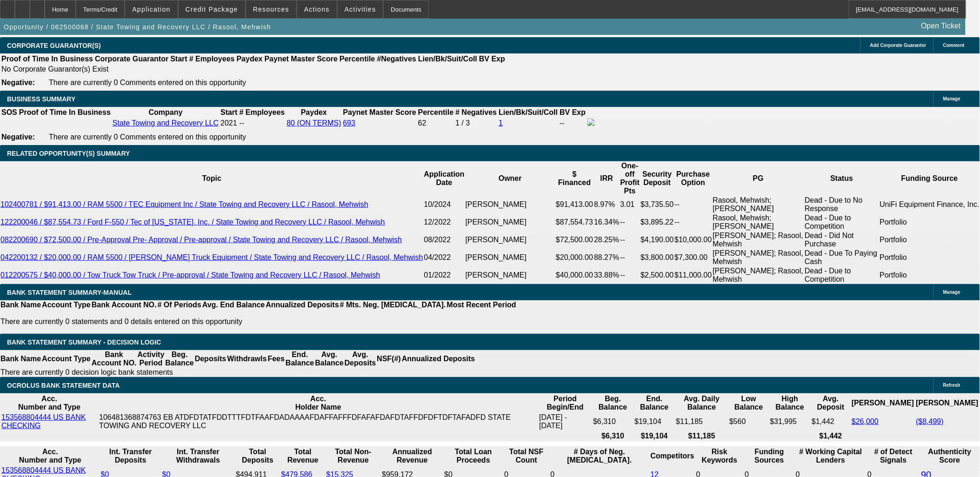
select select "0"
select select "6"
select select "0"
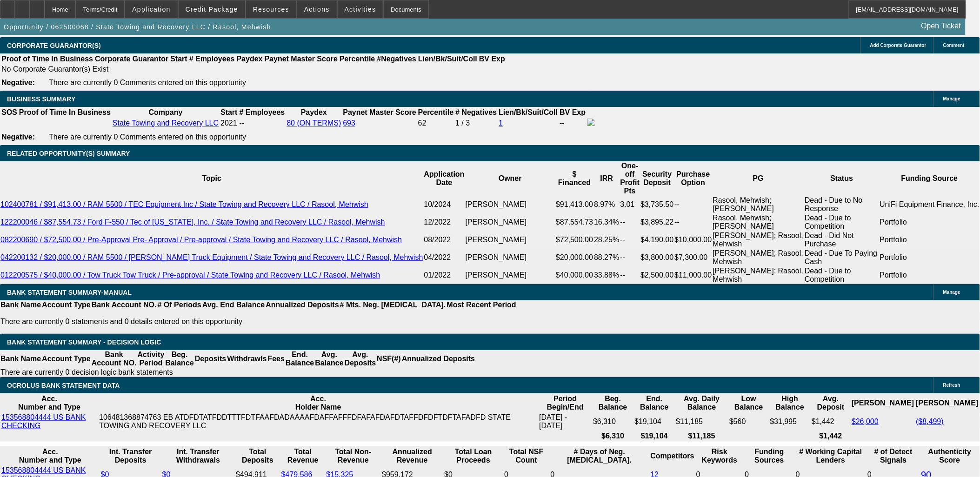
select select "0"
select select "6"
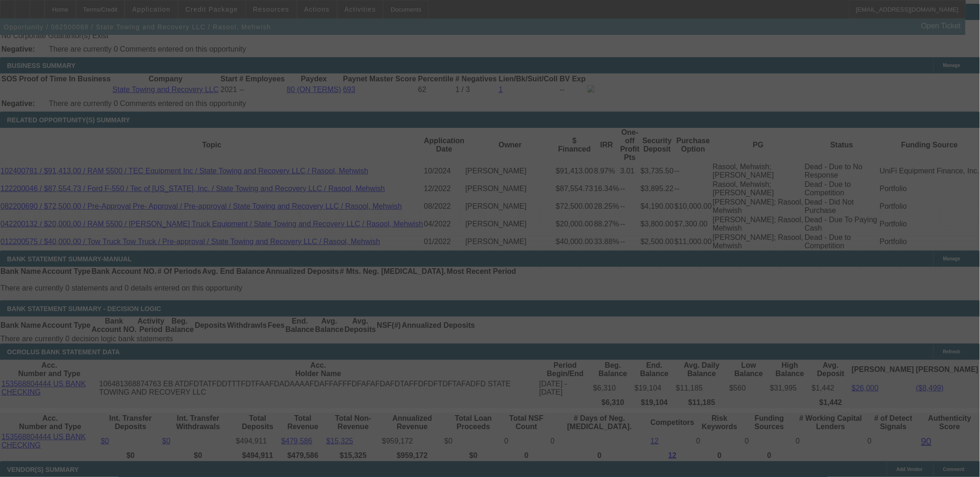
scroll to position [1494, 0]
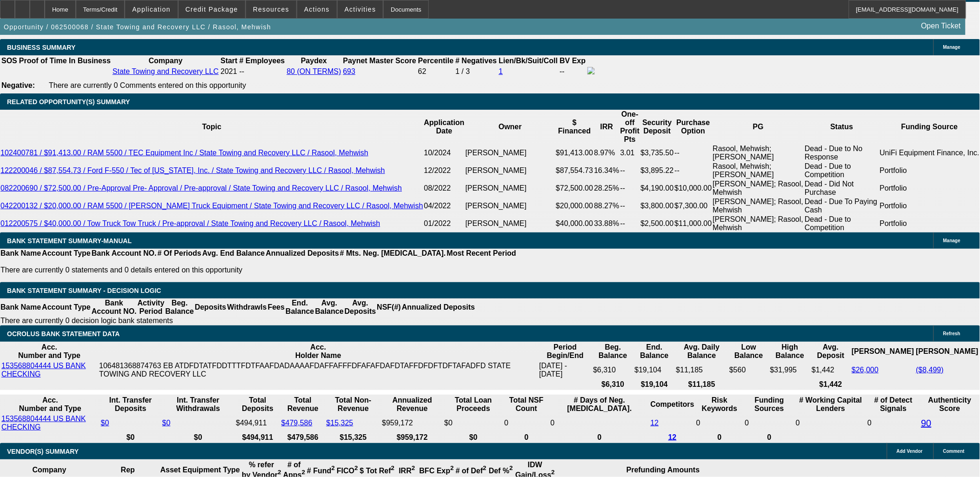
select select "0"
select select "6"
select select "0"
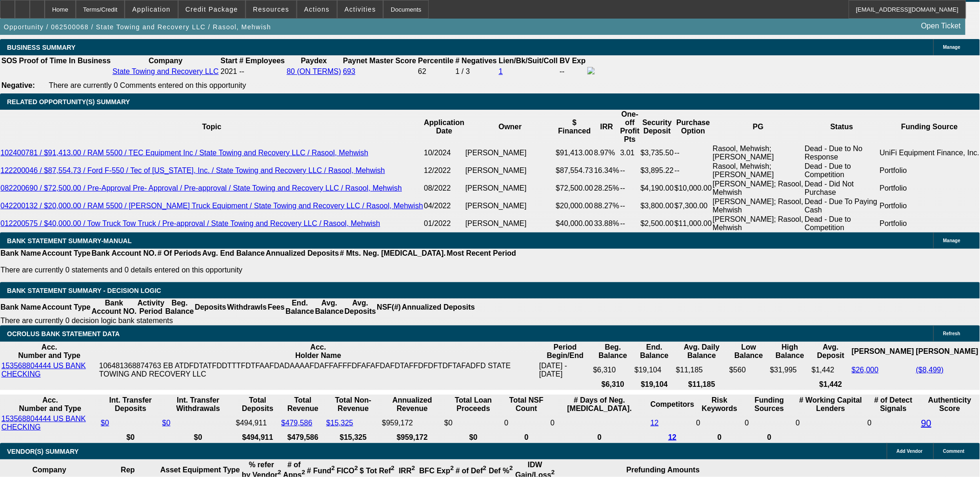
select select "0"
select select "6"
select select "0"
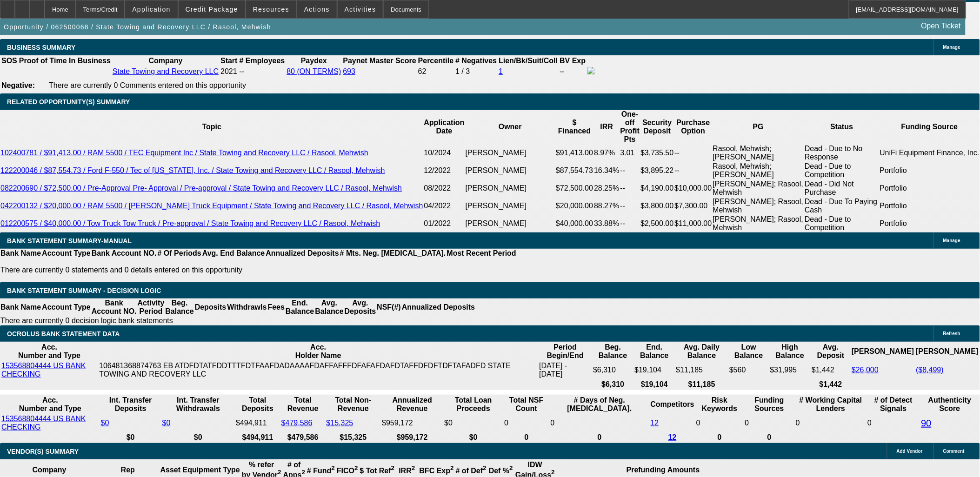
select select "0"
select select "6"
select select "0"
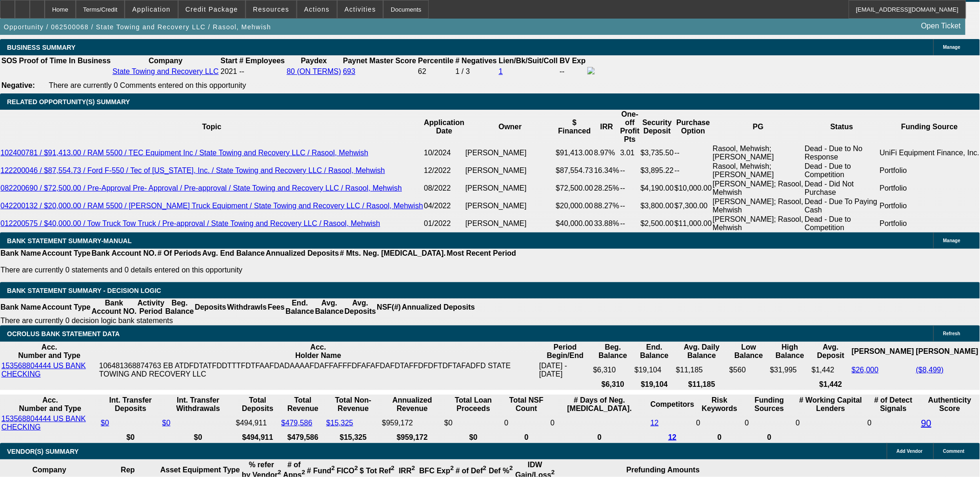
select select "6"
type input "3424.99"
type input "UNKNOWN"
type input "11"
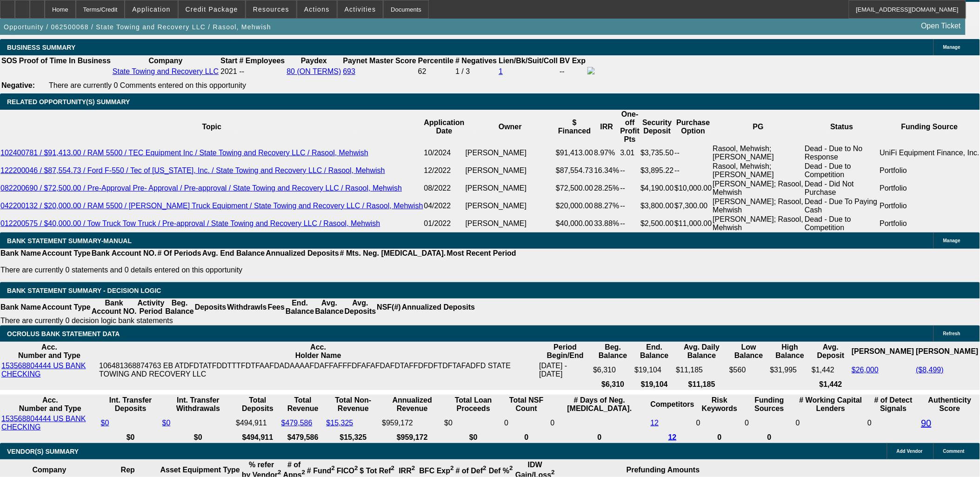
type input "$3,424.99"
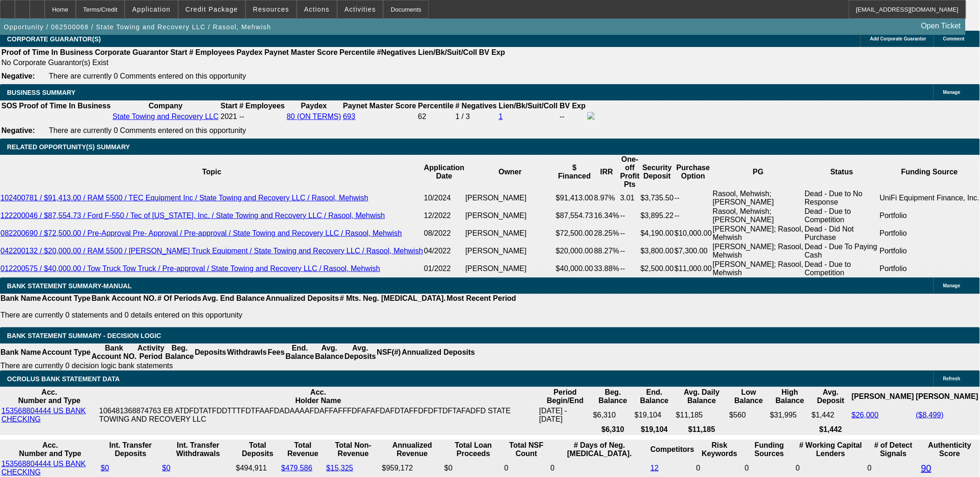
scroll to position [1391, 0]
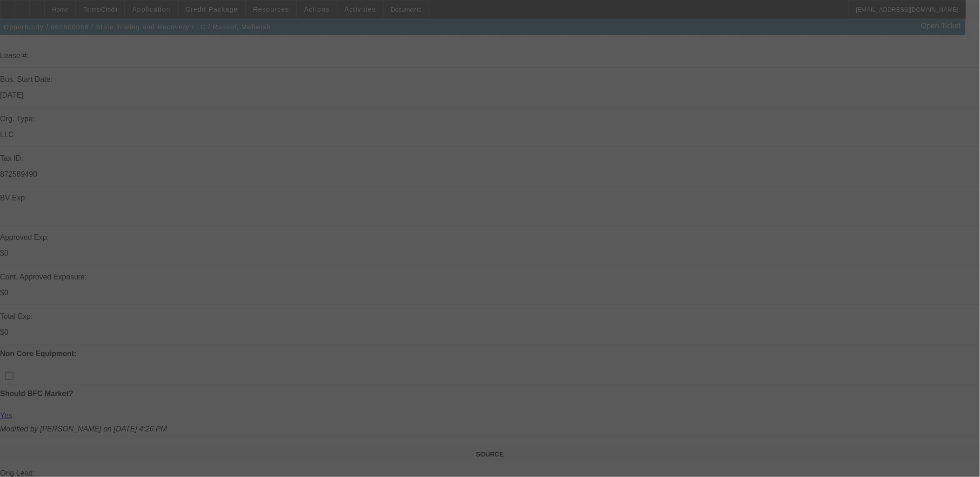
scroll to position [0, 0]
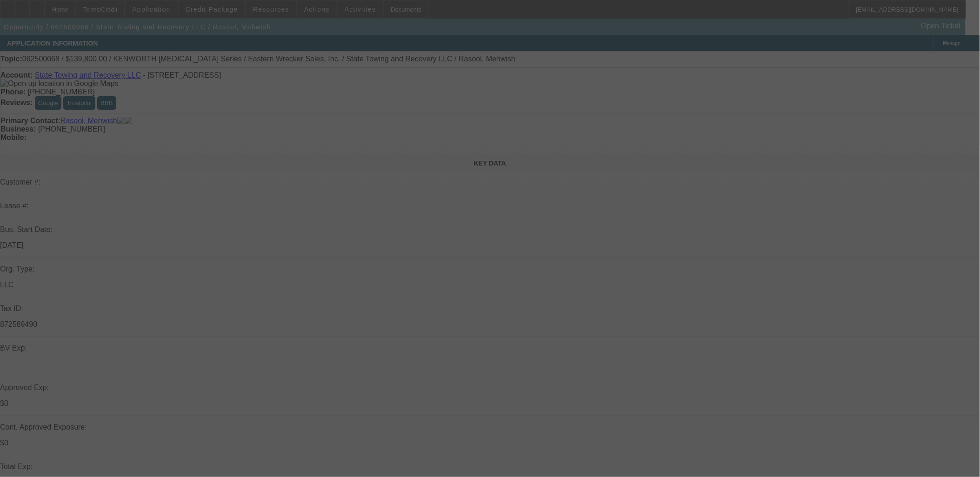
select select "0"
select select "6"
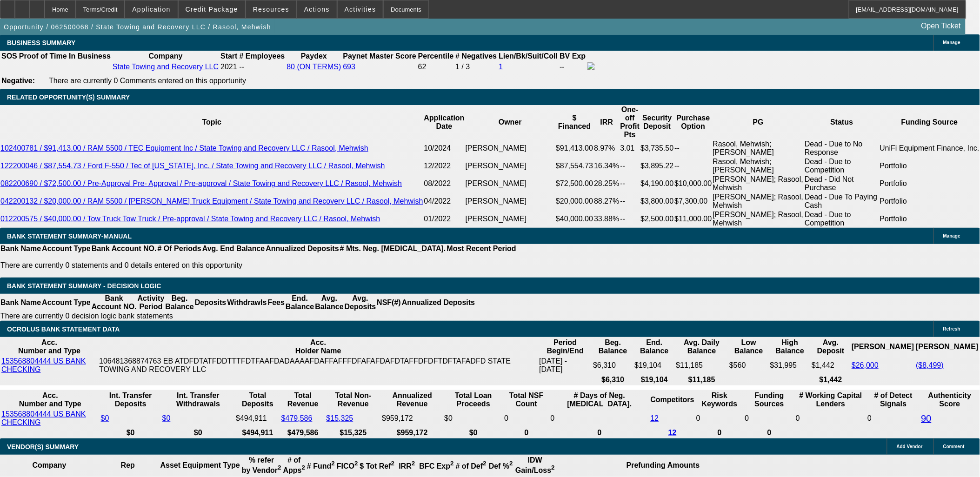
scroll to position [1343, 0]
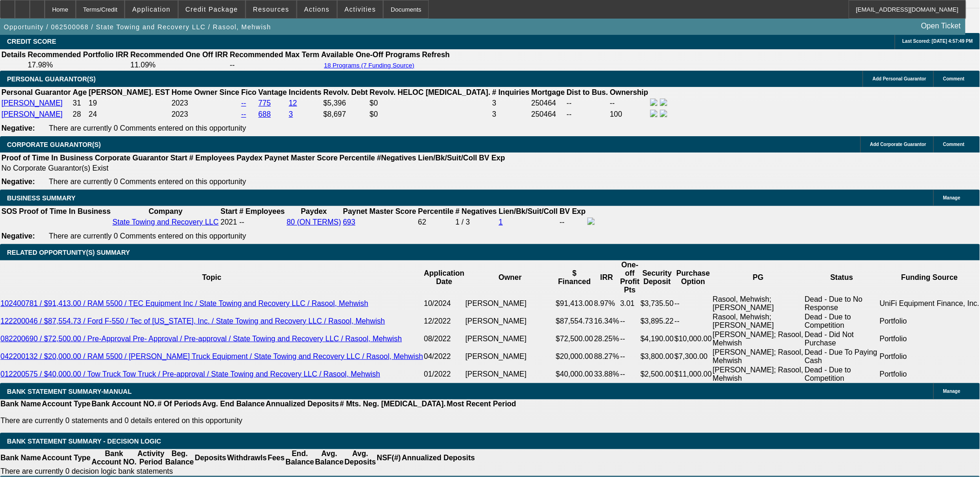
select select "0.2"
select select "0"
select select "2"
select select "0"
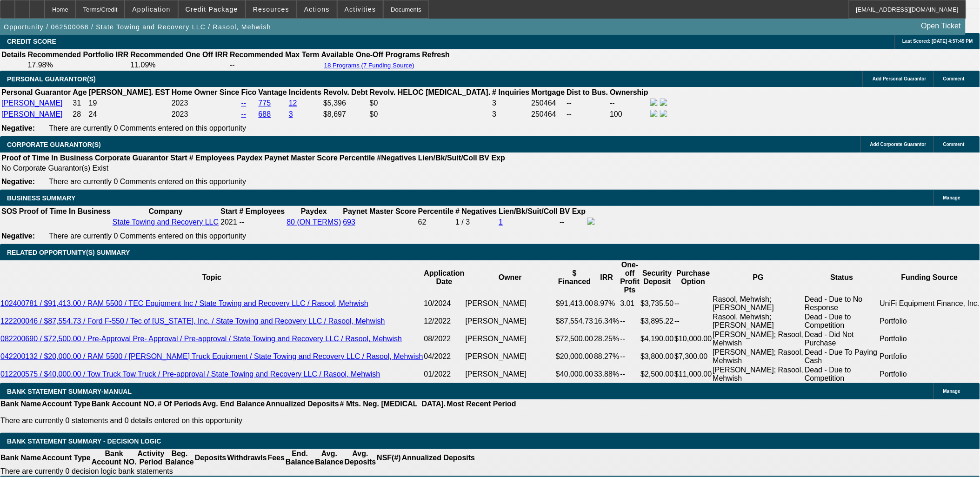
select select "6"
select select "0"
select select "6"
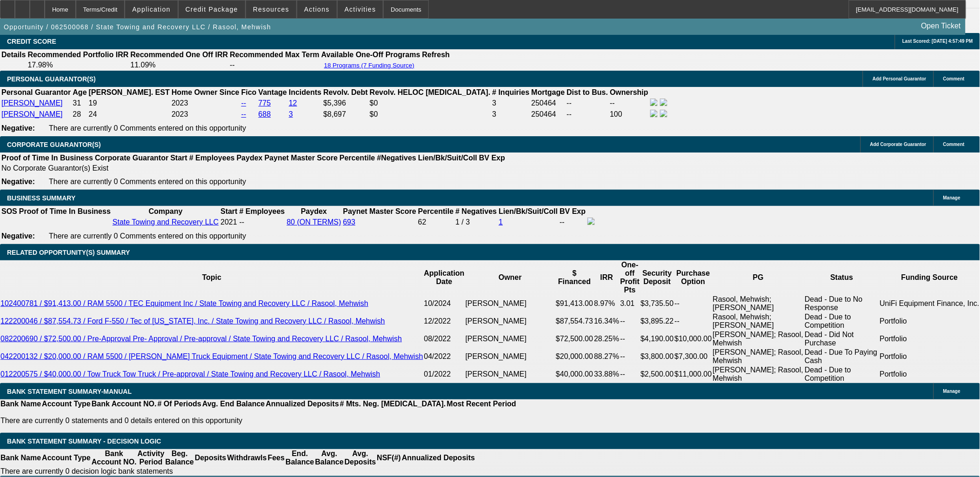
select select "0"
select select "6"
select select "0"
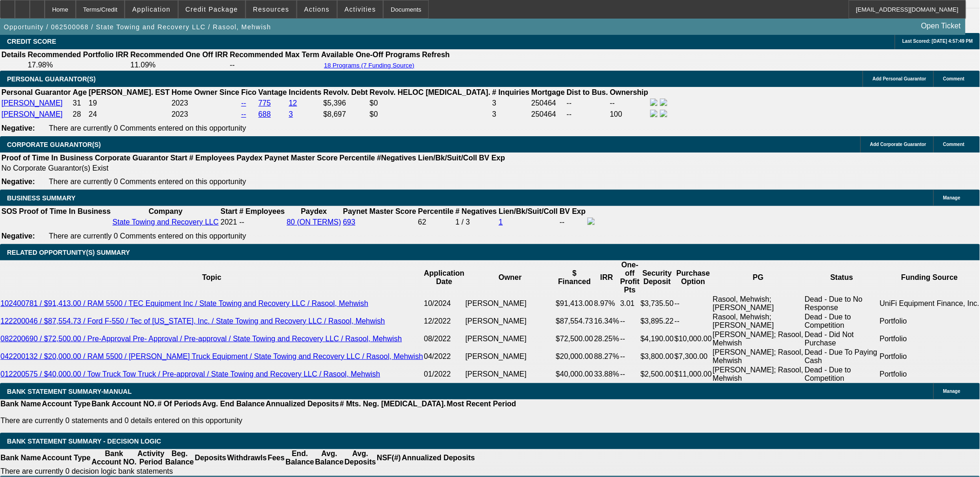
select select "0"
select select "6"
select select "0"
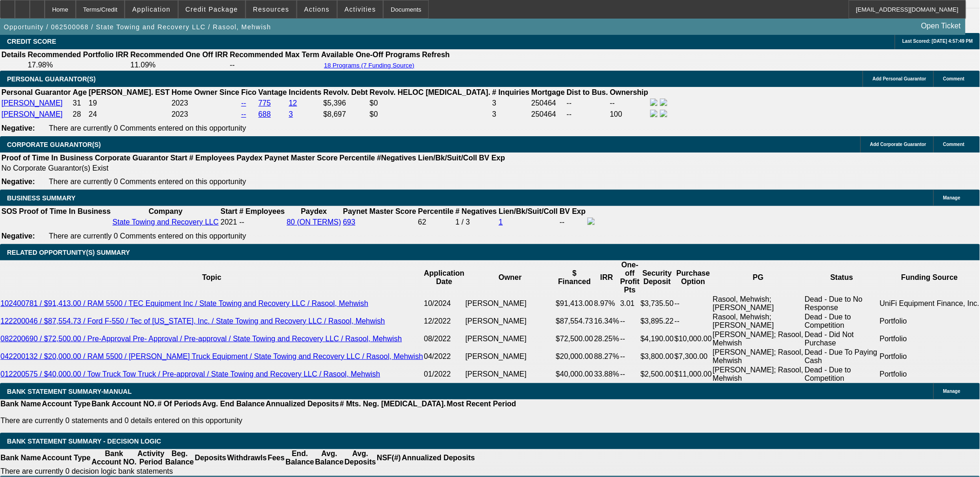
select select "0"
select select "6"
select select "0"
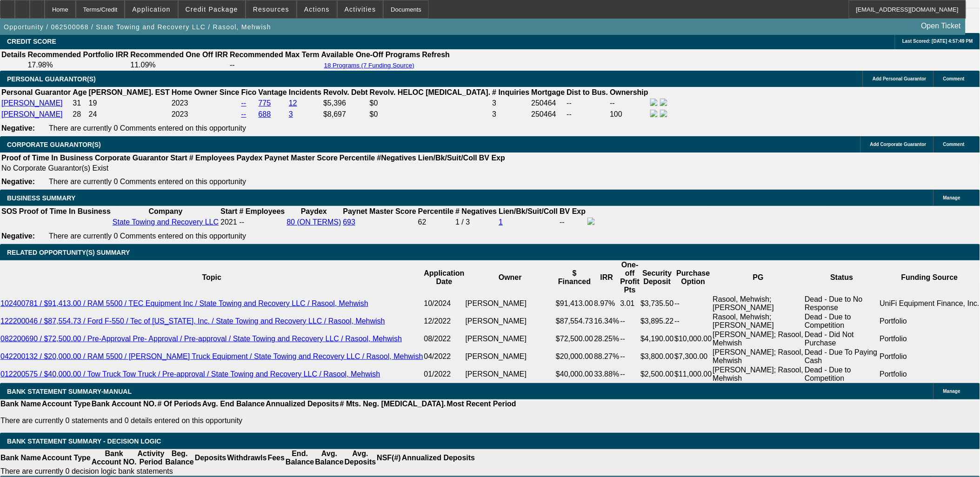
select select "0"
select select "6"
select select "0"
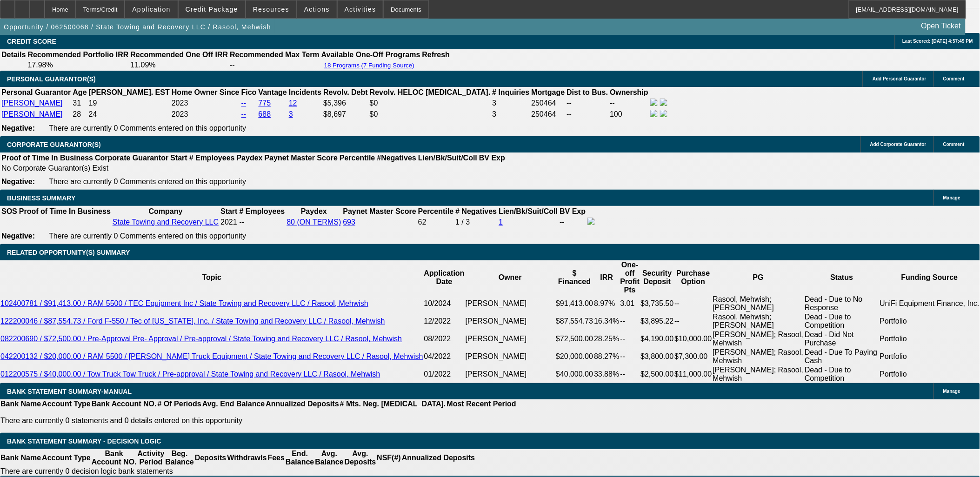
select select "6"
select select "0"
select select "6"
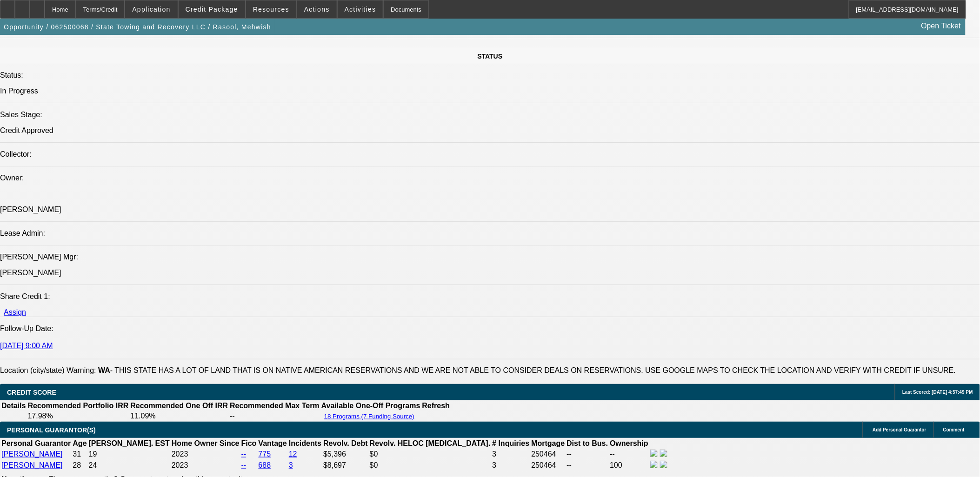
scroll to position [1395, 0]
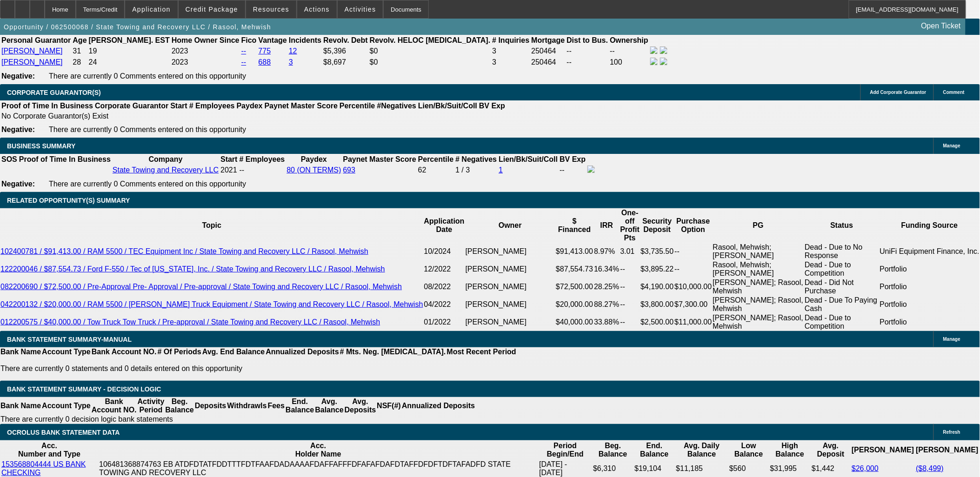
drag, startPoint x: 144, startPoint y: 184, endPoint x: 235, endPoint y: 192, distance: 91.5
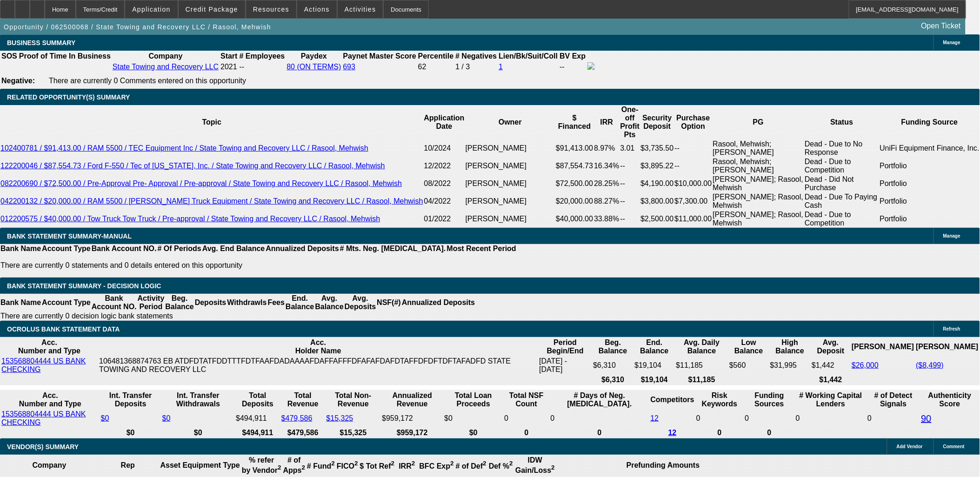
scroll to position [1164, 0]
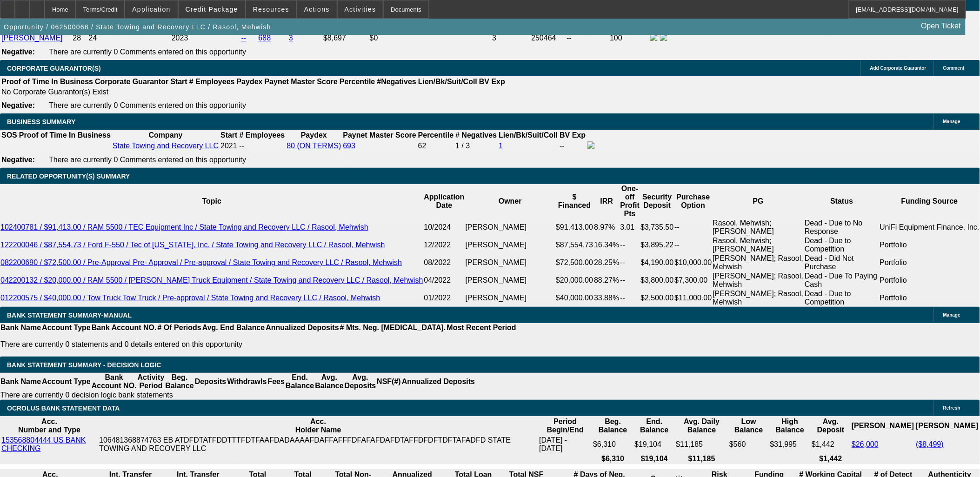
scroll to position [1395, 0]
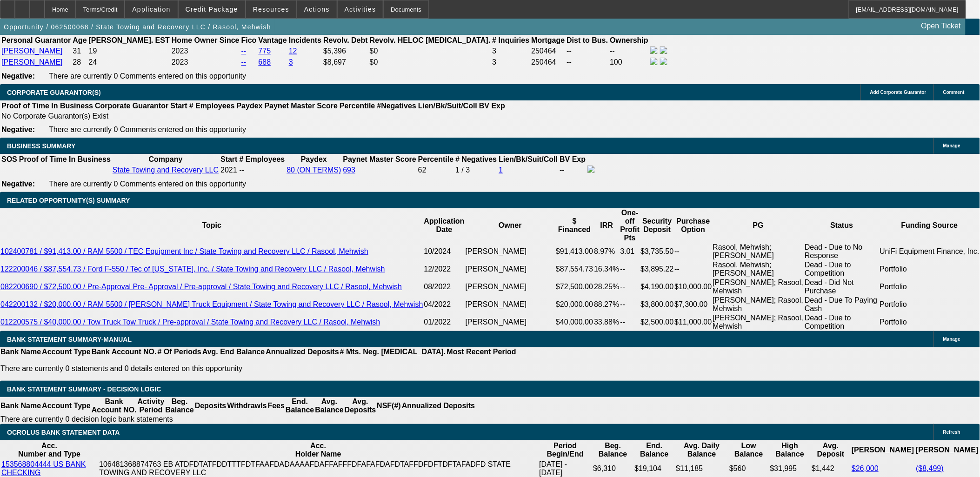
select select "0.2"
select select "0"
select select "2"
select select "0"
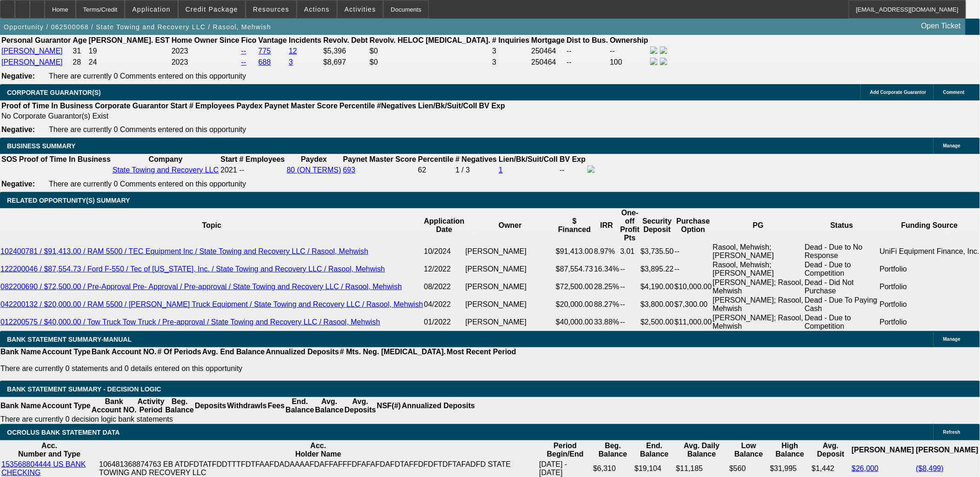
select select "6"
select select "0"
select select "6"
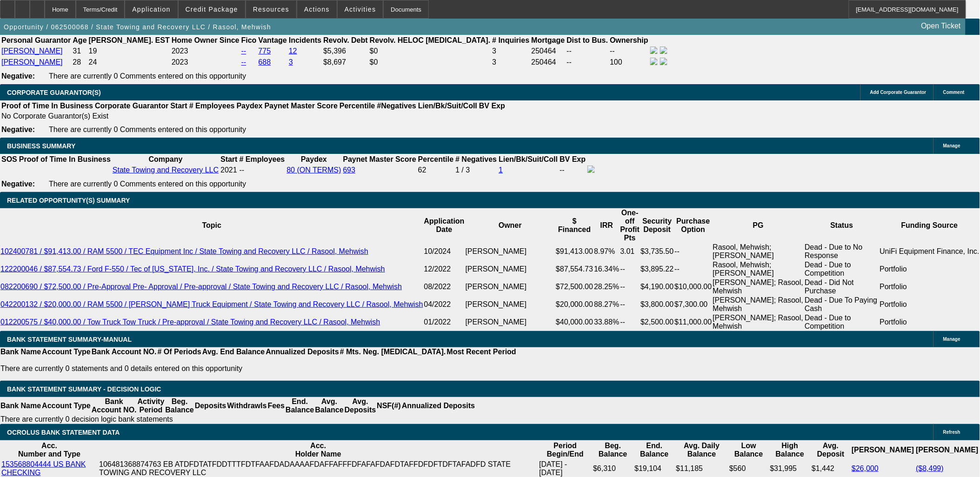
select select "0"
select select "6"
select select "0"
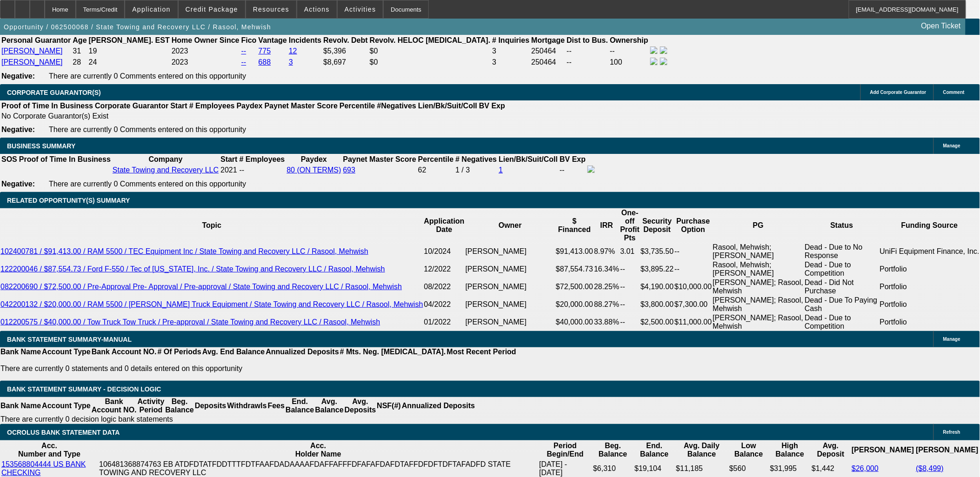
select select "0"
select select "6"
select select "0"
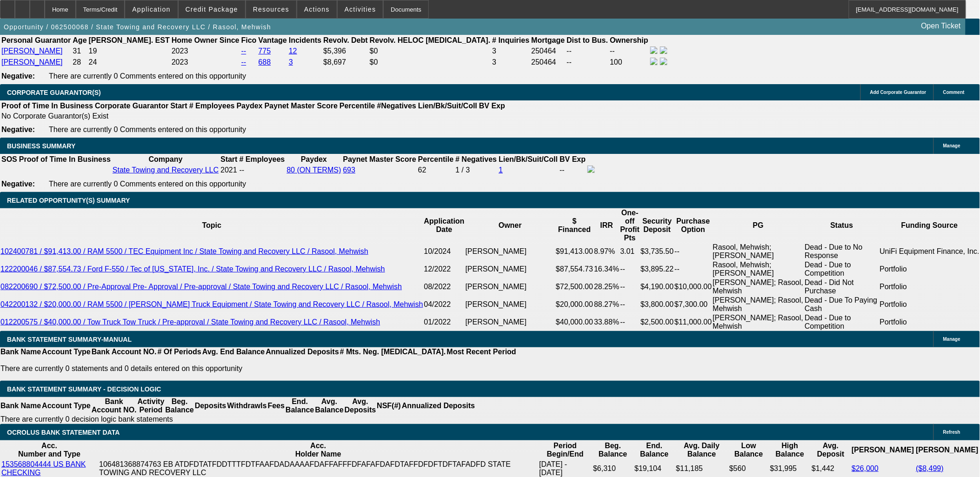
select select "0"
select select "6"
select select "0"
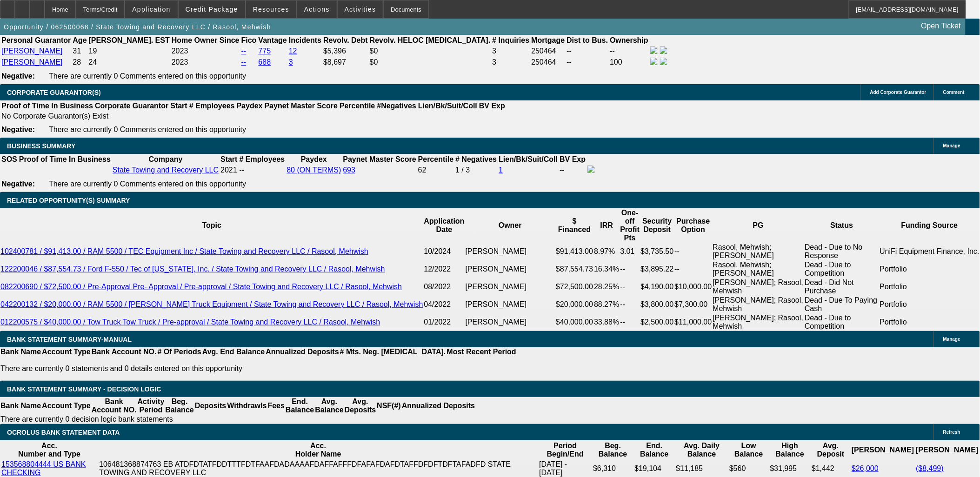
select select "0"
select select "6"
select select "0"
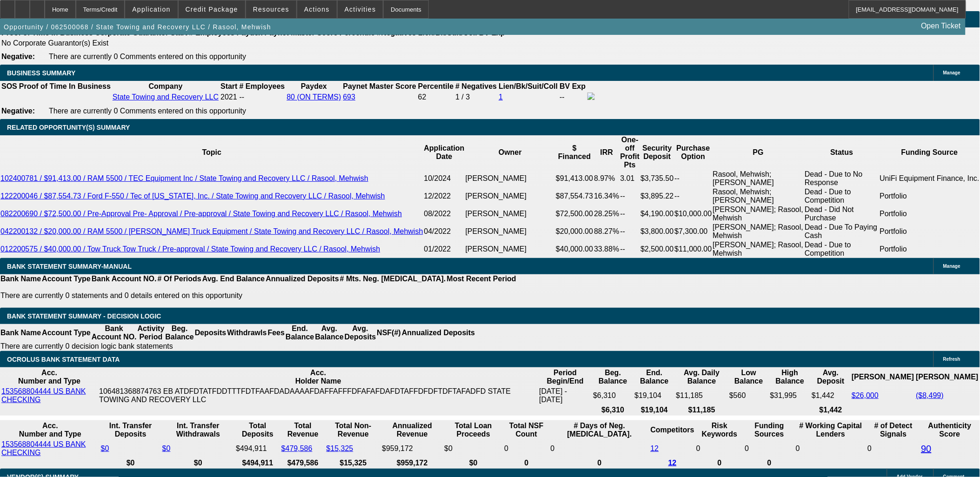
scroll to position [1499, 0]
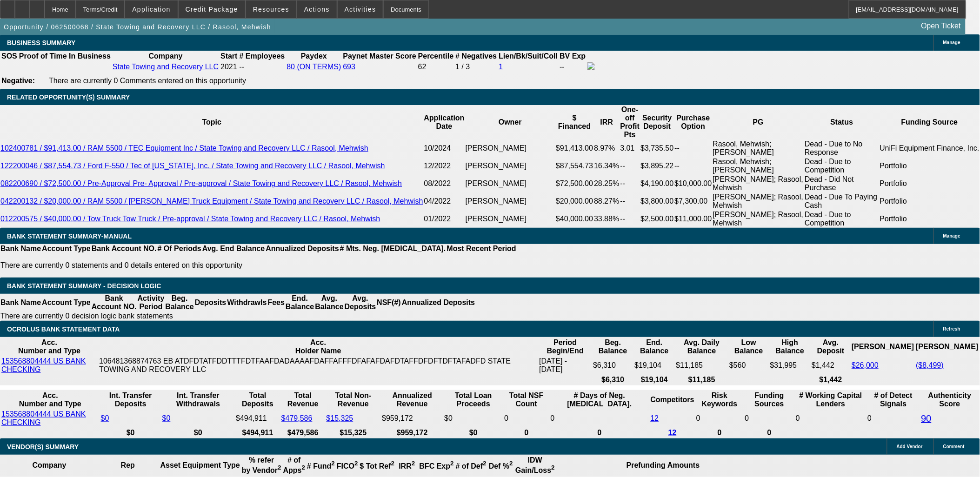
scroll to position [1447, 0]
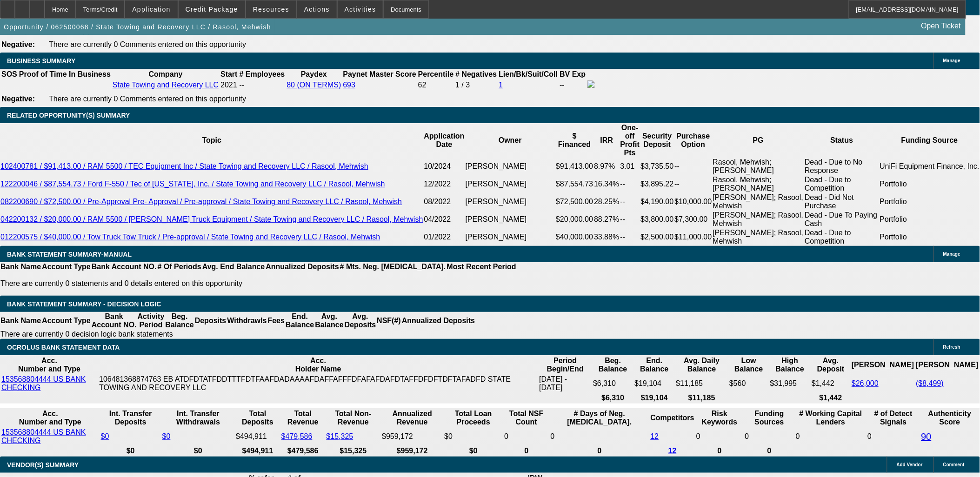
scroll to position [1499, 0]
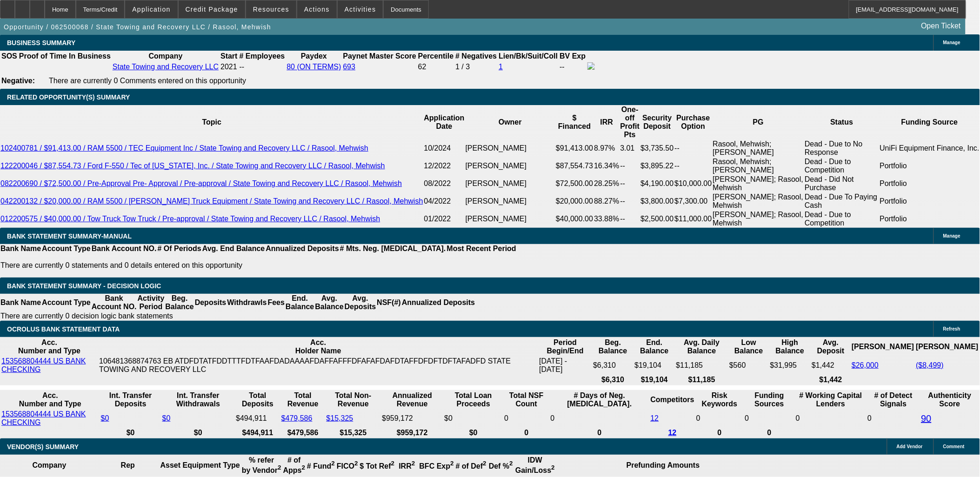
drag, startPoint x: 169, startPoint y: 256, endPoint x: 164, endPoint y: 256, distance: 5.1
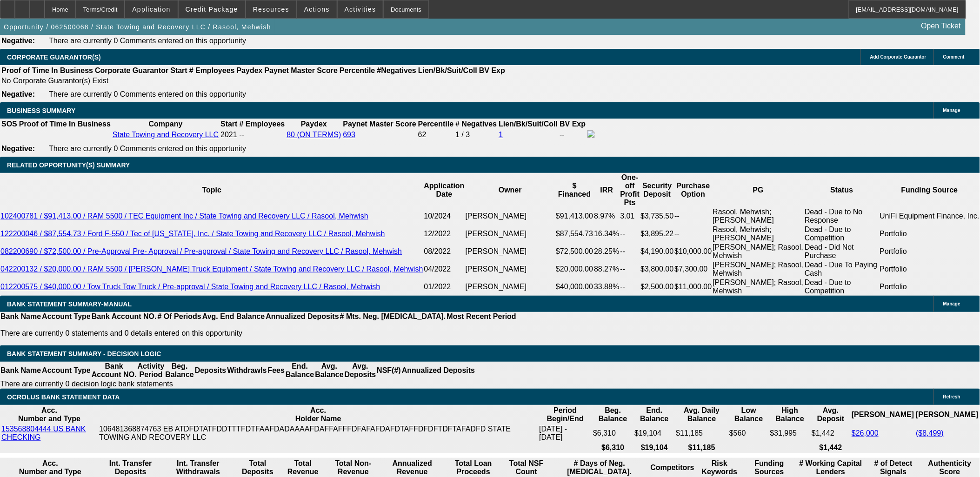
scroll to position [1343, 0]
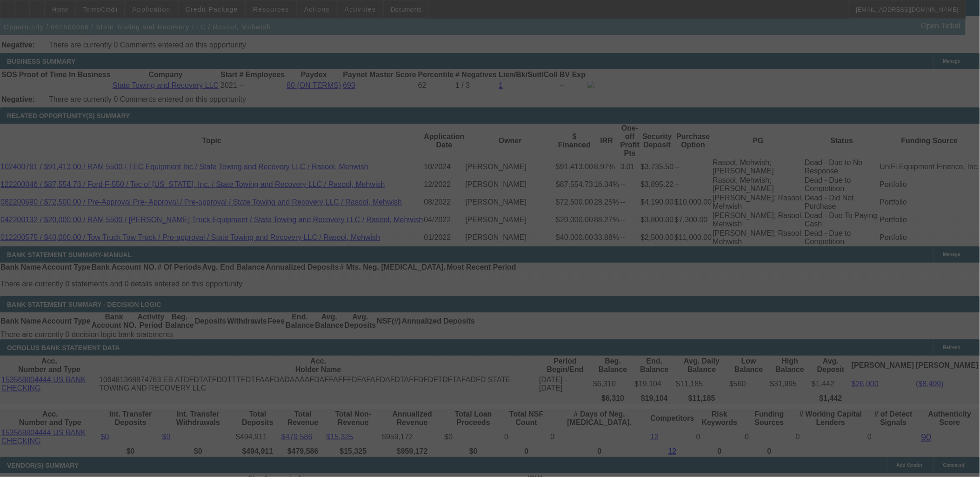
scroll to position [1499, 0]
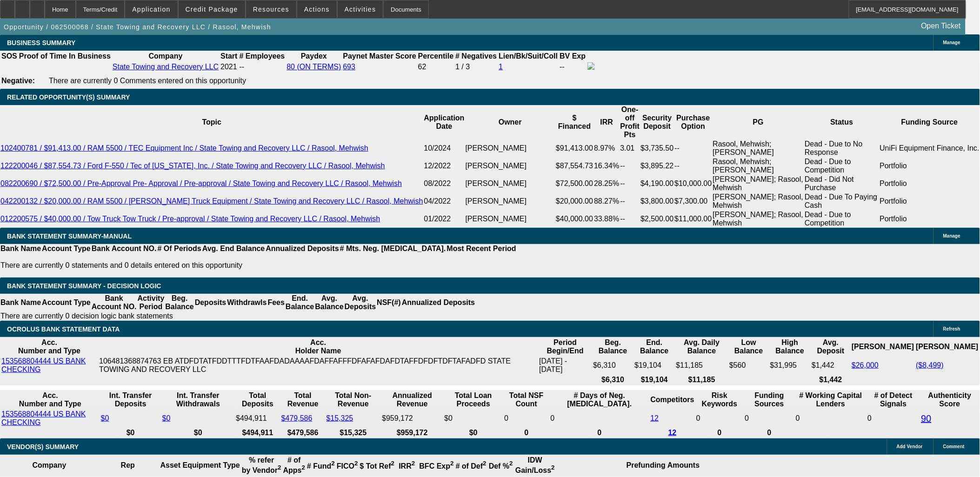
drag, startPoint x: 173, startPoint y: 254, endPoint x: 167, endPoint y: 254, distance: 6.0
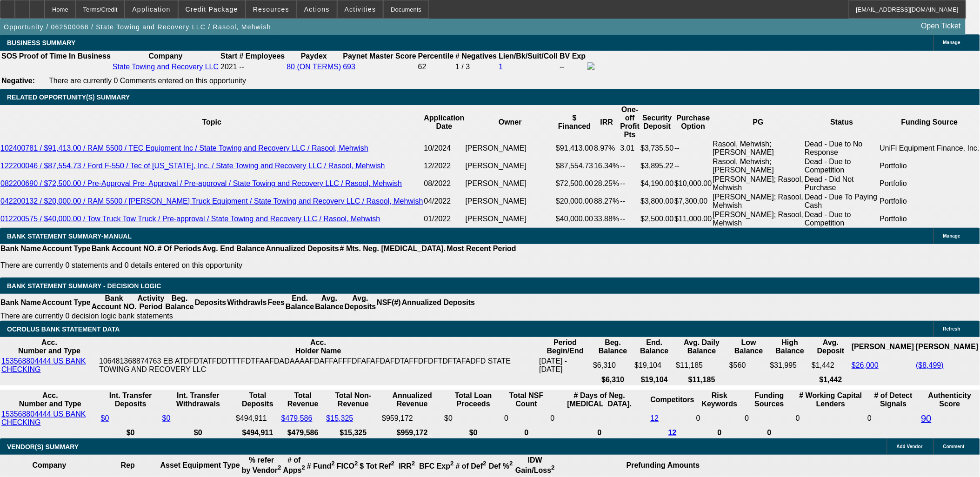
scroll to position [1395, 0]
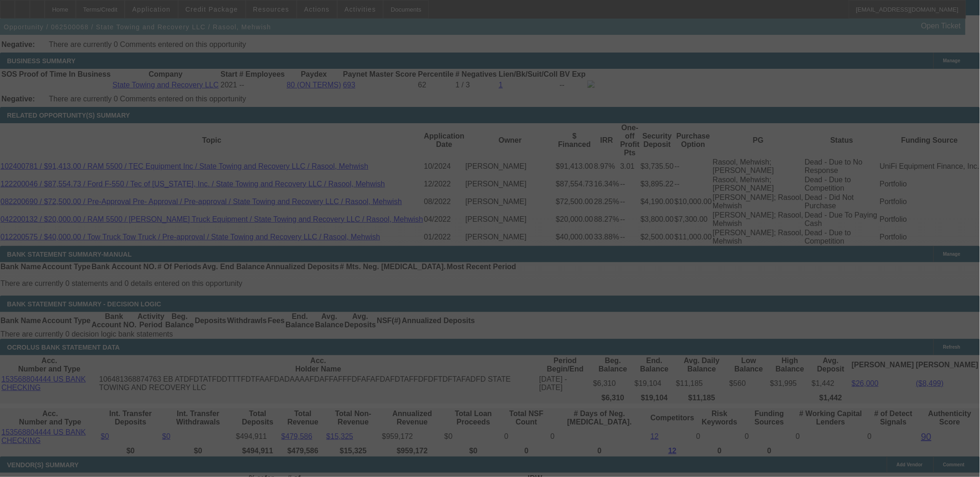
scroll to position [1499, 0]
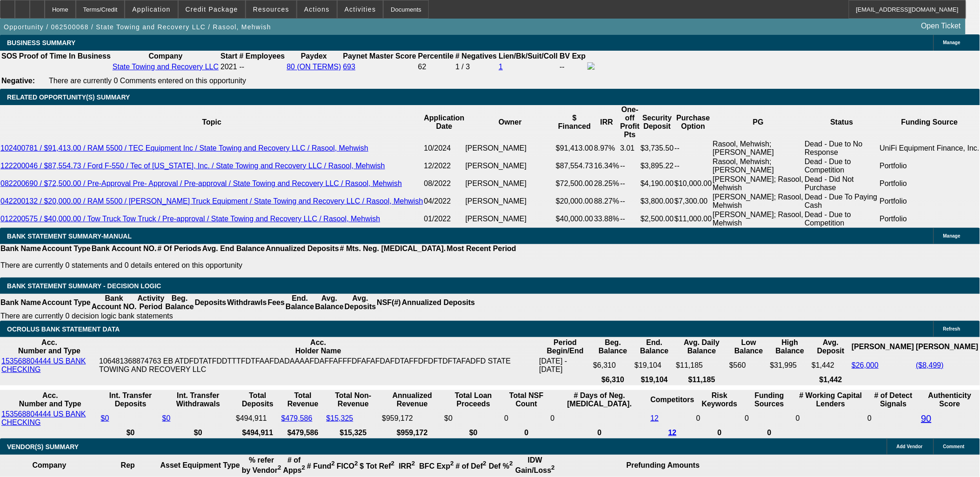
drag, startPoint x: 167, startPoint y: 254, endPoint x: 200, endPoint y: 253, distance: 32.6
drag, startPoint x: 174, startPoint y: 162, endPoint x: 173, endPoint y: 157, distance: 5.4
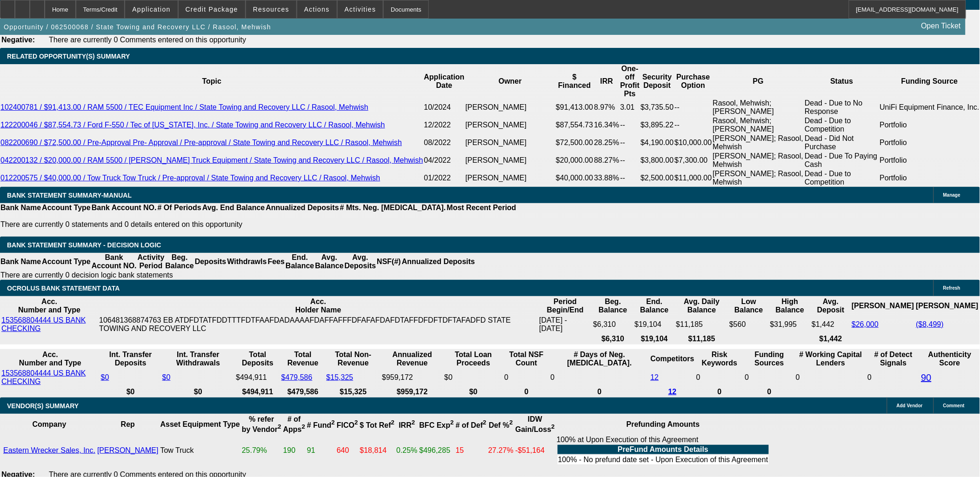
scroll to position [1550, 0]
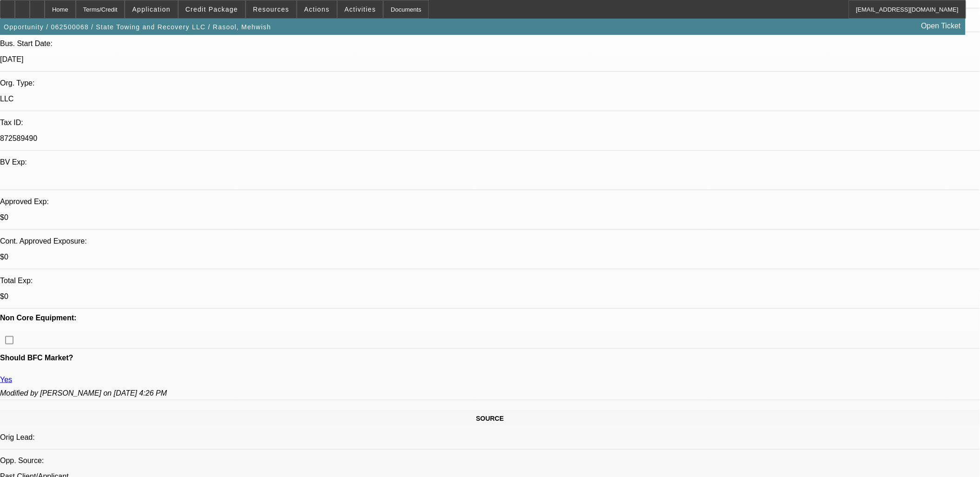
scroll to position [103, 0]
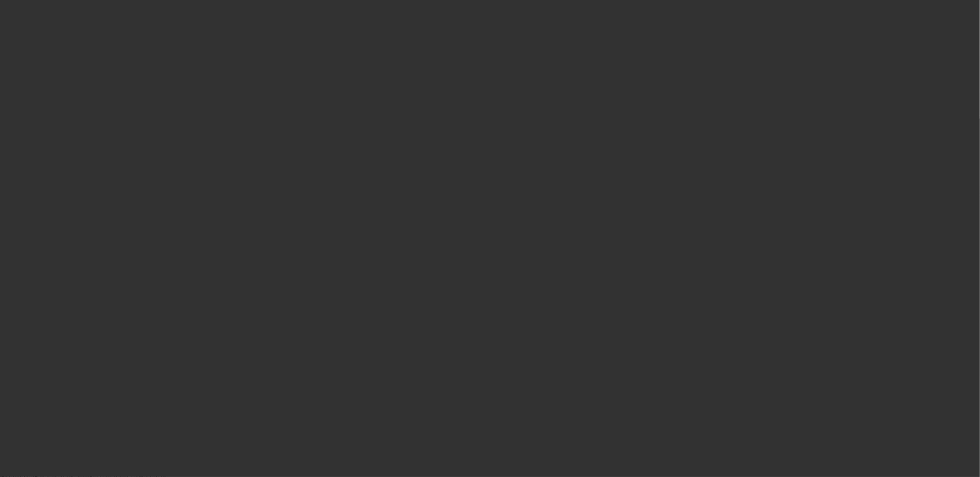
scroll to position [0, 0]
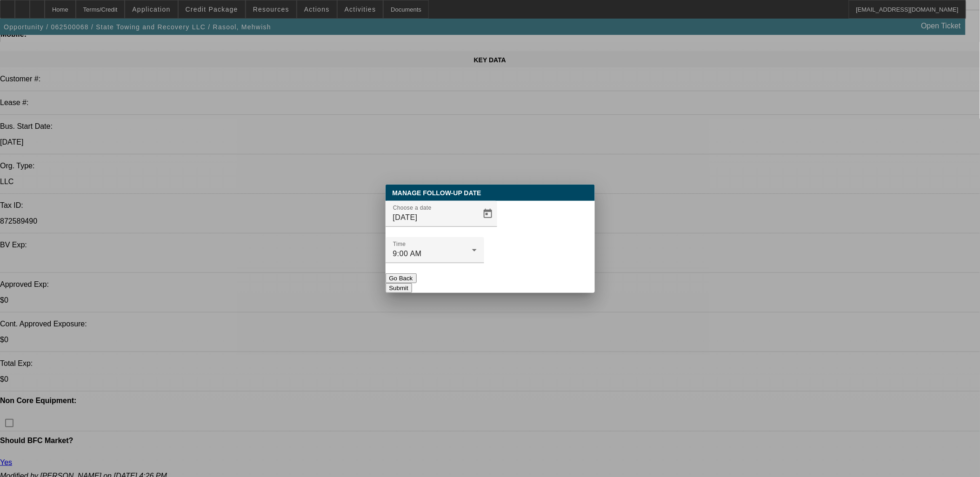
click at [412, 283] on button "Submit" at bounding box center [399, 288] width 27 height 10
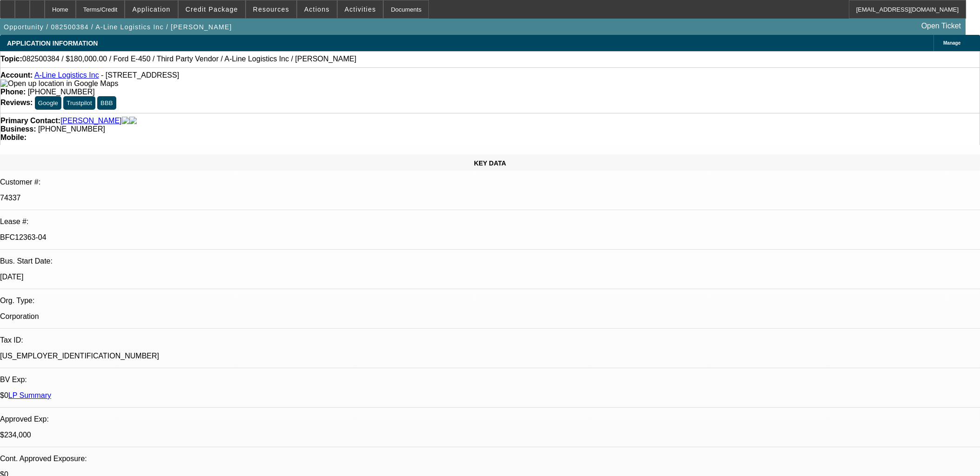
select select "0"
select select "6"
select select "0"
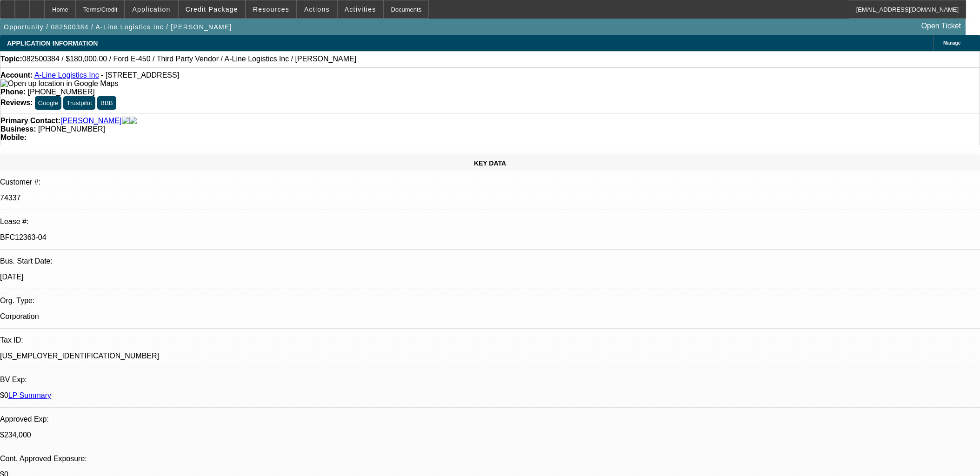
select select "0"
select select "0.1"
select select "4"
select select "0"
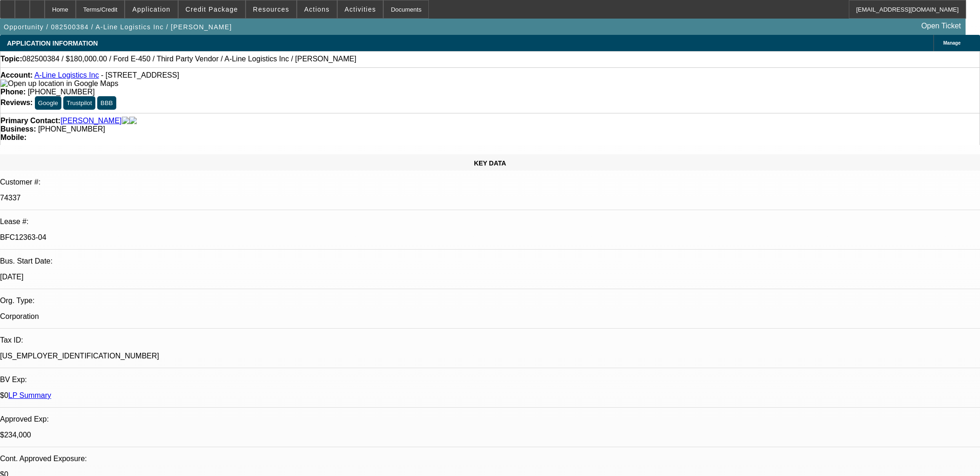
select select "0.1"
select select "4"
select select "0"
select select "0.1"
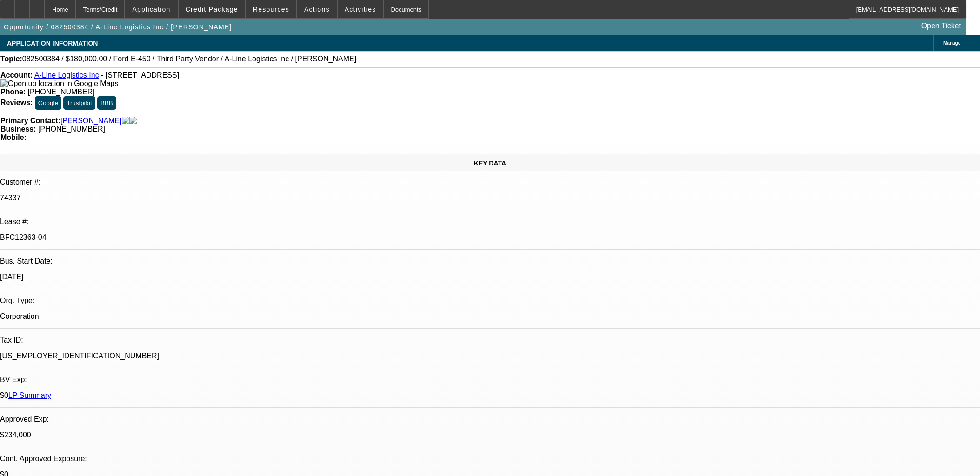
select select "4"
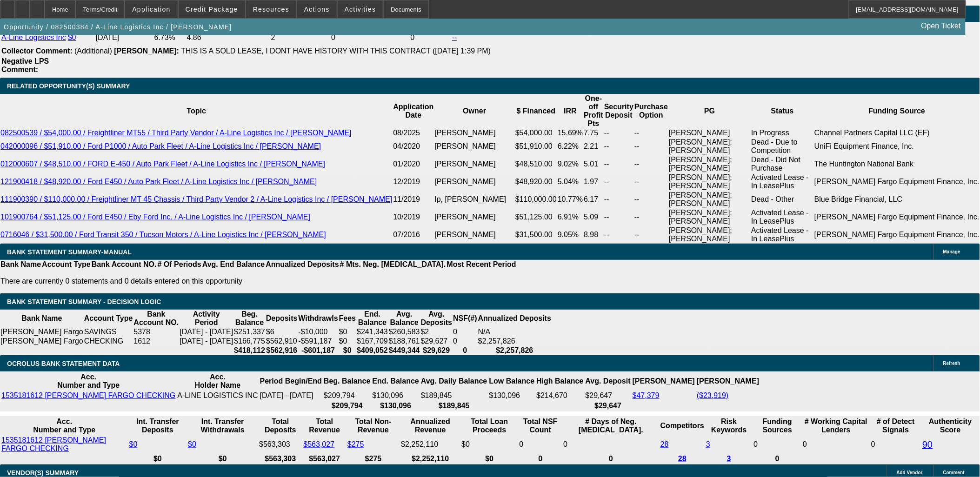
drag, startPoint x: 54, startPoint y: 265, endPoint x: 9, endPoint y: 131, distance: 141.2
drag, startPoint x: 9, startPoint y: 131, endPoint x: 72, endPoint y: 264, distance: 146.7
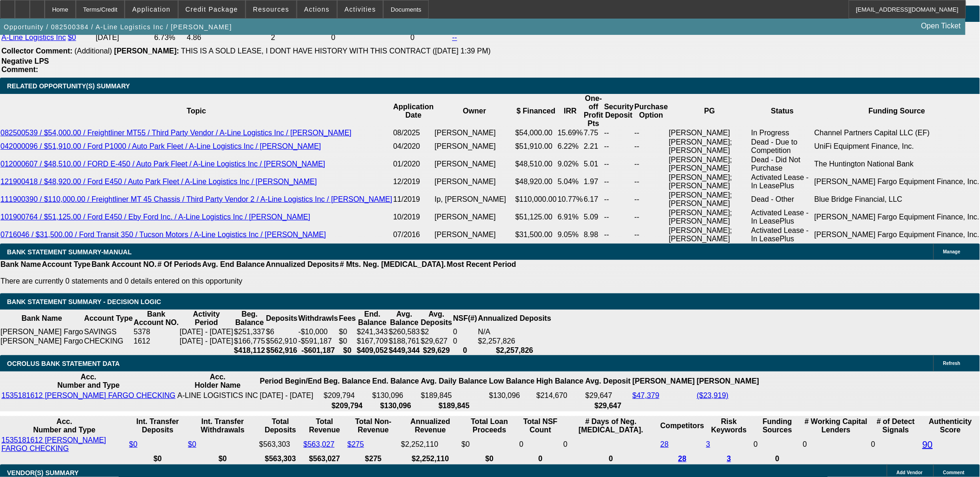
drag, startPoint x: 714, startPoint y: 168, endPoint x: 715, endPoint y: 178, distance: 9.8
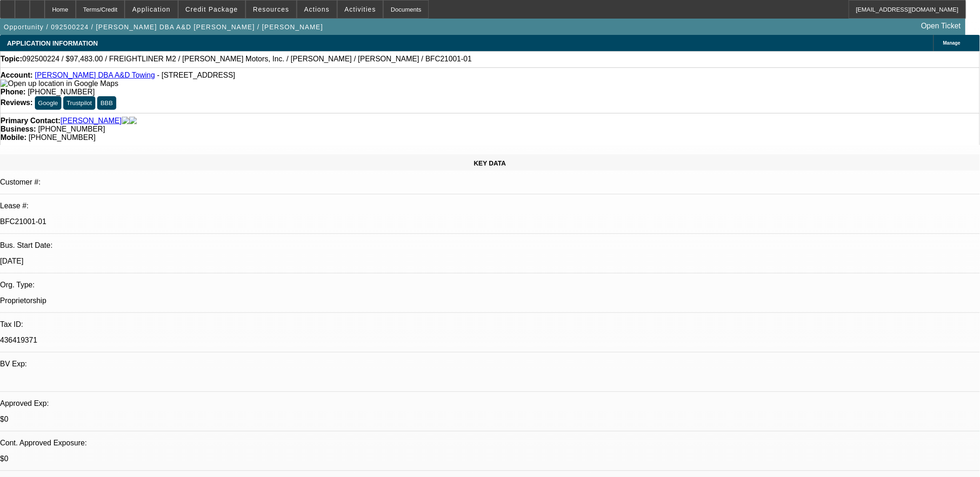
select select "0"
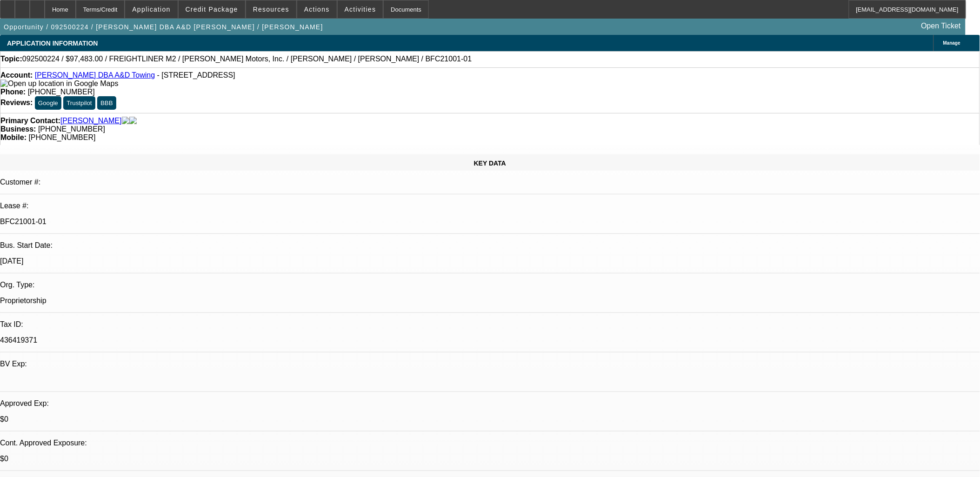
select select "0"
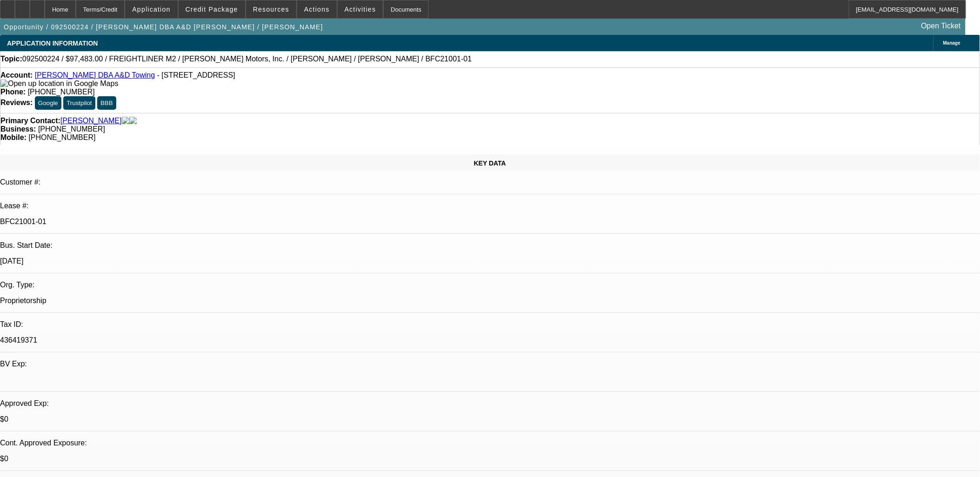
select select "2"
select select "0"
select select "1"
select select "6"
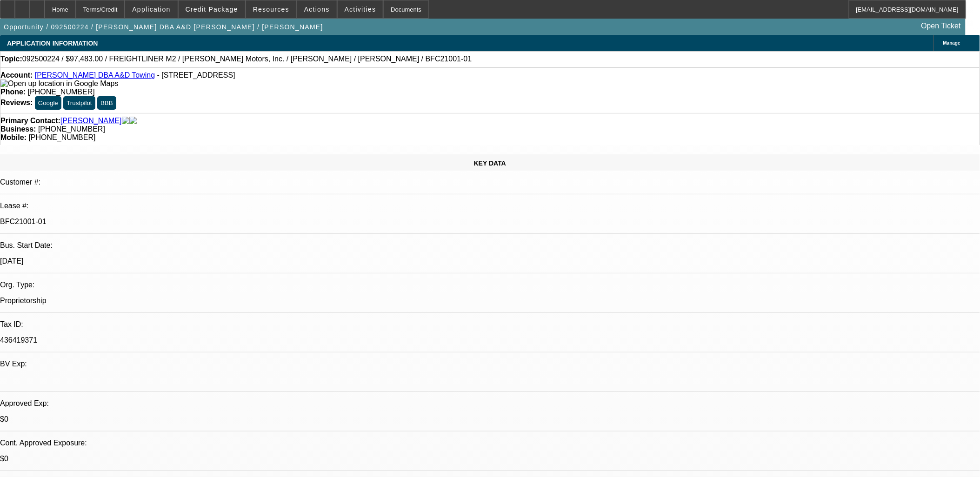
select select "1"
select select "6"
select select "1"
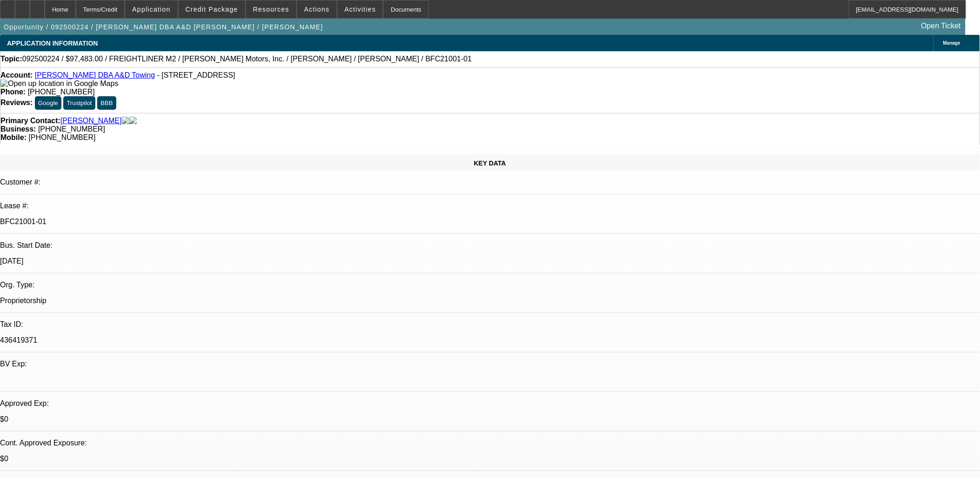
select select "6"
select select "1"
select select "2"
select select "6"
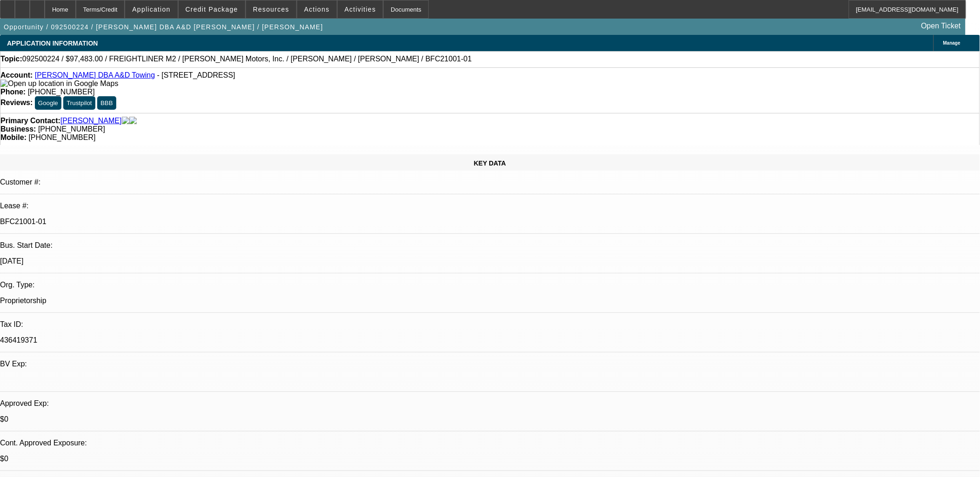
drag, startPoint x: 803, startPoint y: 340, endPoint x: 664, endPoint y: 299, distance: 145.0
drag, startPoint x: 664, startPoint y: 299, endPoint x: 664, endPoint y: 306, distance: 7.0
drag, startPoint x: 662, startPoint y: 301, endPoint x: 730, endPoint y: 346, distance: 81.3
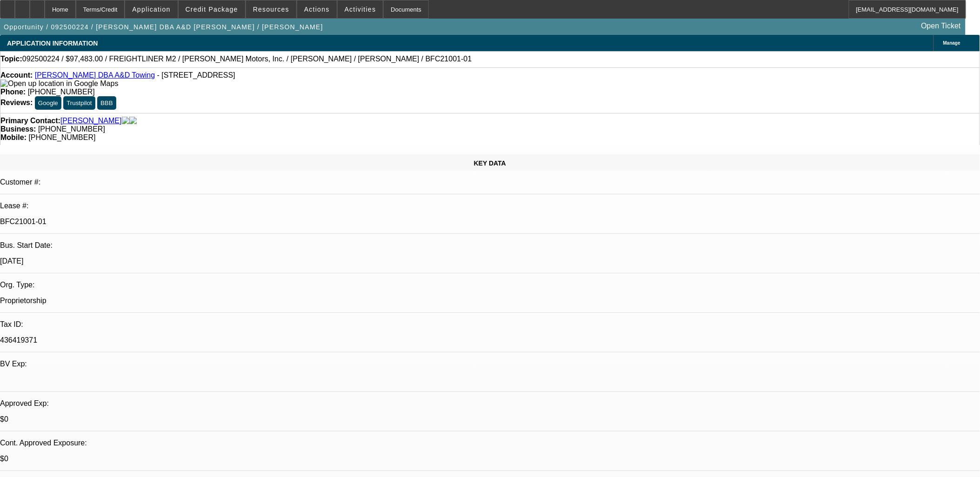
drag, startPoint x: 730, startPoint y: 346, endPoint x: 661, endPoint y: 302, distance: 81.7
drag, startPoint x: 661, startPoint y: 302, endPoint x: 673, endPoint y: 314, distance: 16.4
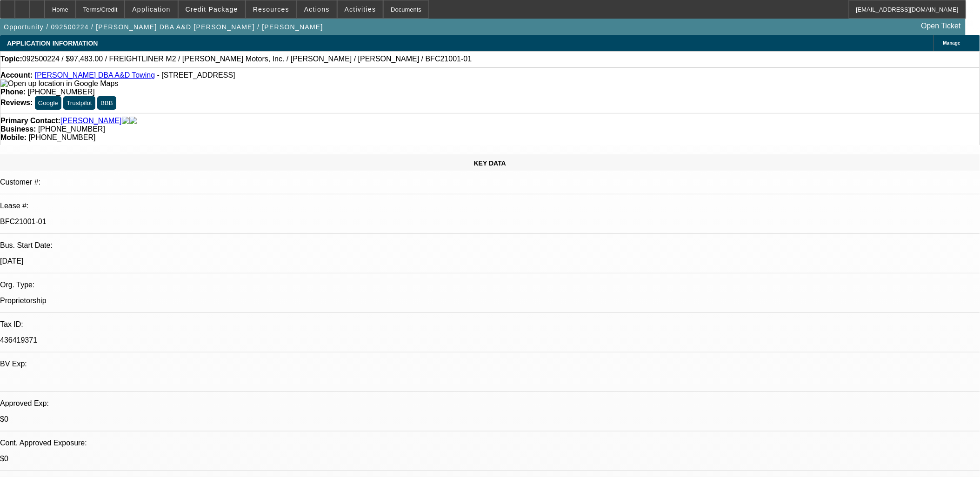
drag, startPoint x: 697, startPoint y: 336, endPoint x: 655, endPoint y: 308, distance: 50.3
drag, startPoint x: 655, startPoint y: 308, endPoint x: 678, endPoint y: 332, distance: 33.2
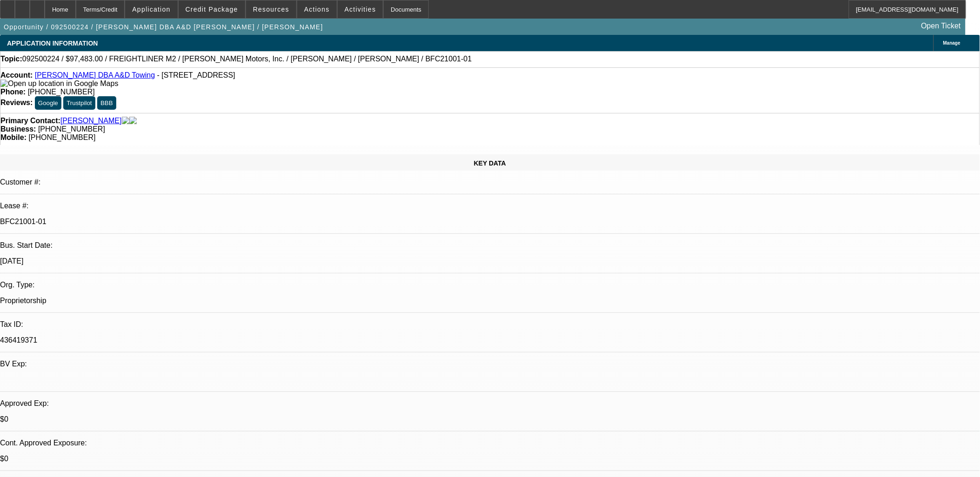
drag, startPoint x: 658, startPoint y: 307, endPoint x: 741, endPoint y: 353, distance: 95.4
drag, startPoint x: 742, startPoint y: 352, endPoint x: 662, endPoint y: 305, distance: 92.6
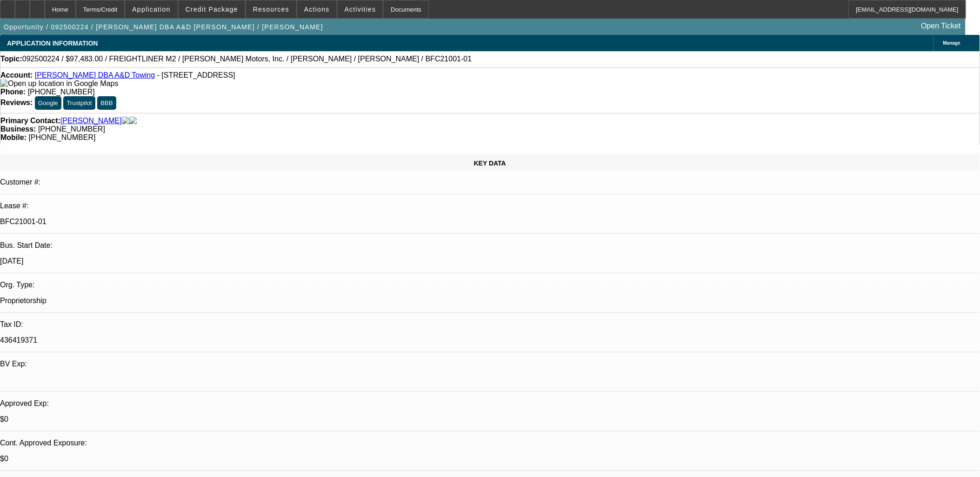
drag, startPoint x: 662, startPoint y: 305, endPoint x: 741, endPoint y: 360, distance: 95.6
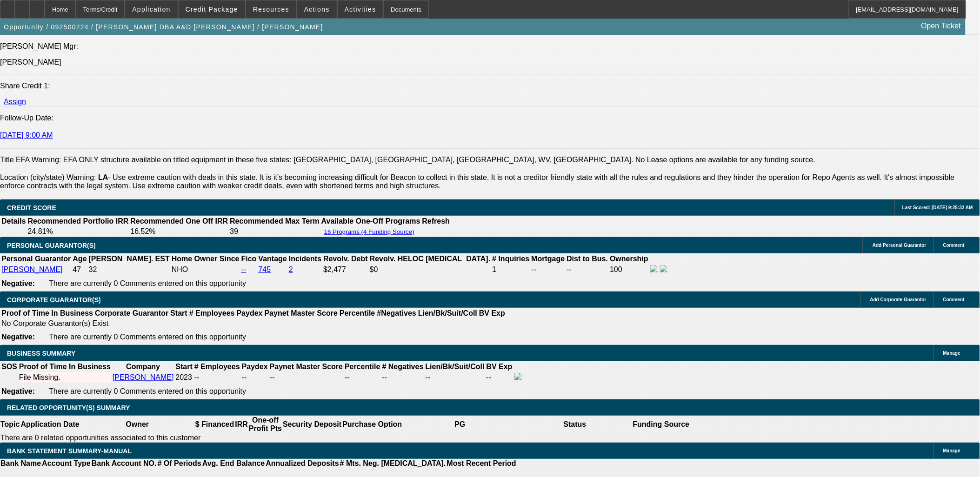
scroll to position [1292, 0]
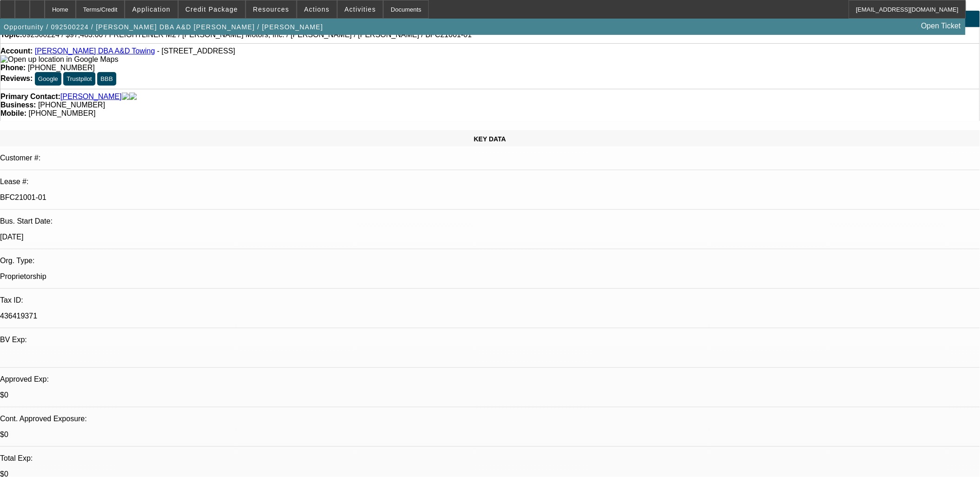
scroll to position [0, 0]
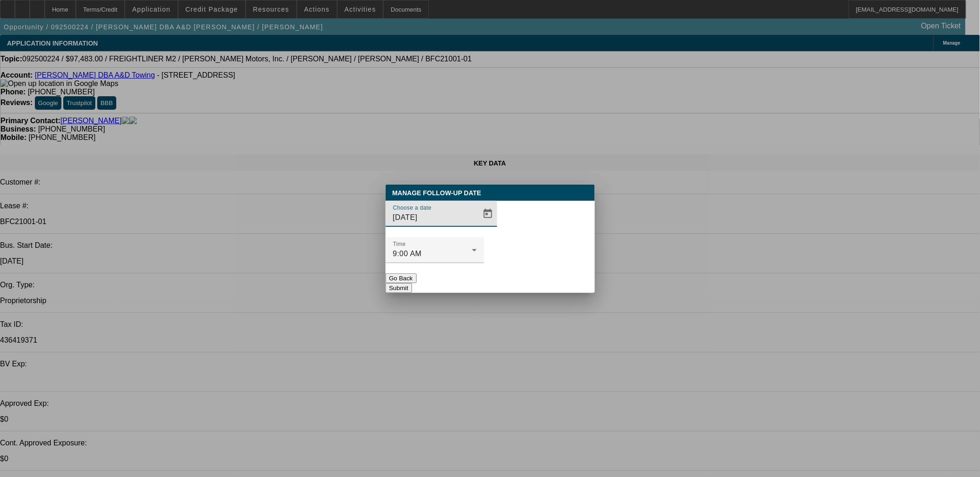
click at [417, 273] on button "Go Back" at bounding box center [401, 278] width 31 height 10
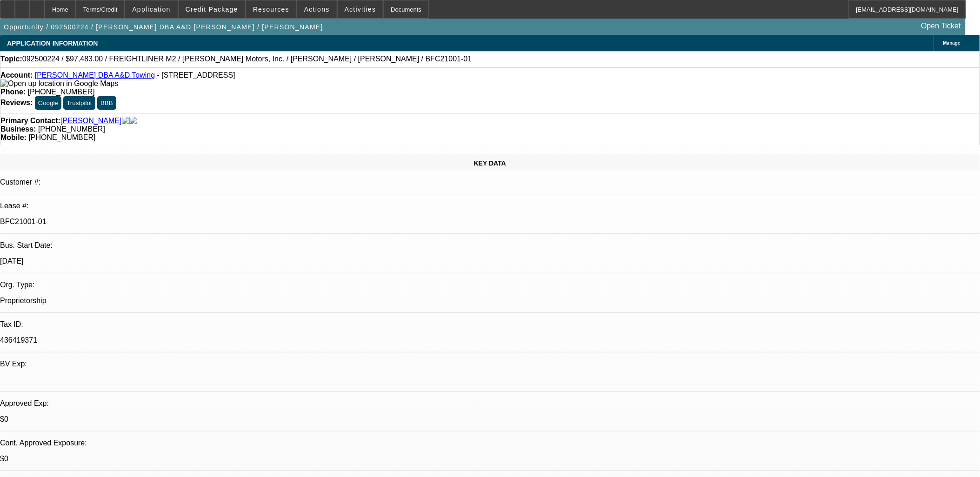
drag, startPoint x: 389, startPoint y: 229, endPoint x: 225, endPoint y: 218, distance: 165.1
drag, startPoint x: 227, startPoint y: 216, endPoint x: 380, endPoint y: 226, distance: 152.9
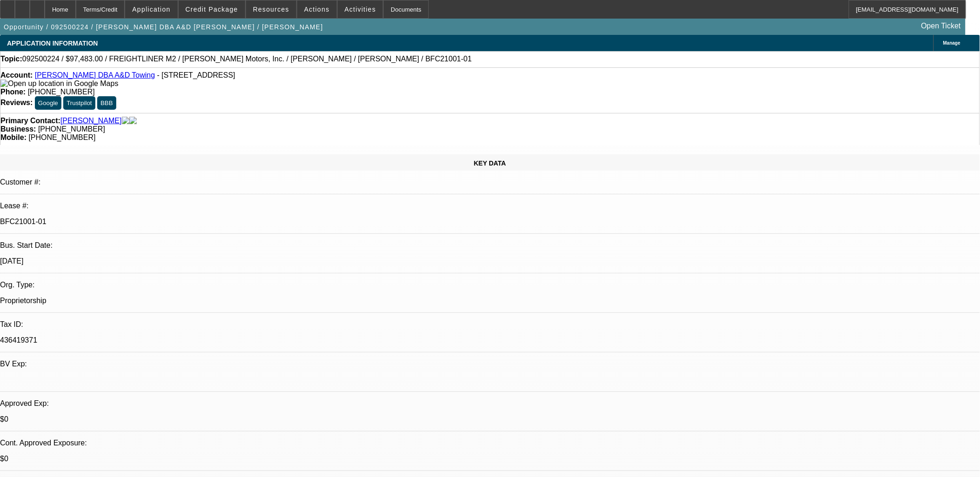
select select "0"
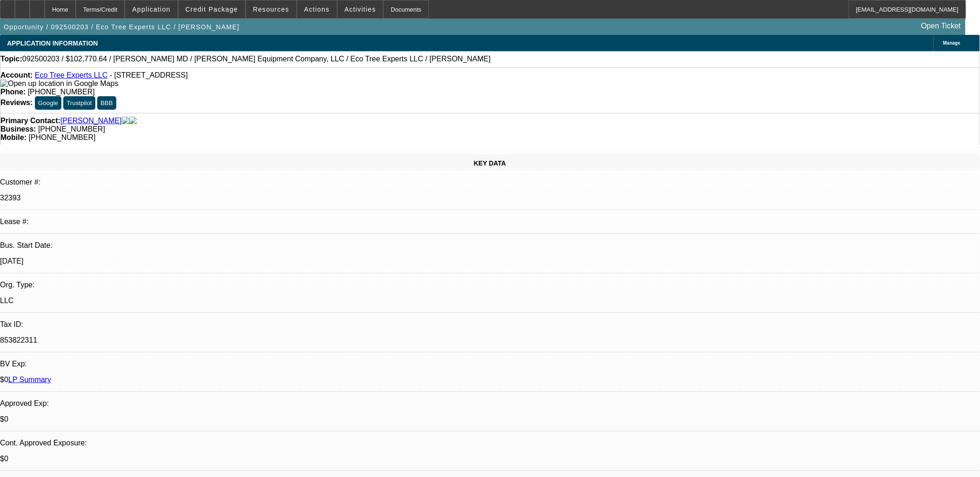
select select "0"
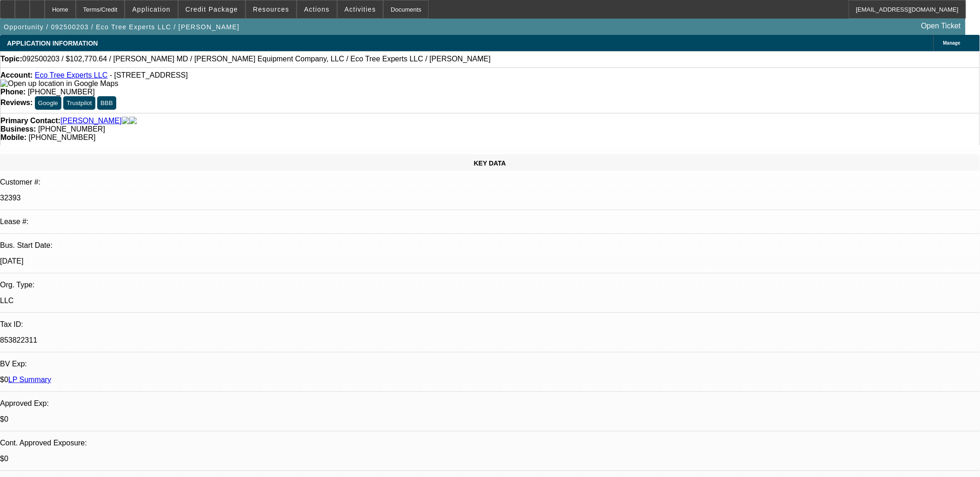
select select "0"
select select "1"
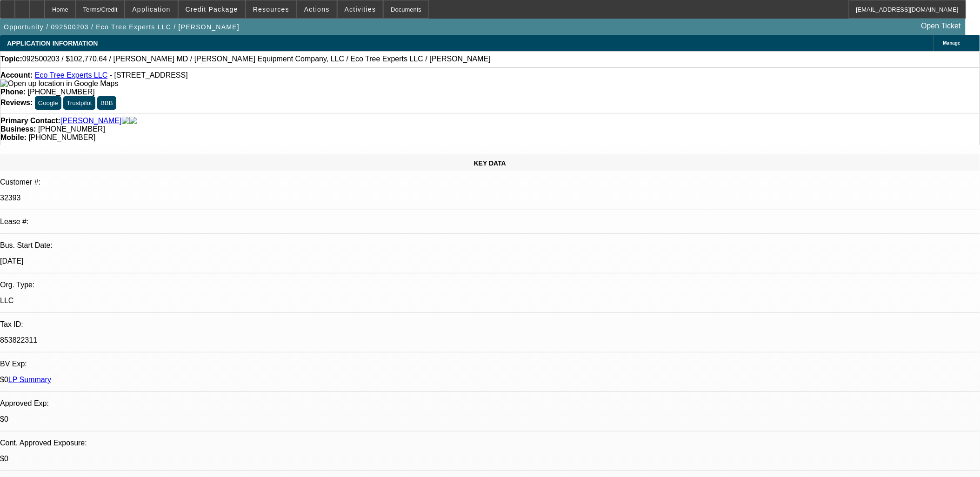
select select "6"
select select "1"
select select "6"
select select "1"
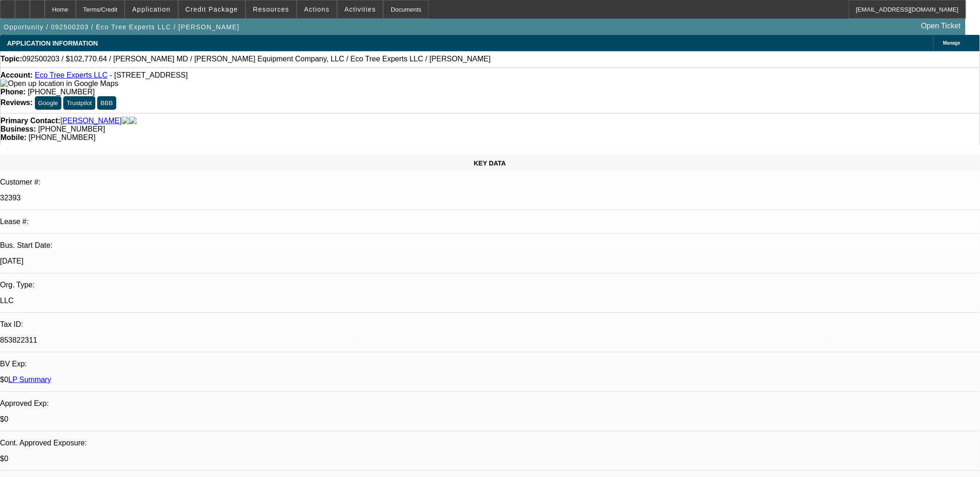
select select "1"
select select "6"
select select "1"
select select "6"
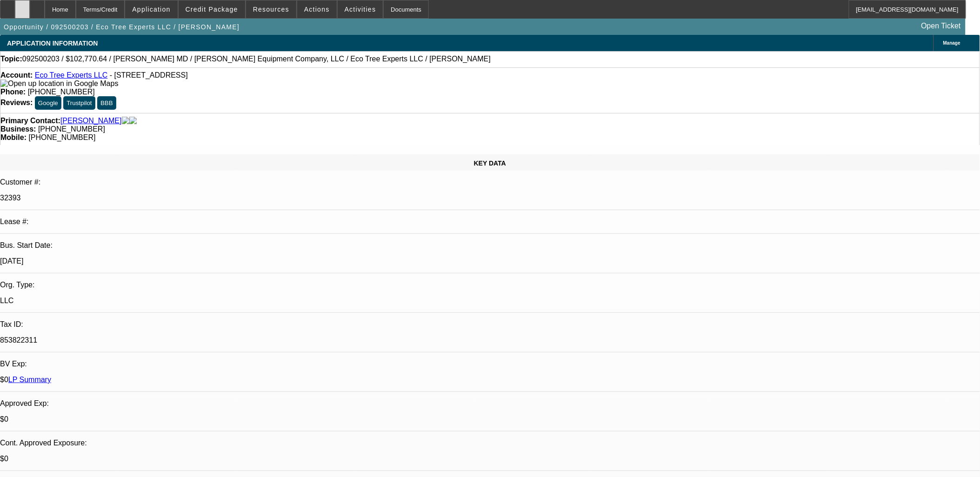
click at [22, 6] on icon at bounding box center [22, 6] width 0 height 0
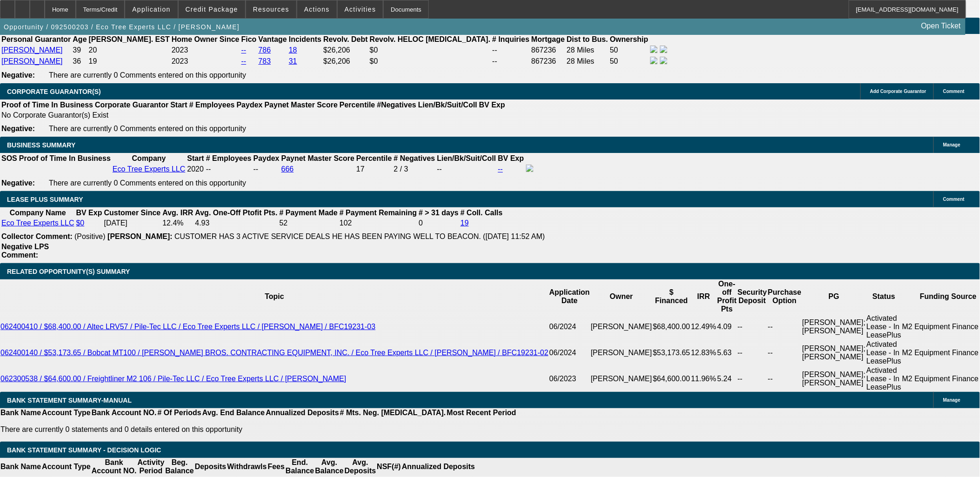
scroll to position [1499, 0]
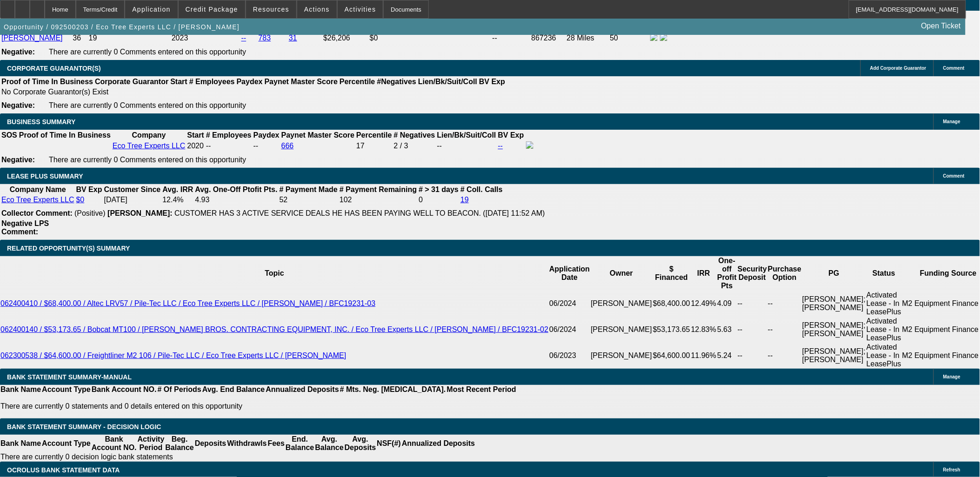
click at [1, 95] on div "APPLICATION INFORMATION [GEOGRAPHIC_DATA] Topic: 092500203 / $102,770.64 / [PER…" at bounding box center [490, 231] width 980 height 3390
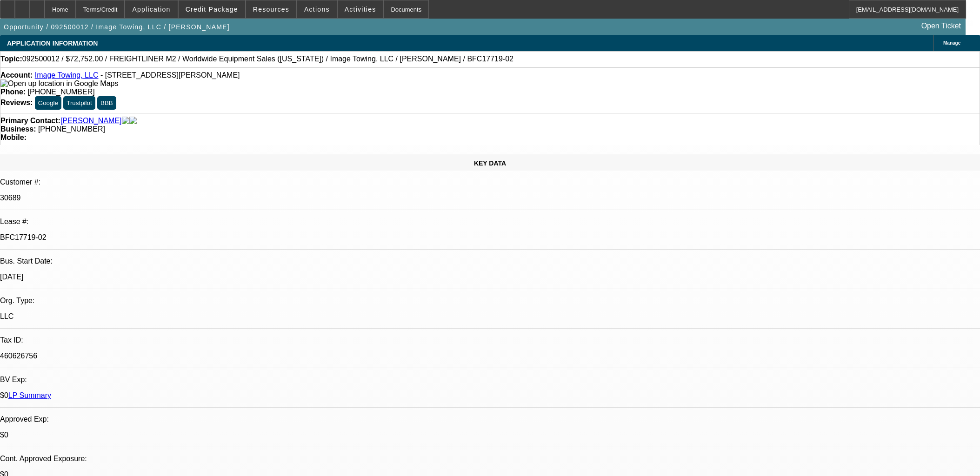
select select "0"
select select "6"
select select "0"
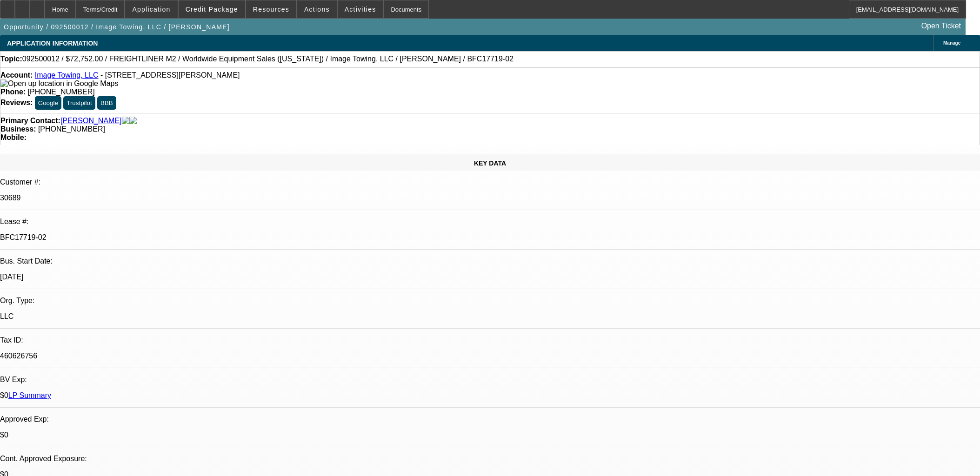
select select "0"
select select "6"
select select "0"
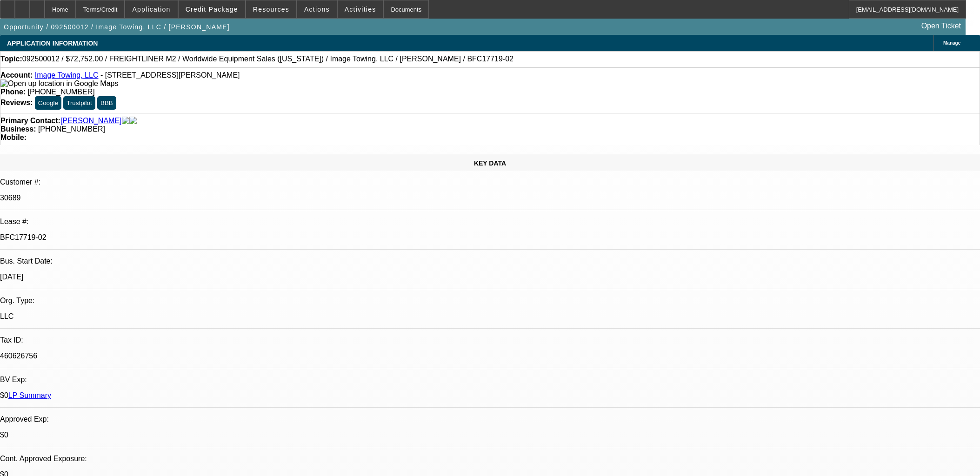
select select "0"
select select "6"
drag, startPoint x: 699, startPoint y: 115, endPoint x: 708, endPoint y: 117, distance: 9.4
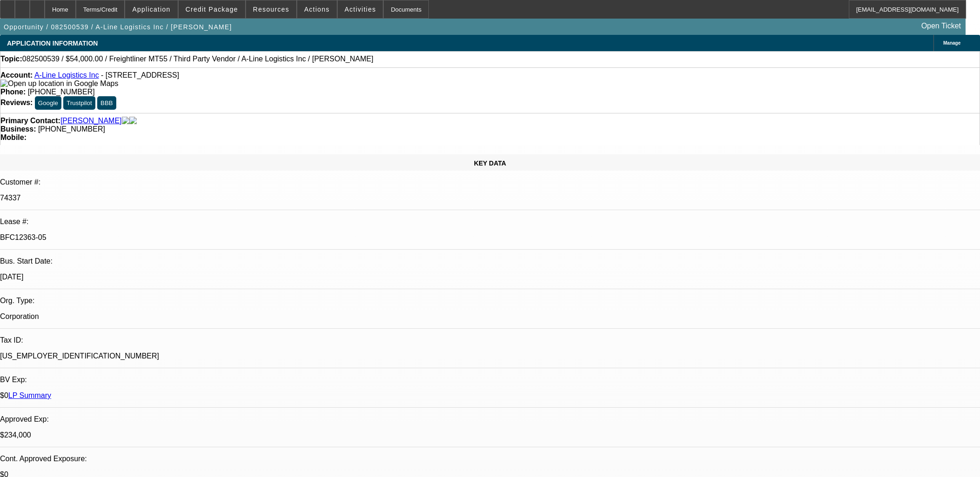
select select "0"
select select "6"
select select "0"
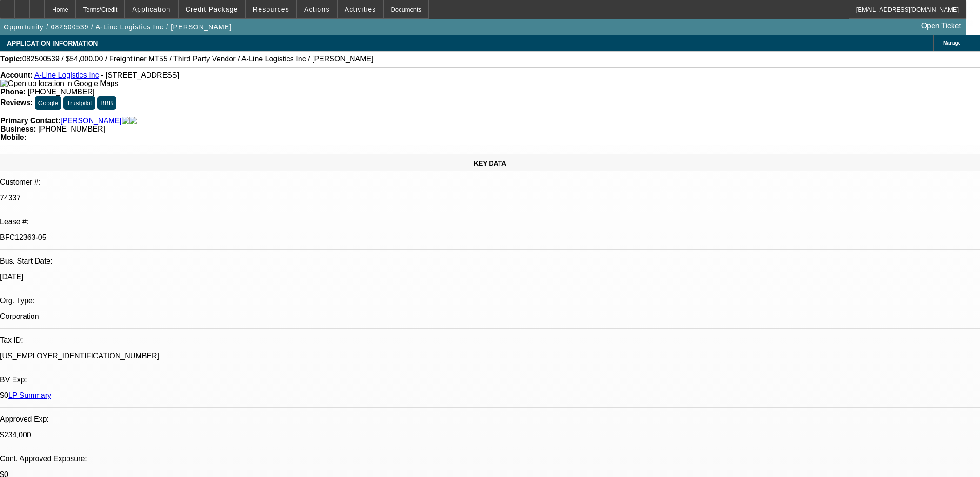
select select "0"
select select "0.1"
select select "4"
select select "0"
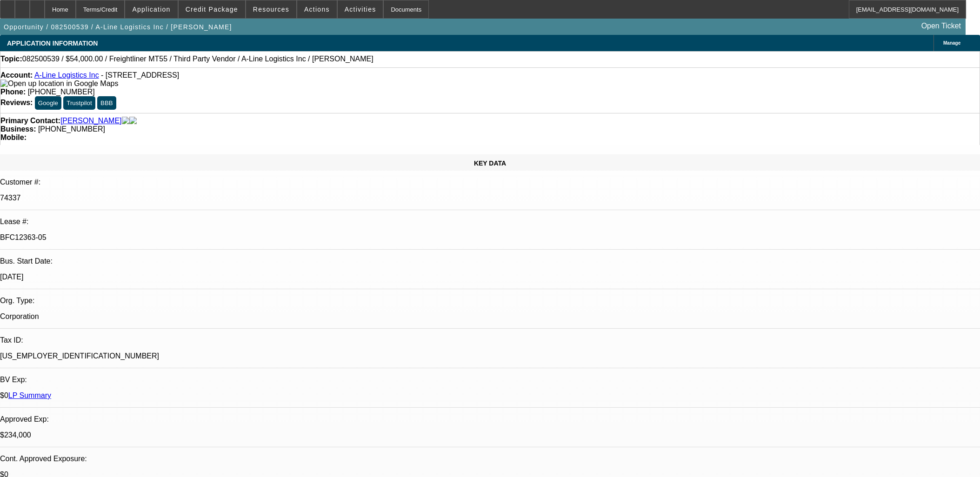
select select "0.1"
select select "4"
select select "0"
select select "0.1"
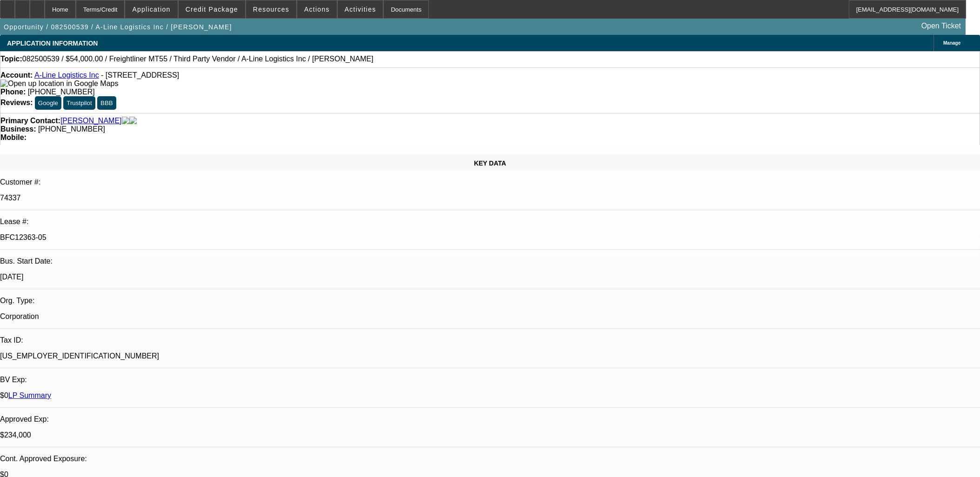
select select "4"
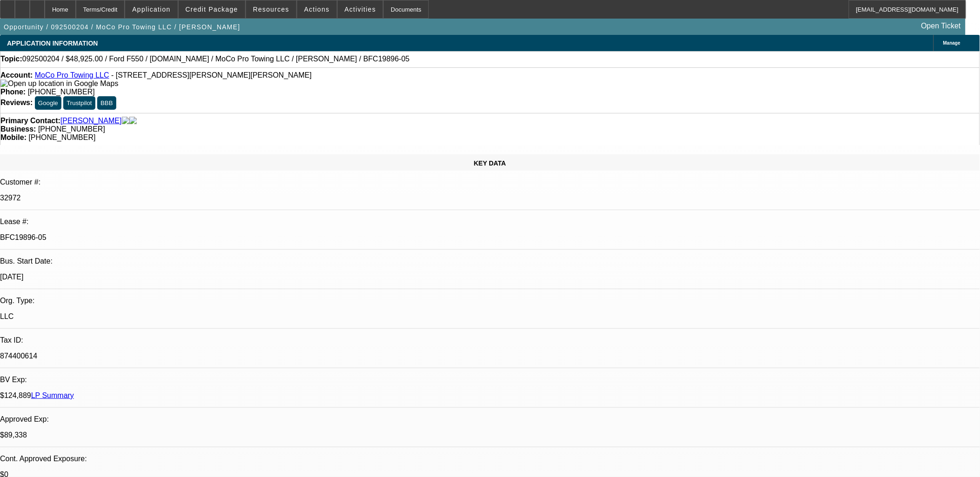
select select "0"
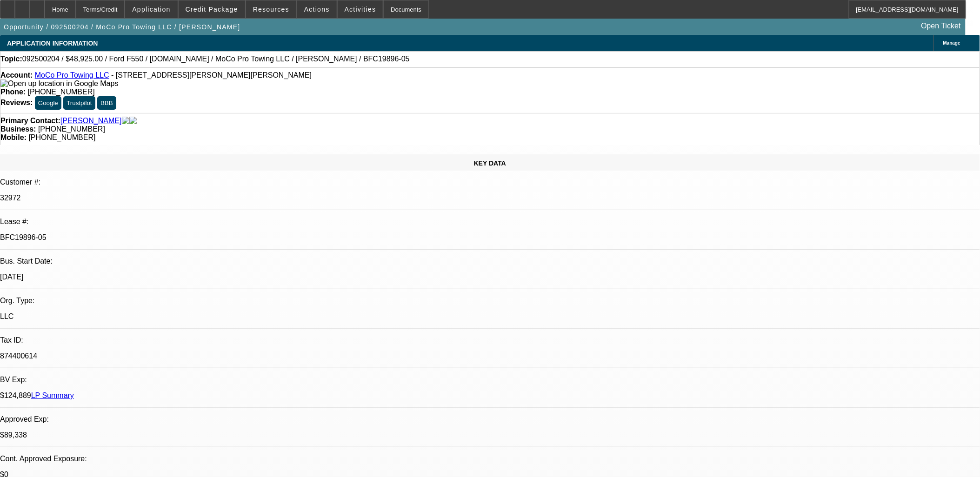
select select "0"
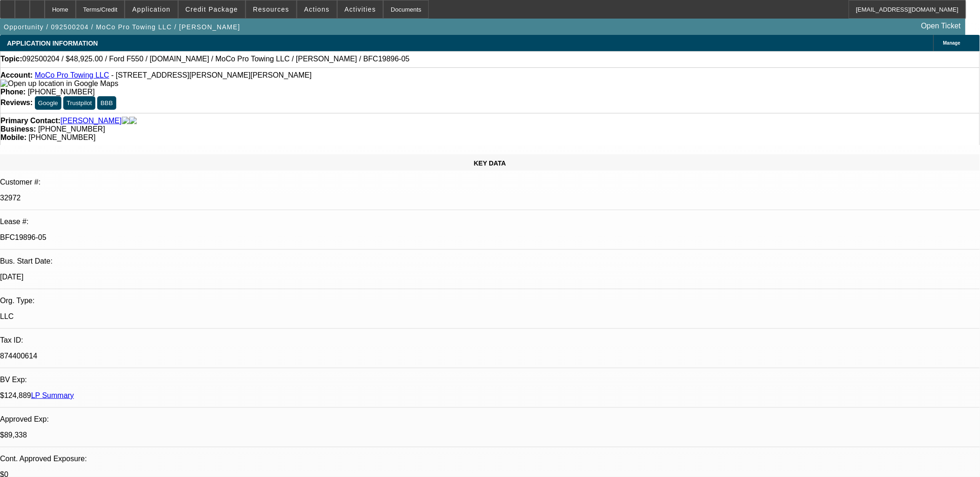
select select "0"
select select "1"
select select "2"
select select "6"
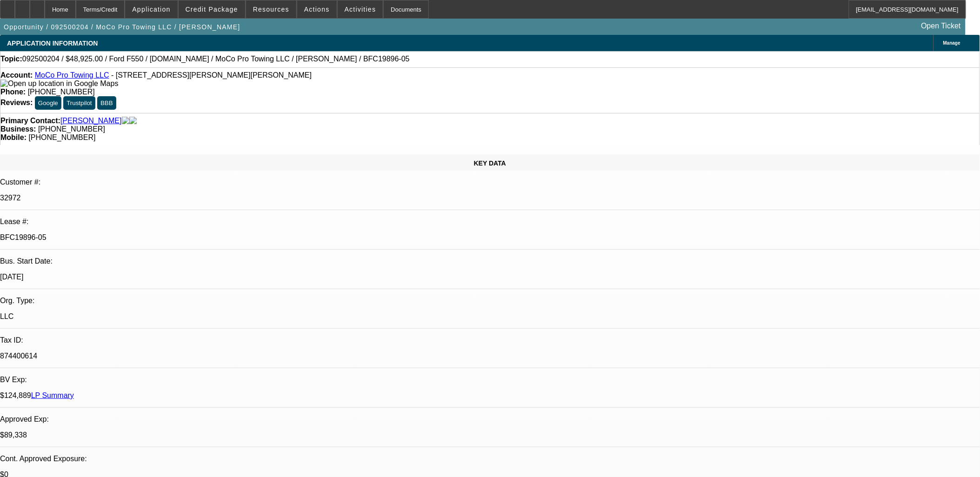
select select "1"
select select "2"
select select "6"
select select "1"
select select "2"
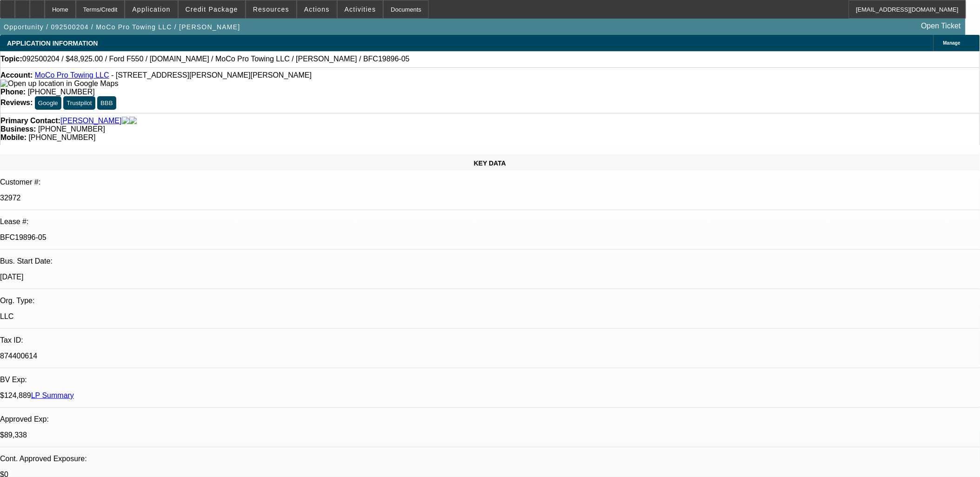
select select "6"
select select "1"
select select "2"
select select "6"
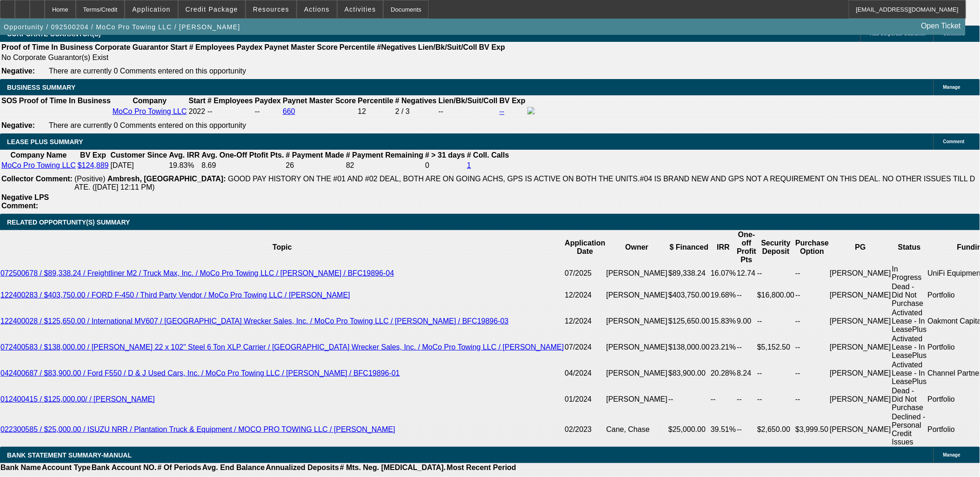
scroll to position [1499, 0]
